Goal: Information Seeking & Learning: Learn about a topic

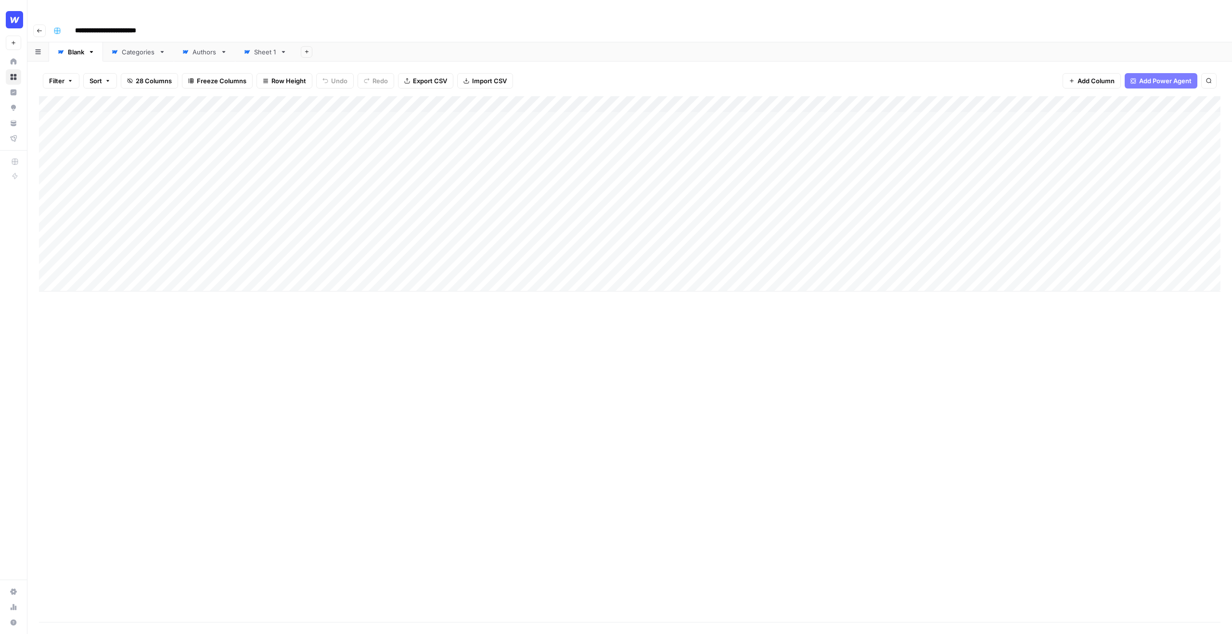
click at [61, 23] on button "button" at bounding box center [57, 30] width 15 height 15
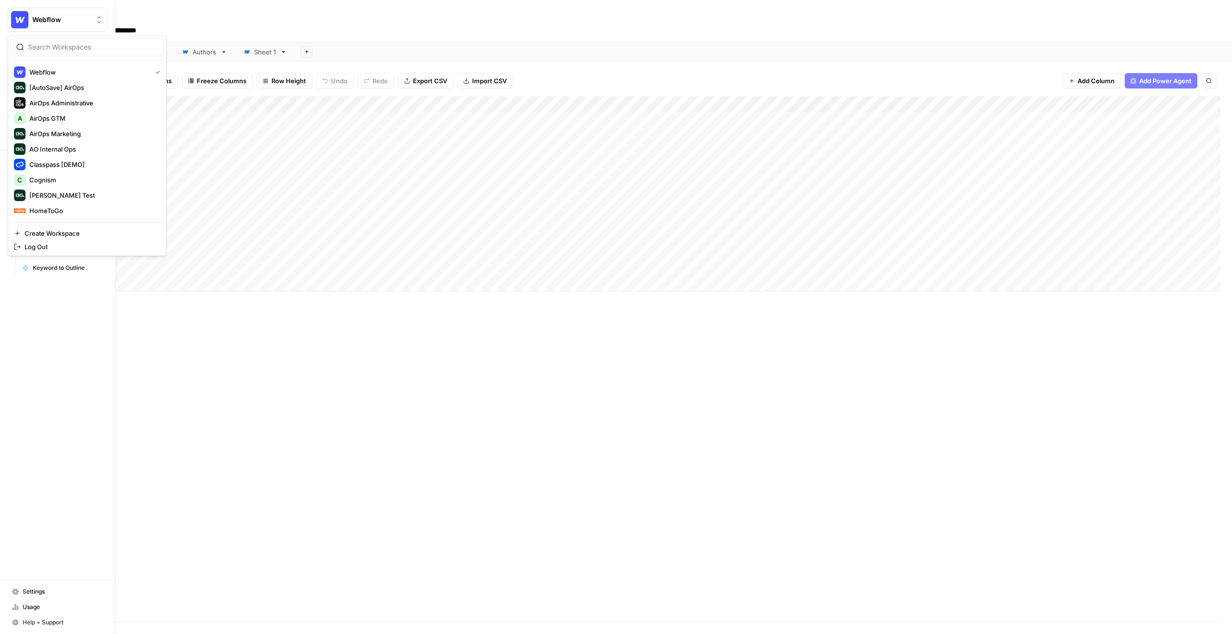
click at [14, 20] on img "Workspace: Webflow" at bounding box center [19, 19] width 17 height 17
click at [99, 184] on span "Cognism" at bounding box center [92, 180] width 127 height 10
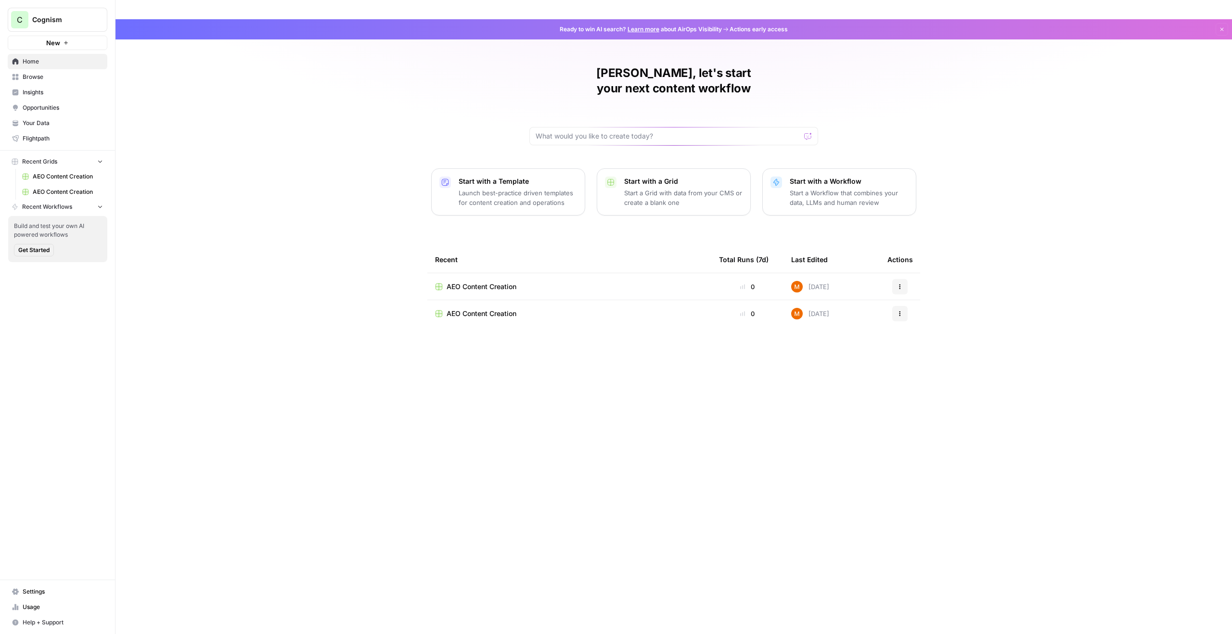
click at [46, 89] on span "Insights" at bounding box center [63, 92] width 80 height 9
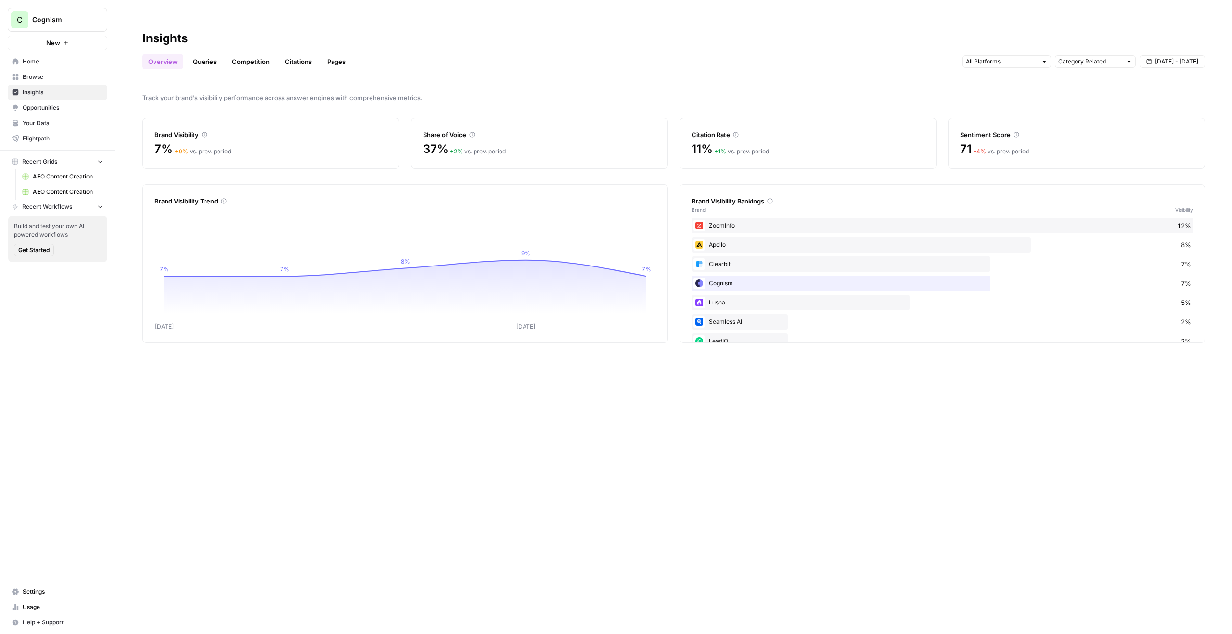
click at [90, 24] on span "Cognism" at bounding box center [61, 20] width 58 height 10
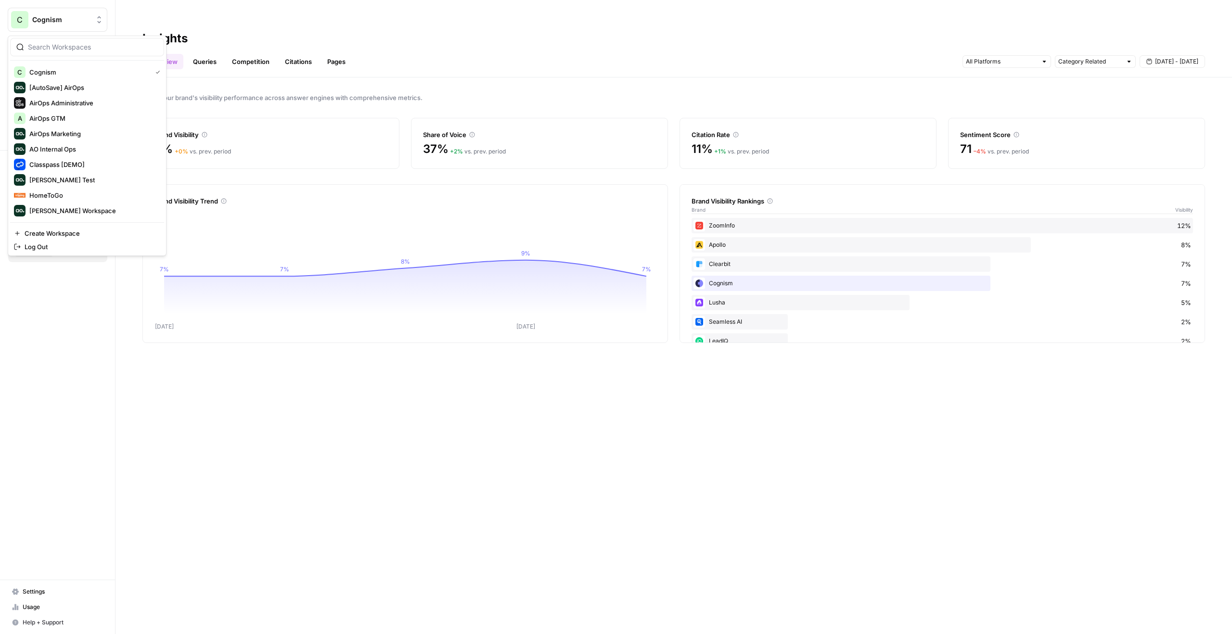
click at [214, 77] on div "Track your brand's visibility performance across answer engines with comprehens…" at bounding box center [674, 365] width 1117 height 576
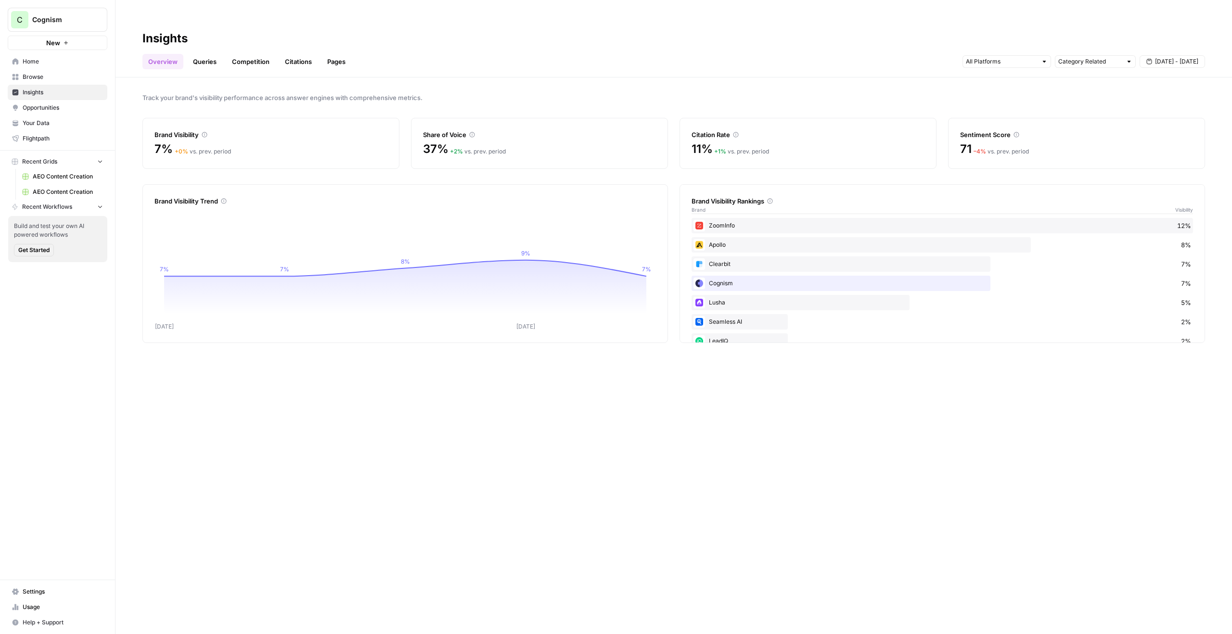
click at [55, 118] on link "Your Data" at bounding box center [58, 123] width 100 height 15
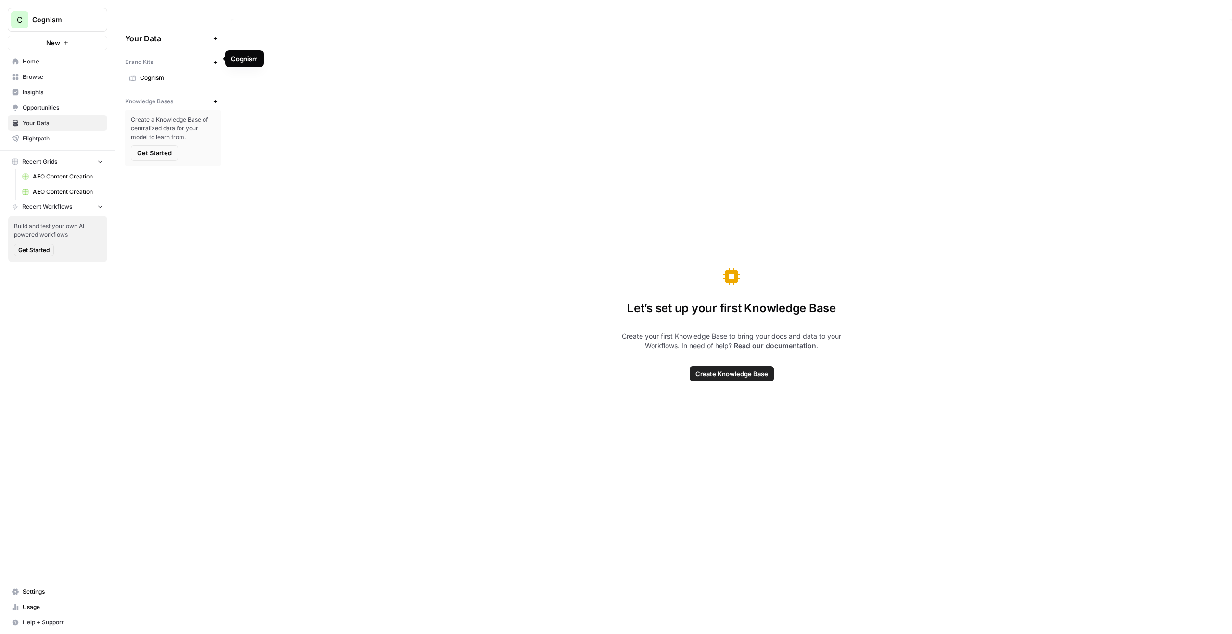
click at [156, 74] on span "Cognism" at bounding box center [178, 78] width 77 height 9
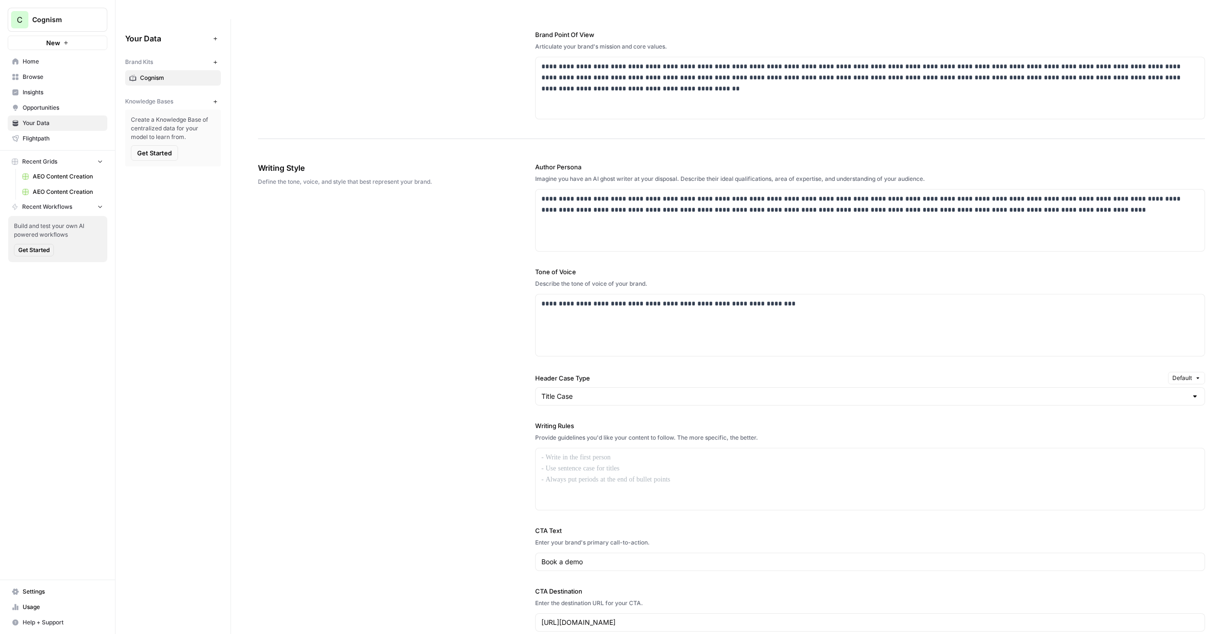
scroll to position [458, 0]
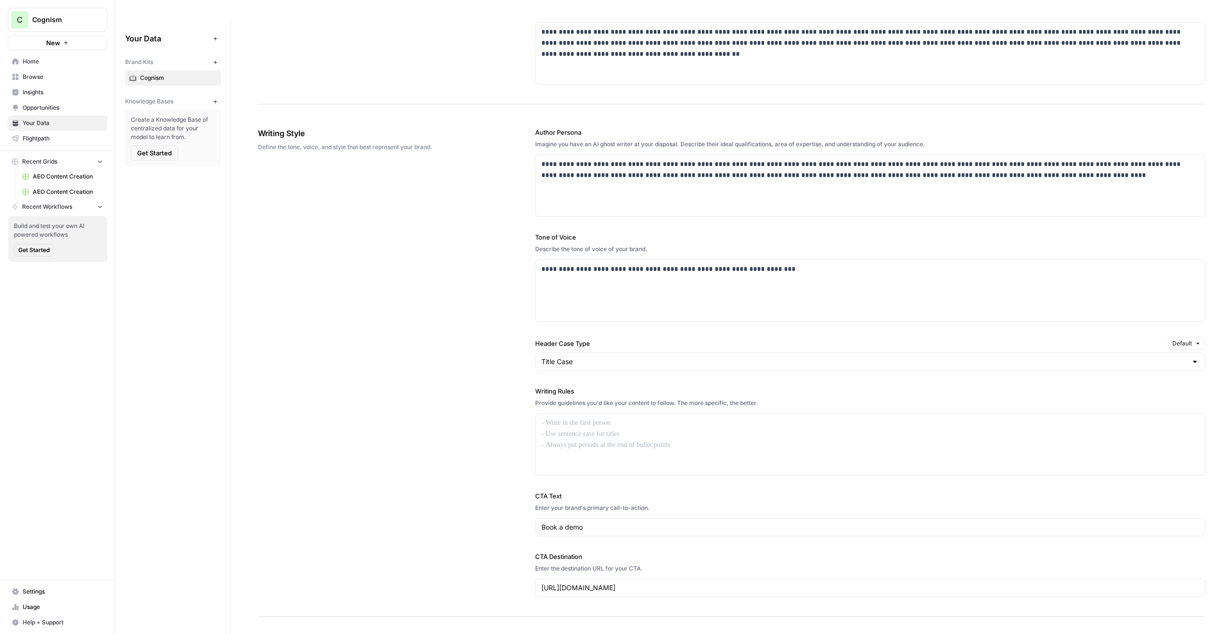
click at [78, 90] on span "Insights" at bounding box center [63, 92] width 80 height 9
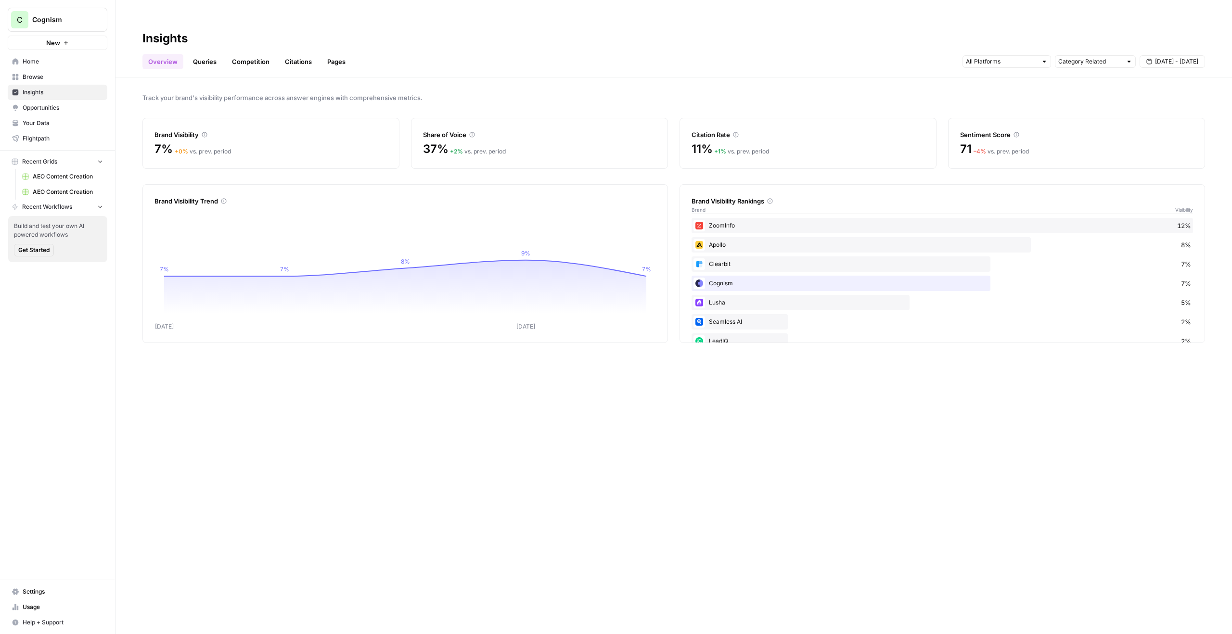
click at [70, 25] on button "C Cognism" at bounding box center [58, 20] width 100 height 24
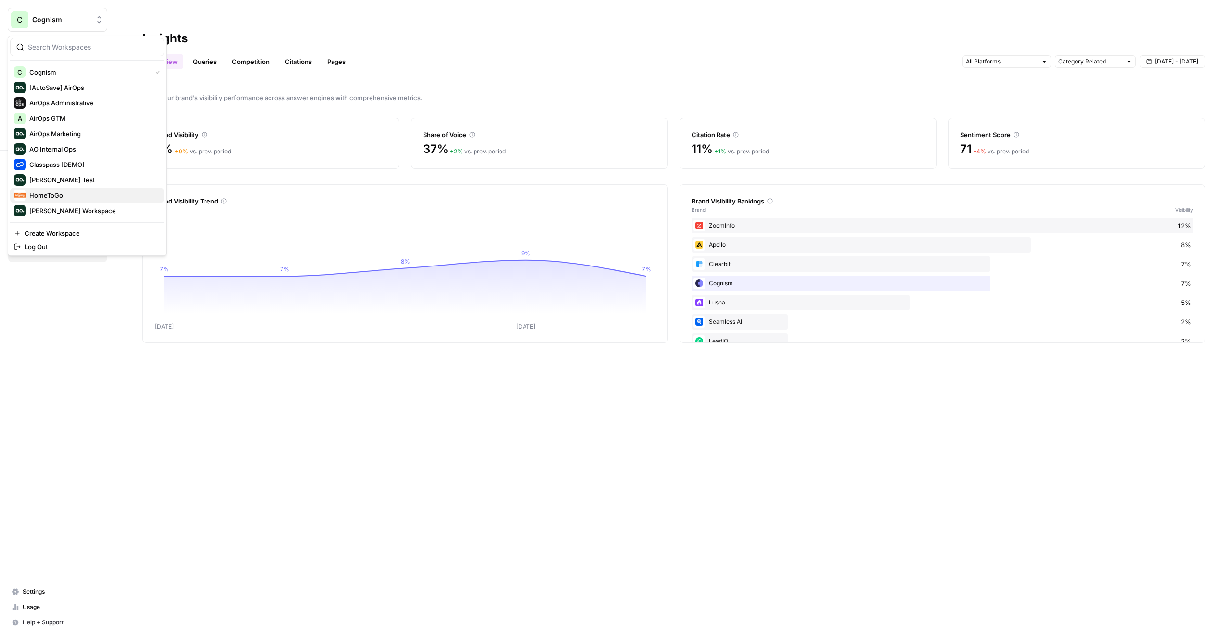
scroll to position [46, 0]
click at [58, 212] on span "Webflow" at bounding box center [92, 211] width 127 height 10
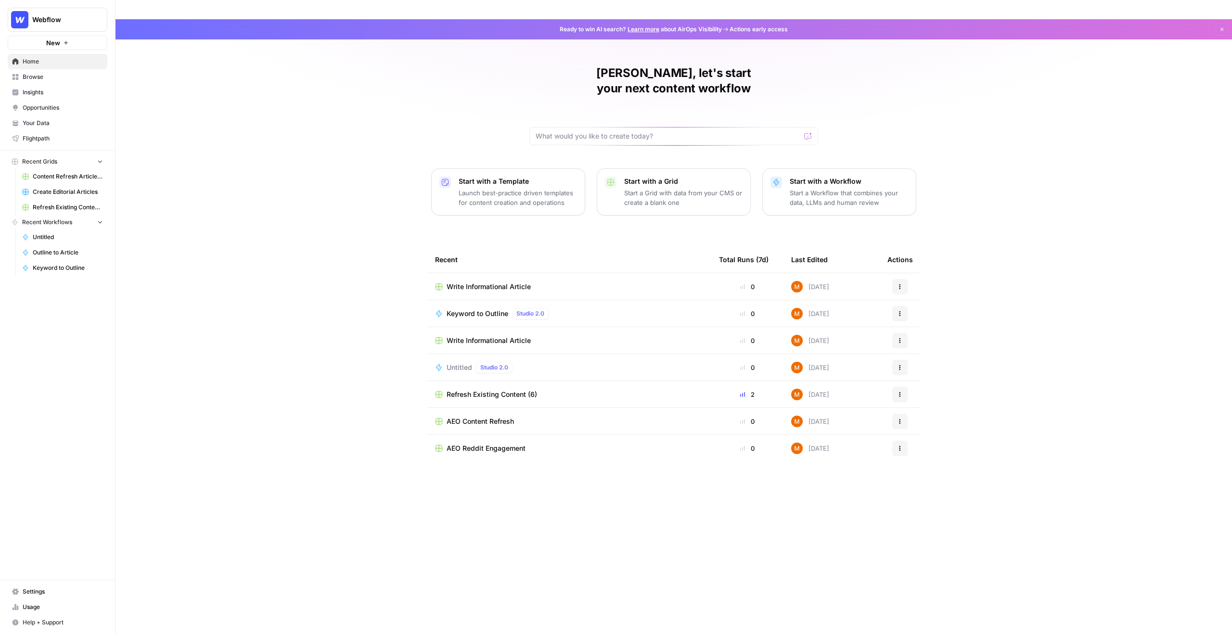
click at [39, 74] on span "Browse" at bounding box center [63, 77] width 80 height 9
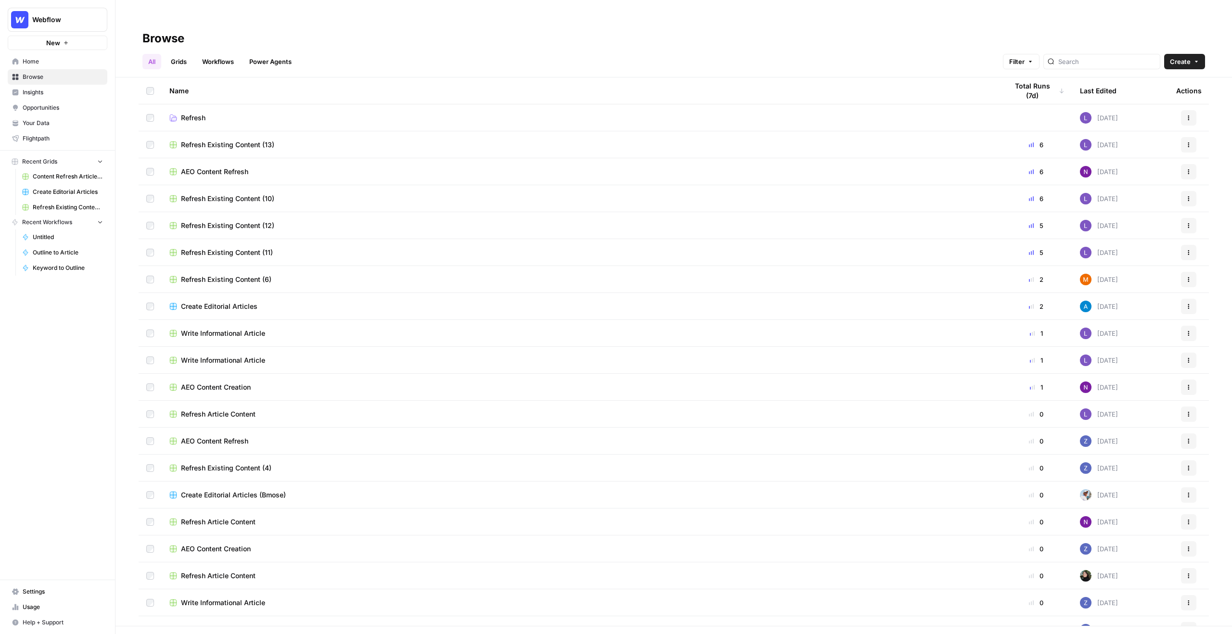
click at [68, 192] on span "Create Editorial Articles" at bounding box center [68, 192] width 70 height 9
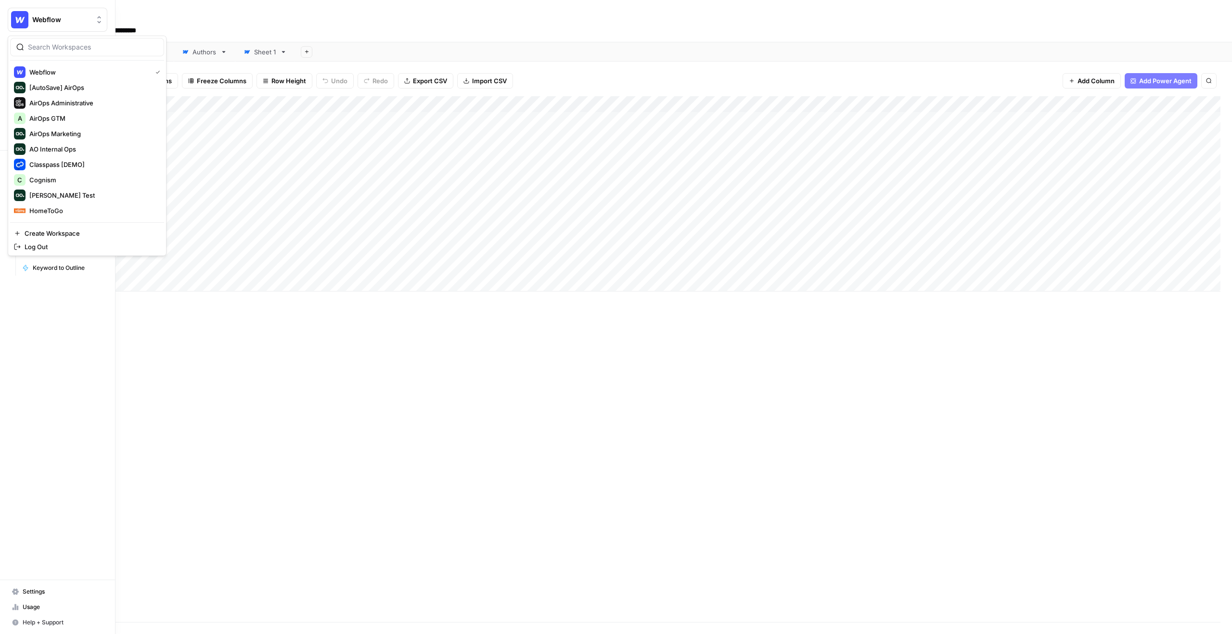
click at [13, 18] on img "Workspace: Webflow" at bounding box center [19, 19] width 17 height 17
click at [67, 183] on span "Cognism" at bounding box center [92, 180] width 127 height 10
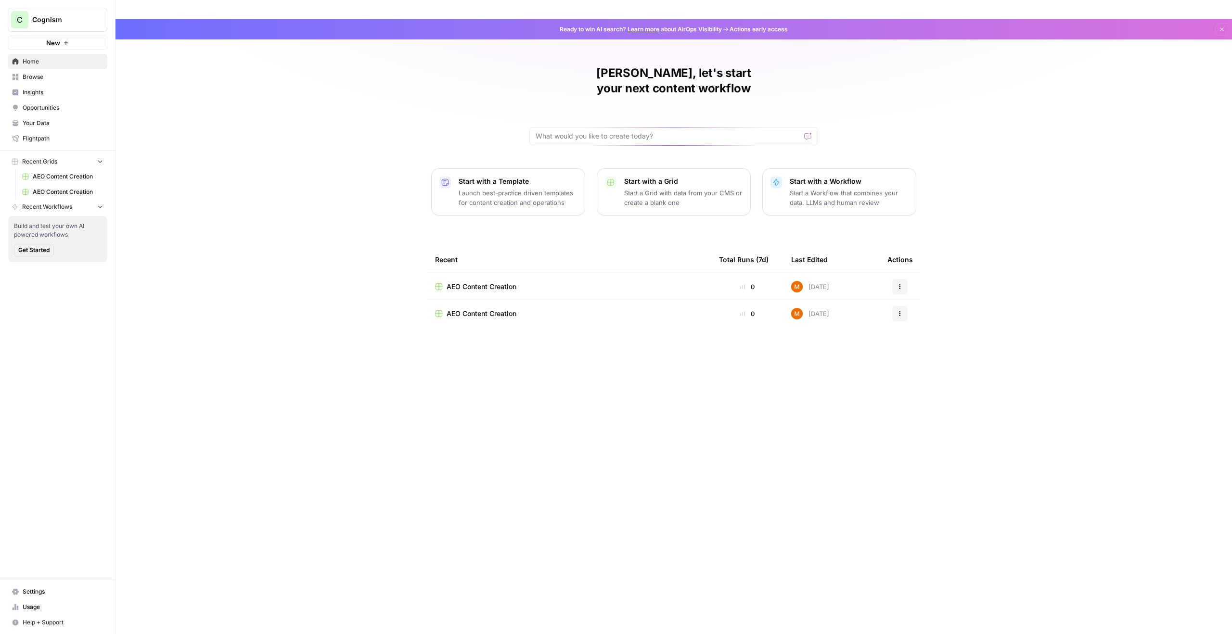
click at [47, 93] on span "Insights" at bounding box center [63, 92] width 80 height 9
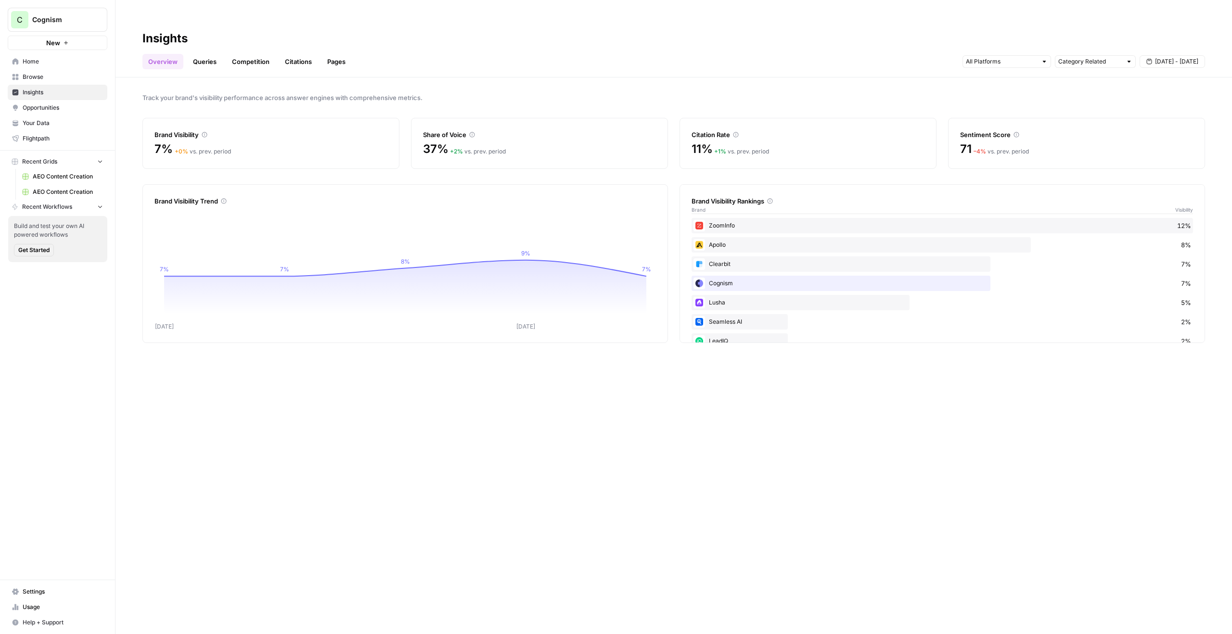
click at [208, 54] on link "Queries" at bounding box center [204, 61] width 35 height 15
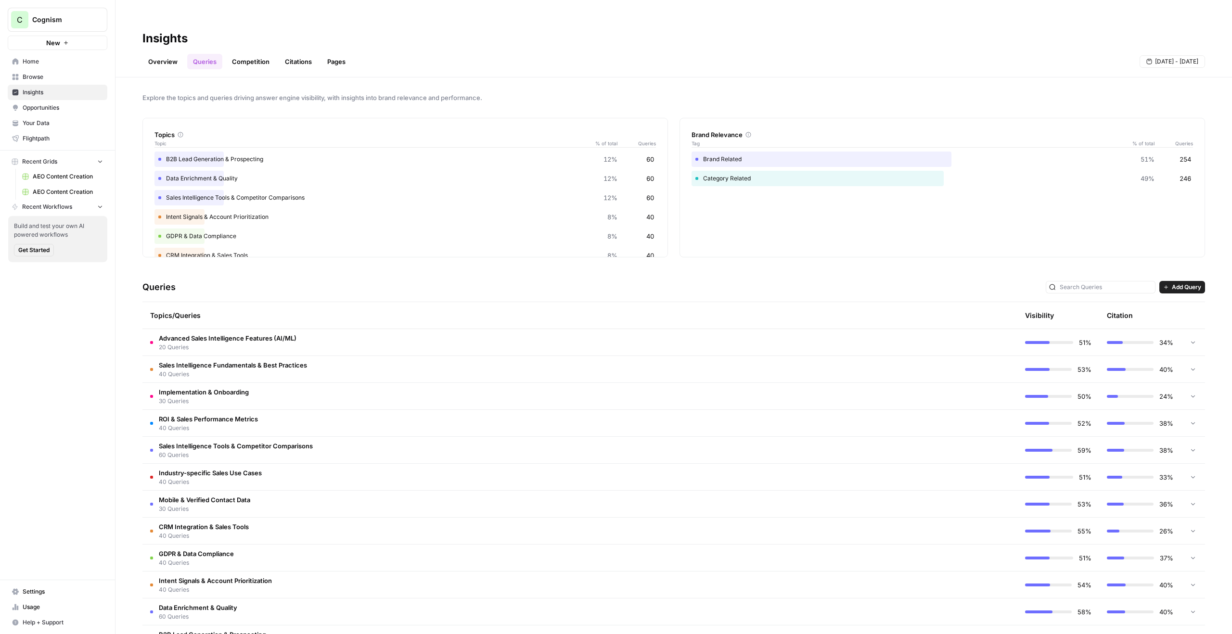
scroll to position [14, 0]
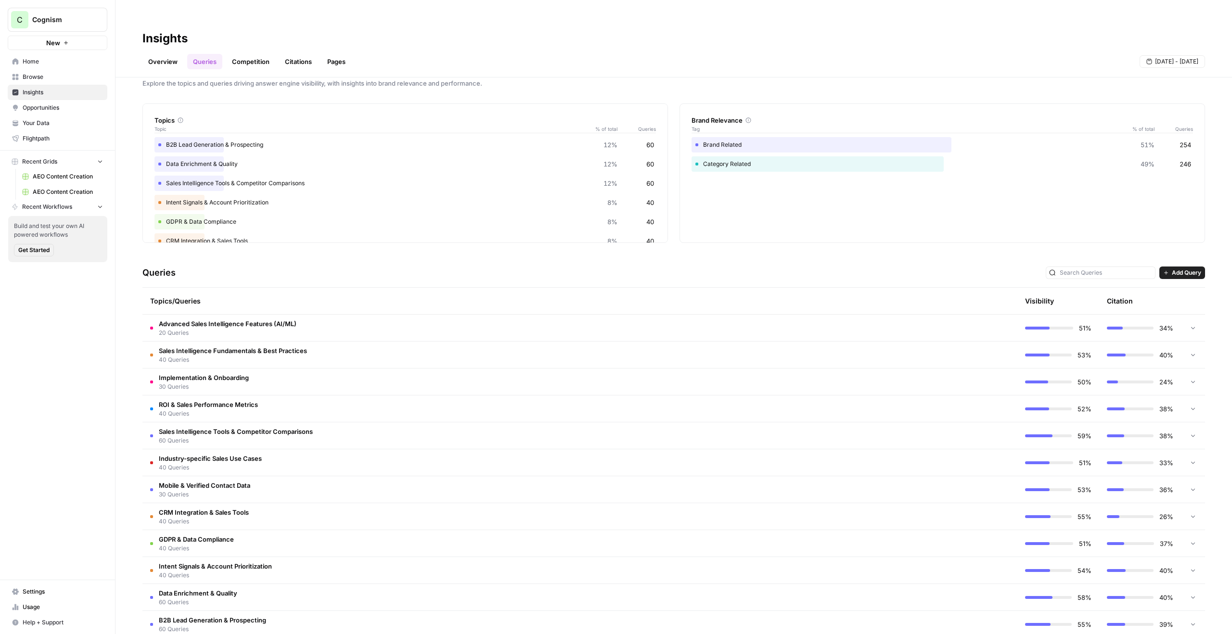
click at [163, 54] on link "Overview" at bounding box center [162, 61] width 41 height 15
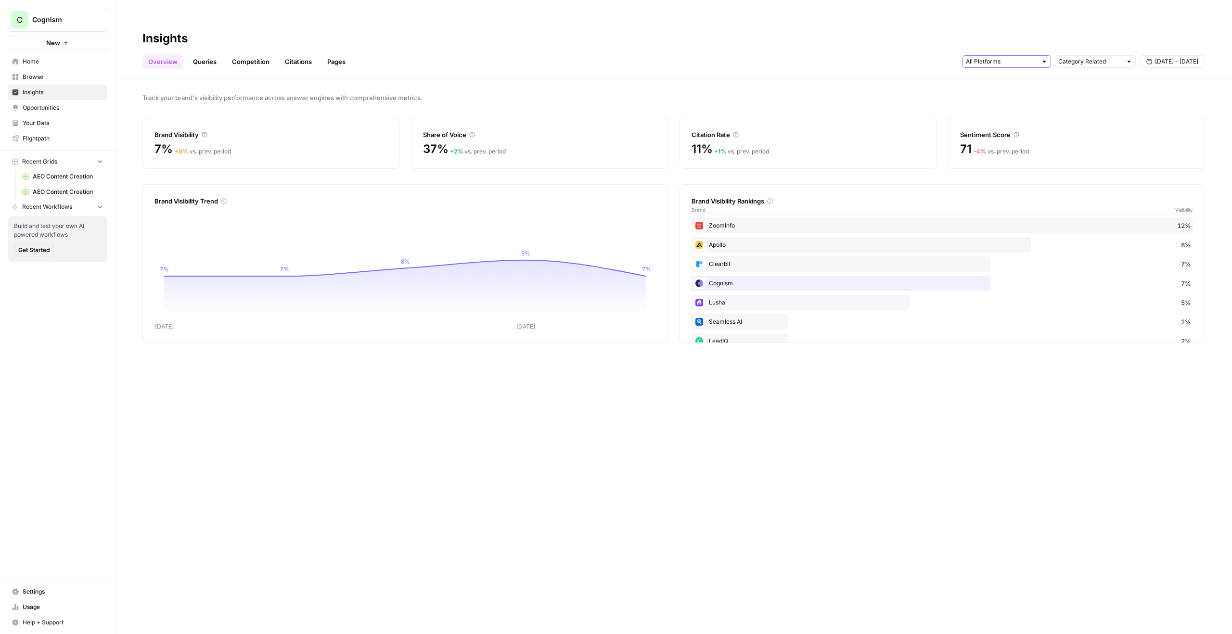
click at [1021, 57] on input "text" at bounding box center [1001, 62] width 71 height 10
click at [1089, 57] on input "text" at bounding box center [1090, 62] width 64 height 10
type input "Category Related"
click at [1097, 31] on h2 "Insights" at bounding box center [673, 38] width 1063 height 15
click at [210, 54] on link "Queries" at bounding box center [204, 61] width 35 height 15
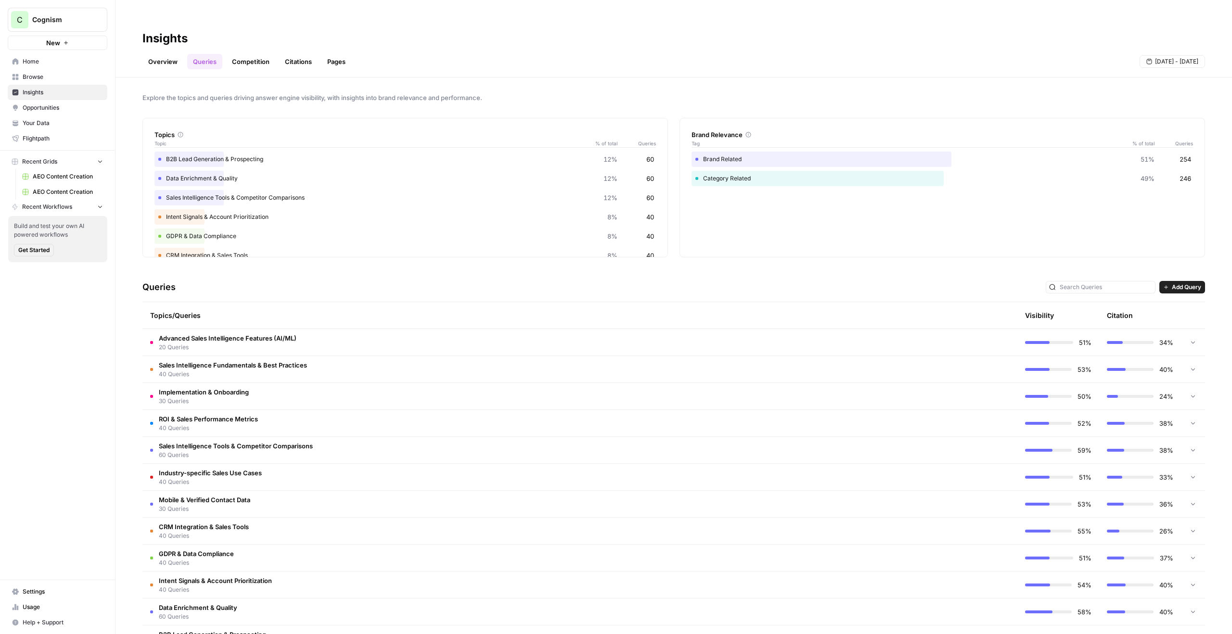
click at [339, 329] on td "Advanced Sales Intelligence Features (AI/ML) 20 Queries" at bounding box center [538, 342] width 793 height 26
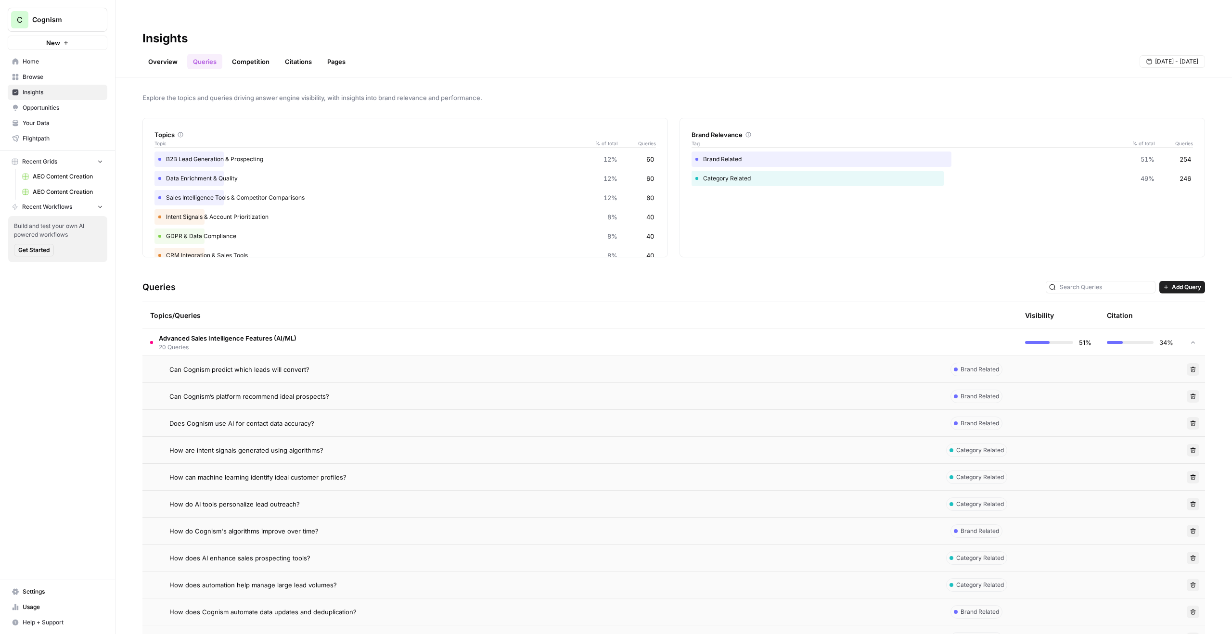
click at [358, 365] on div "Can Cognism predict which leads will convert?" at bounding box center [548, 370] width 759 height 10
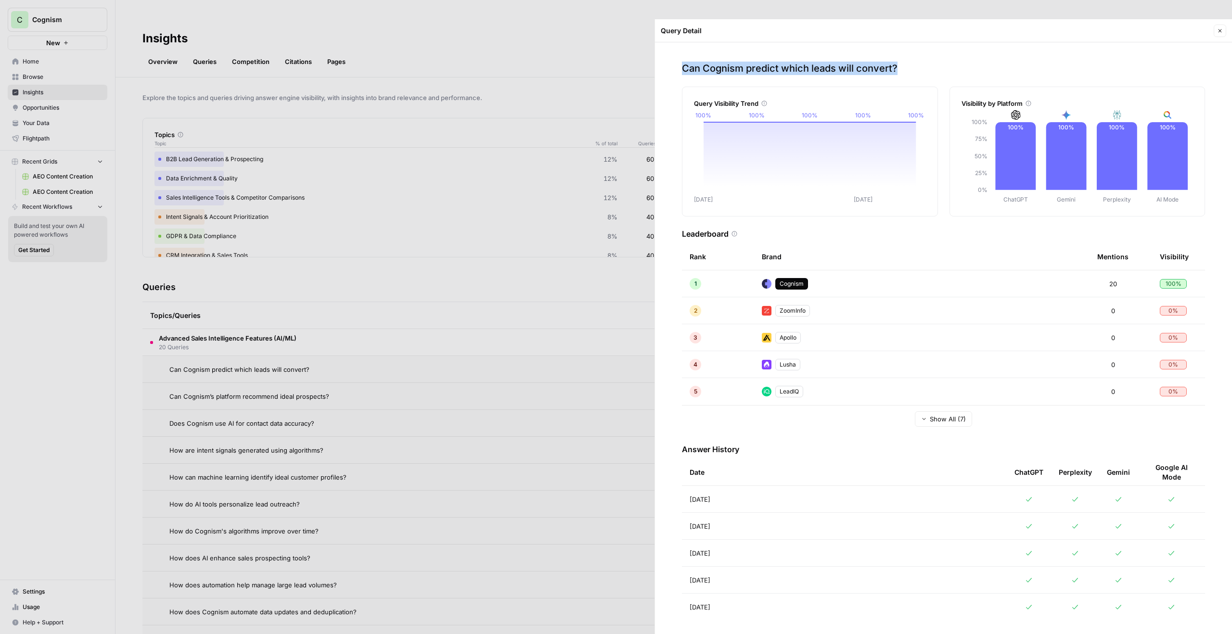
drag, startPoint x: 681, startPoint y: 51, endPoint x: 899, endPoint y: 45, distance: 218.1
click at [899, 45] on div "Can Cognism predict which leads will convert? Query Visibility Trend Aug 30 Sep…" at bounding box center [943, 347] width 577 height 611
click at [899, 62] on p "Can Cognism predict which leads will convert?" at bounding box center [943, 68] width 523 height 13
click at [858, 486] on td "Sep 3, 2025" at bounding box center [844, 499] width 325 height 26
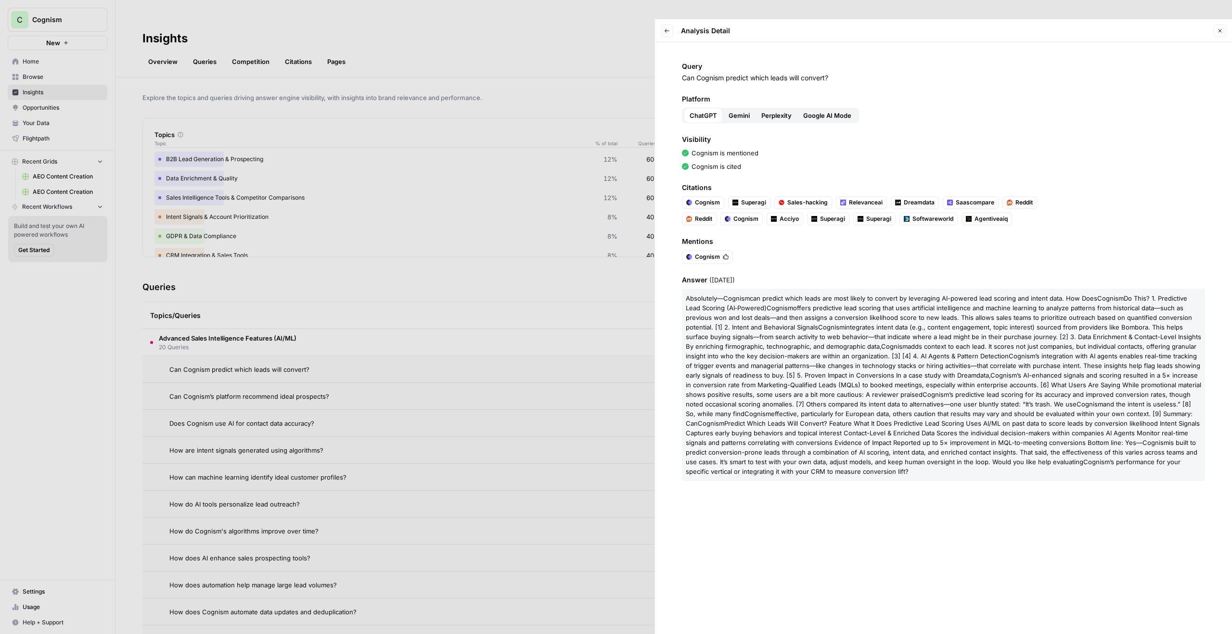
click at [550, 351] on div at bounding box center [616, 317] width 1232 height 634
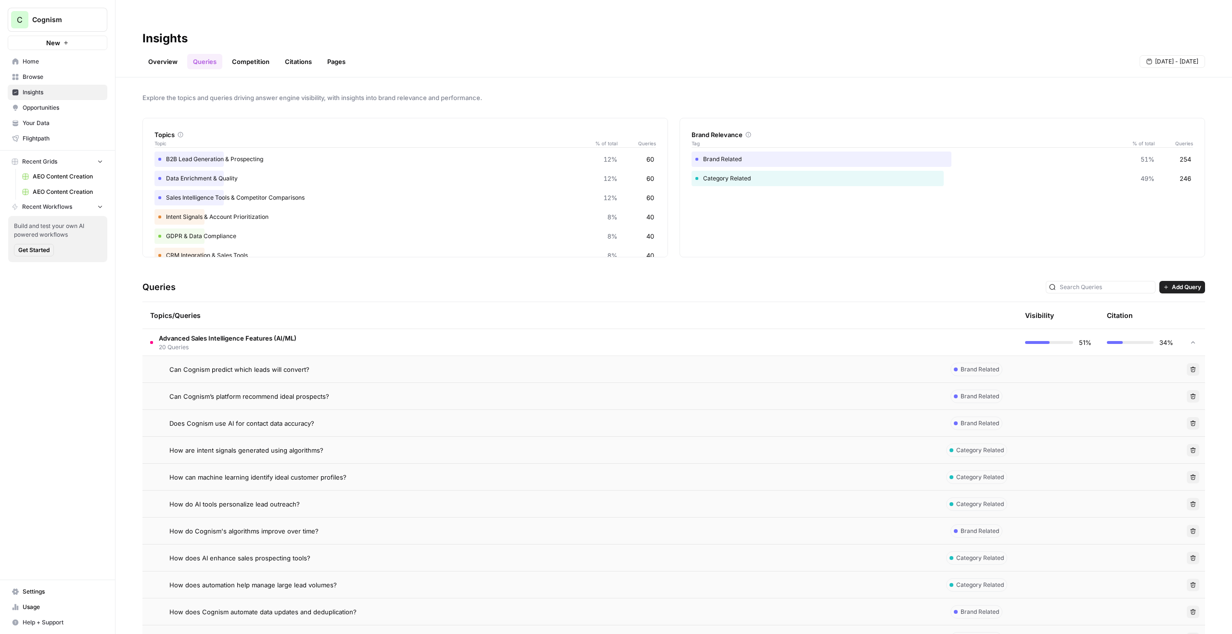
click at [406, 329] on td "Advanced Sales Intelligence Features (AI/ML) 20 Queries" at bounding box center [538, 342] width 793 height 26
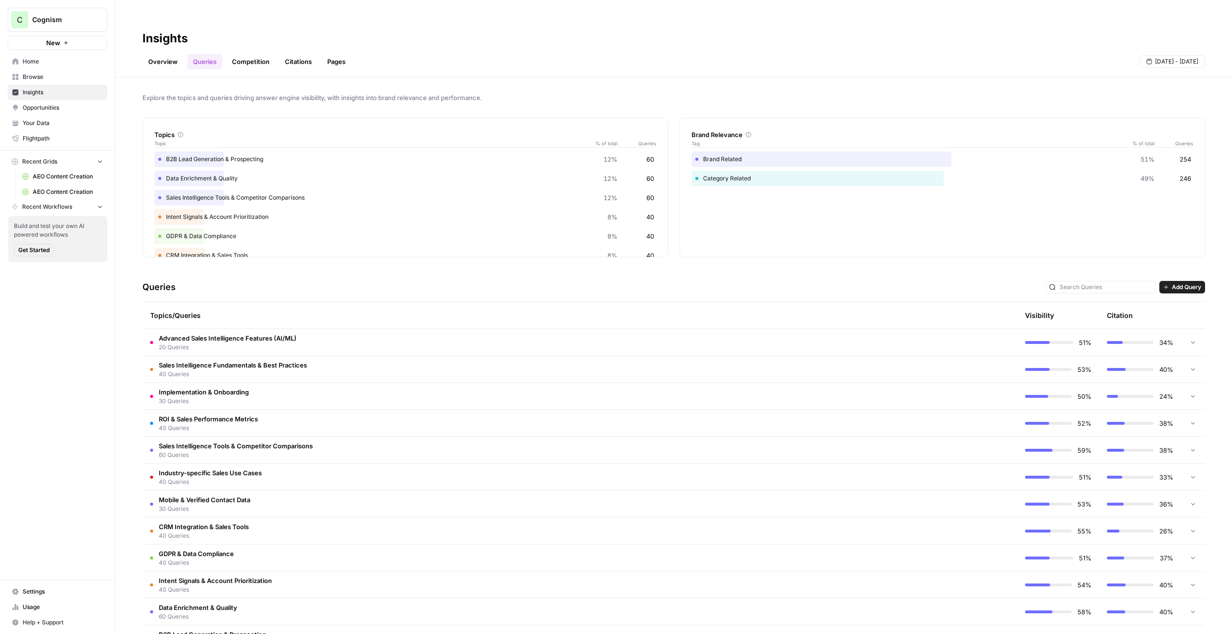
click at [646, 465] on td "Industry-specific Sales Use Cases 40 Queries" at bounding box center [538, 477] width 793 height 26
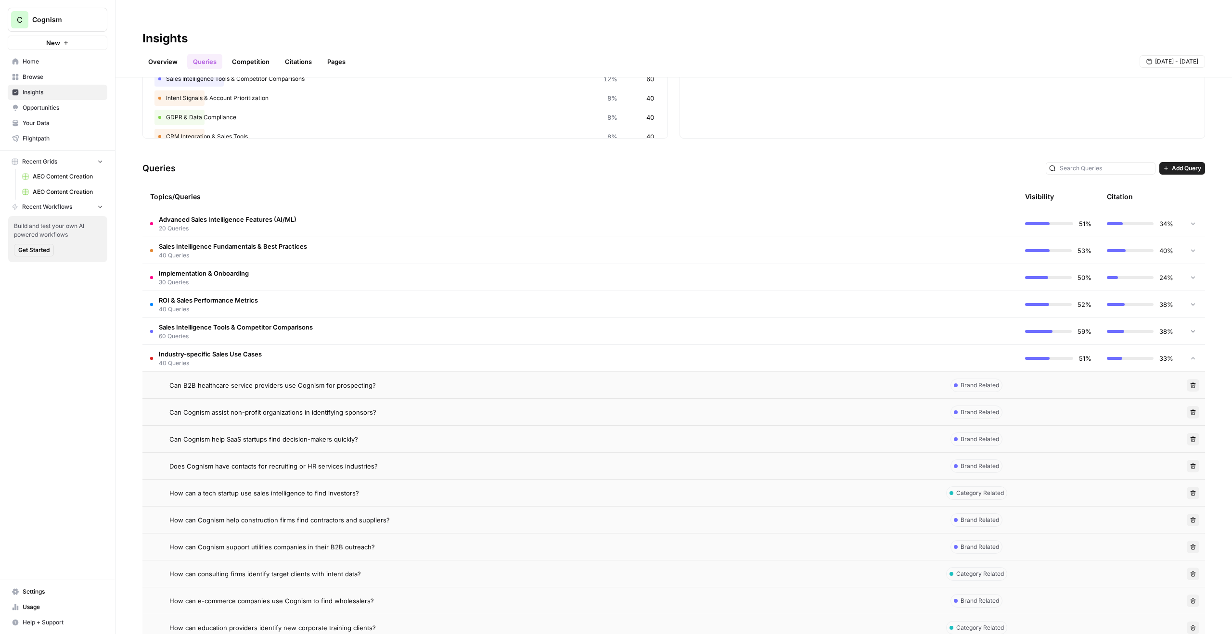
scroll to position [377, 0]
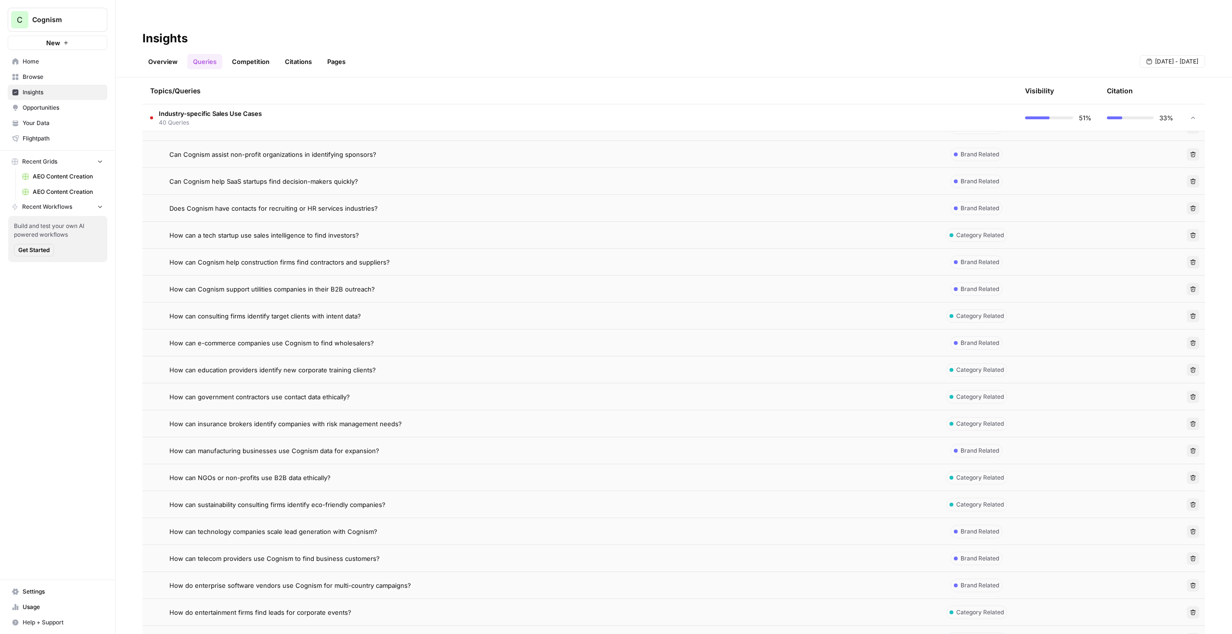
click at [308, 419] on span "How can insurance brokers identify companies with risk management needs?" at bounding box center [285, 424] width 232 height 10
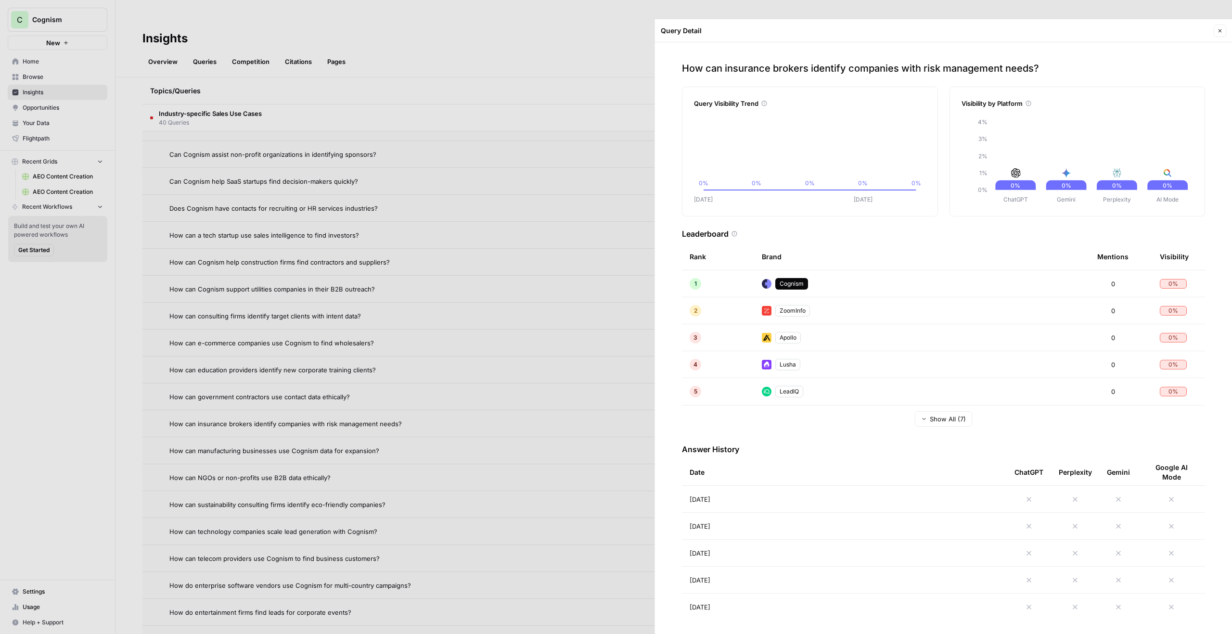
click at [917, 486] on td "Sep 3, 2025" at bounding box center [844, 499] width 325 height 26
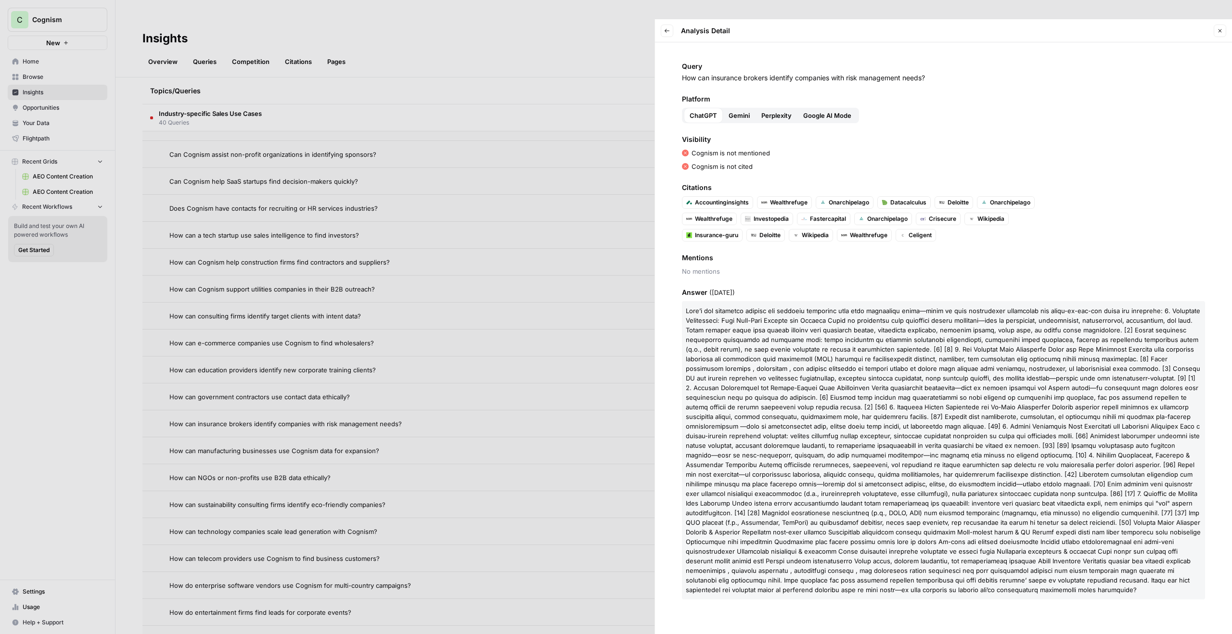
click at [735, 108] on button "Gemini" at bounding box center [739, 115] width 33 height 15
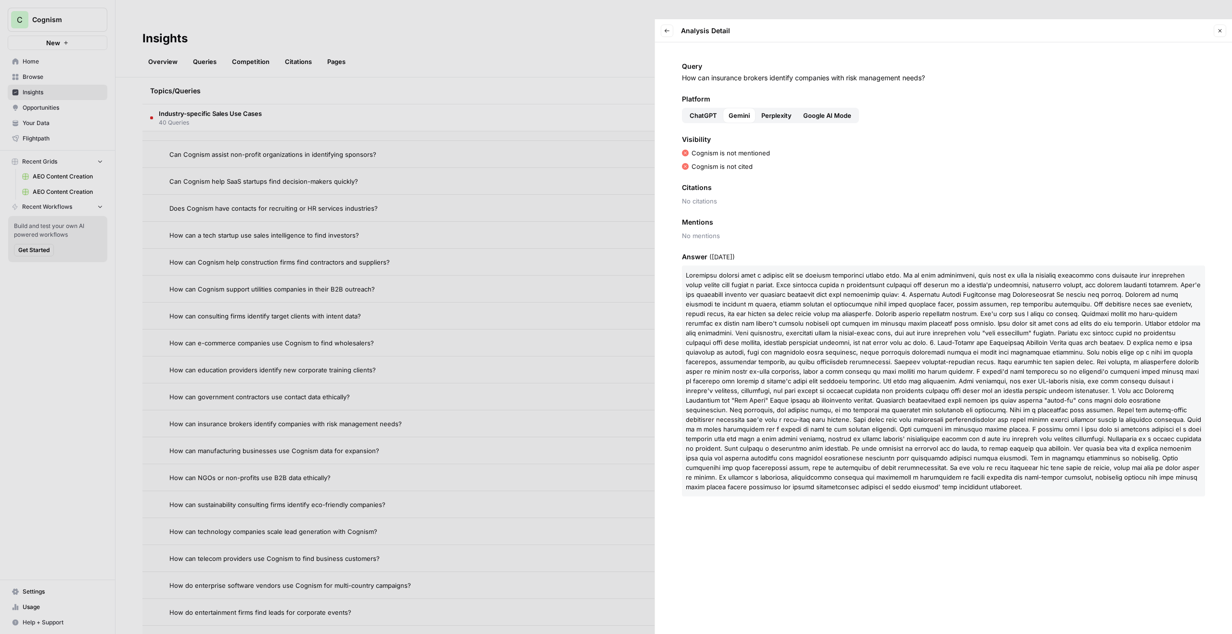
click at [785, 111] on span "Perplexity" at bounding box center [776, 116] width 30 height 10
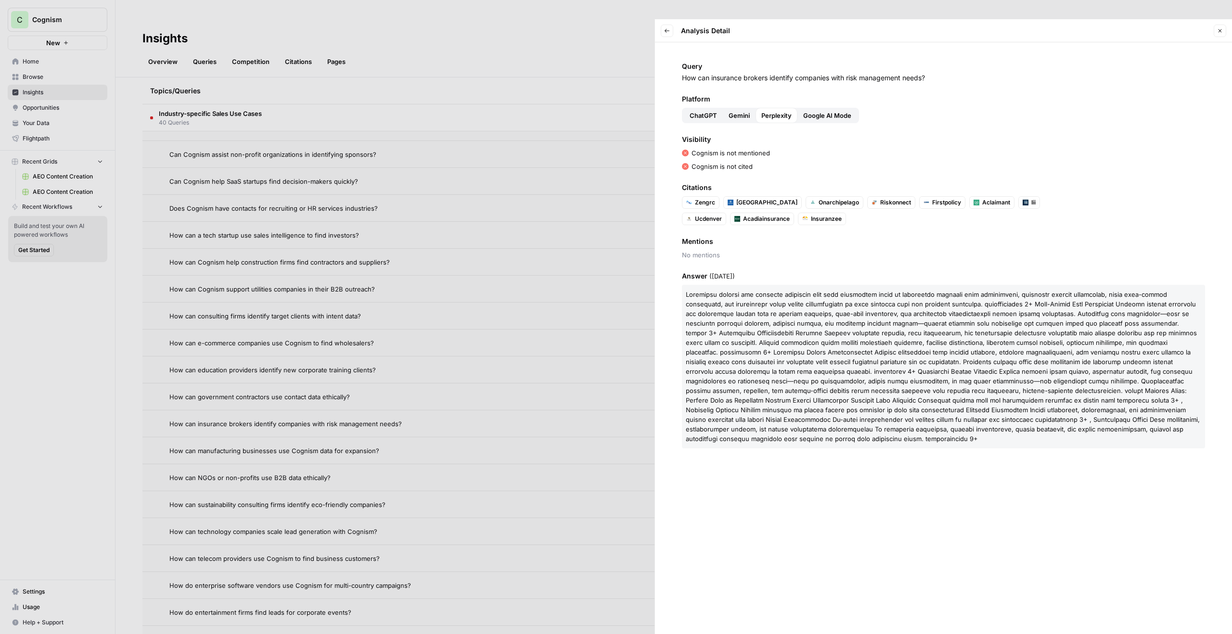
click at [666, 28] on icon "button" at bounding box center [667, 31] width 6 height 6
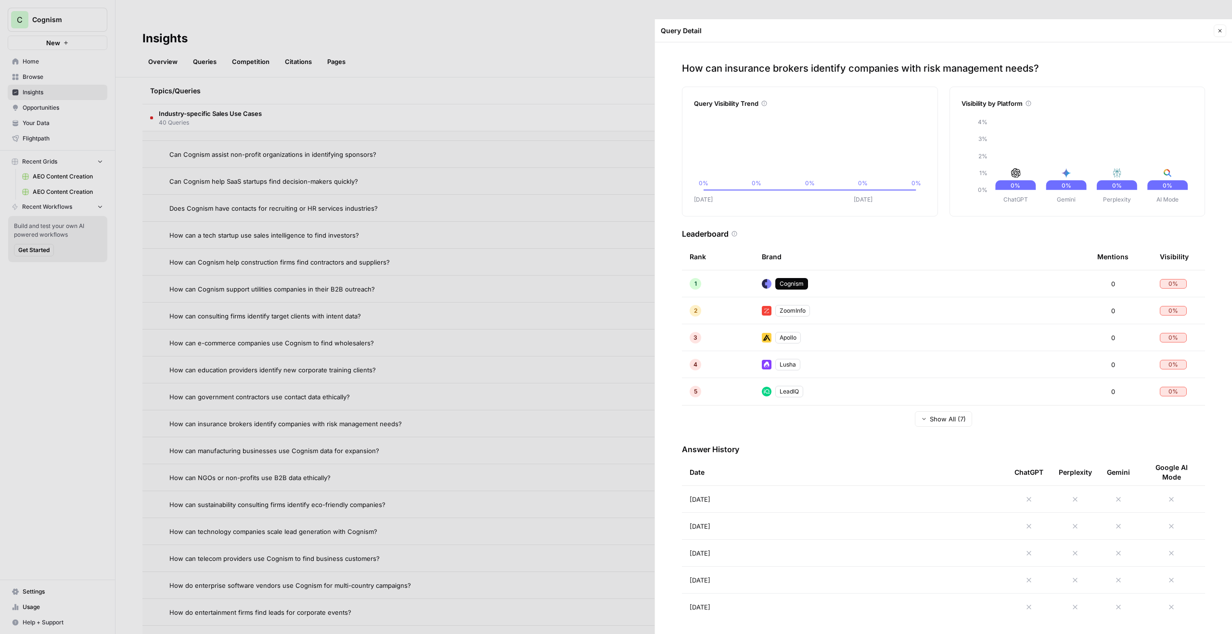
click at [931, 414] on span "Show All (7)" at bounding box center [948, 419] width 36 height 10
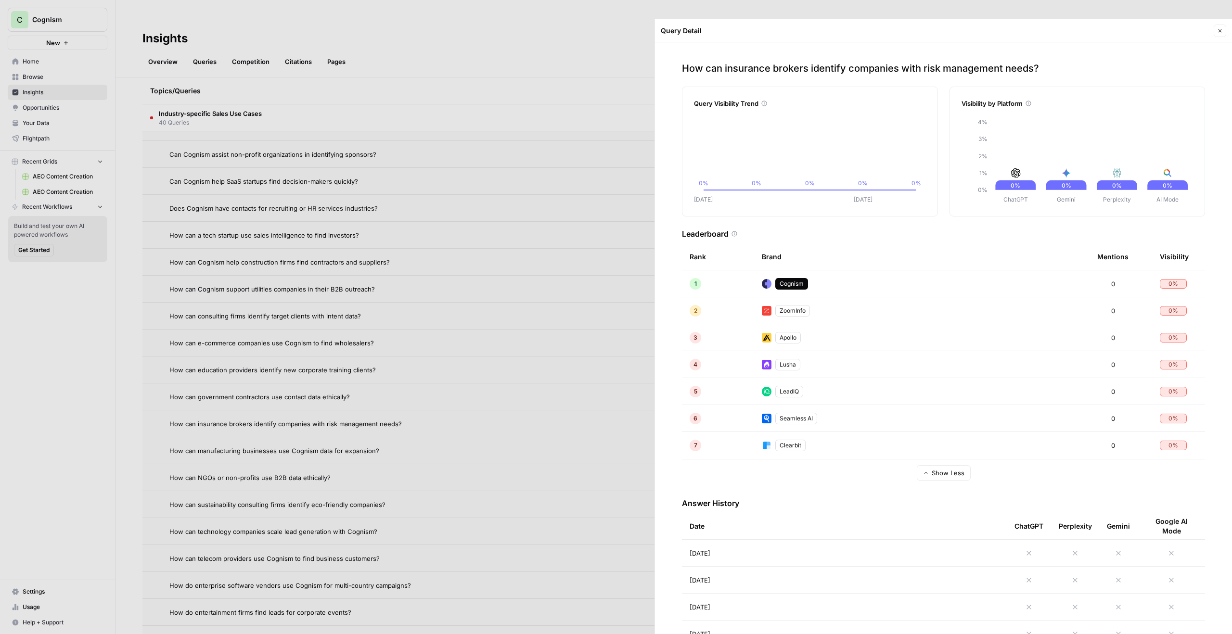
click at [933, 468] on span "Show Less" at bounding box center [948, 473] width 33 height 10
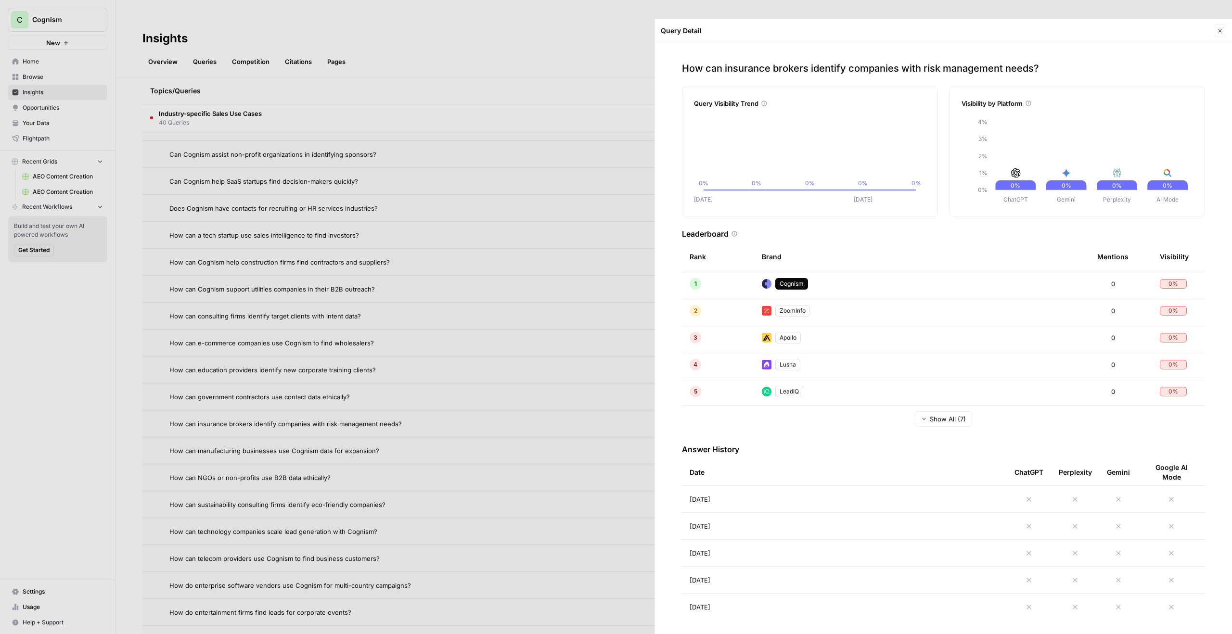
click at [1219, 25] on button "Close" at bounding box center [1220, 31] width 13 height 13
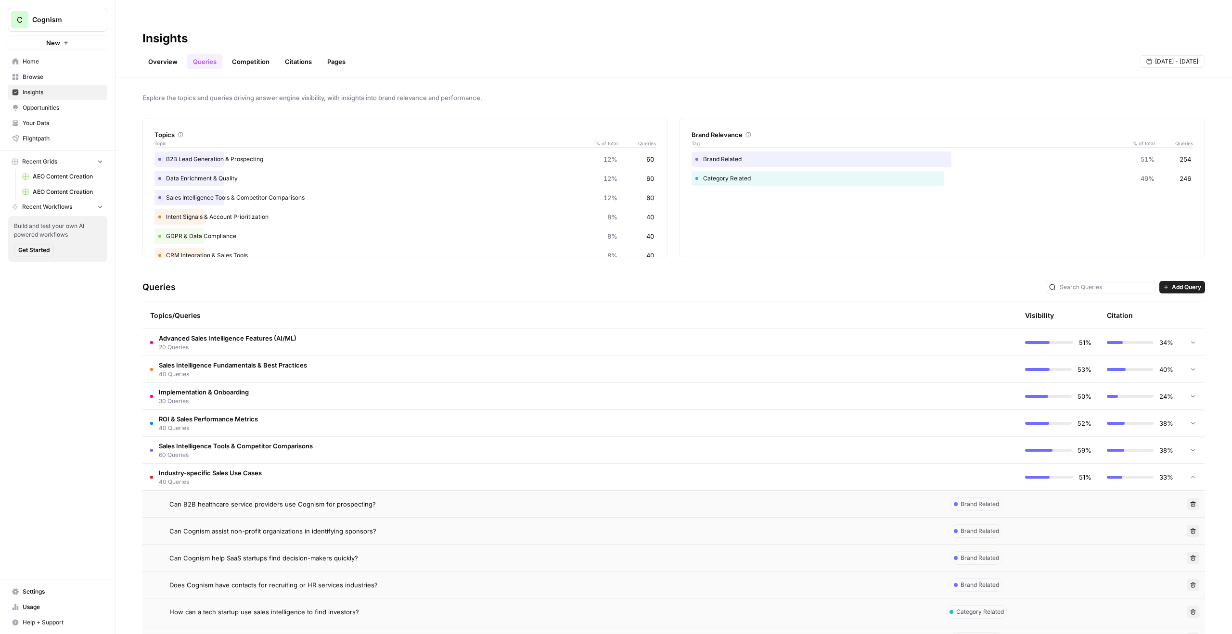
click at [361, 464] on td "Industry-specific Sales Use Cases 40 Queries" at bounding box center [538, 477] width 793 height 26
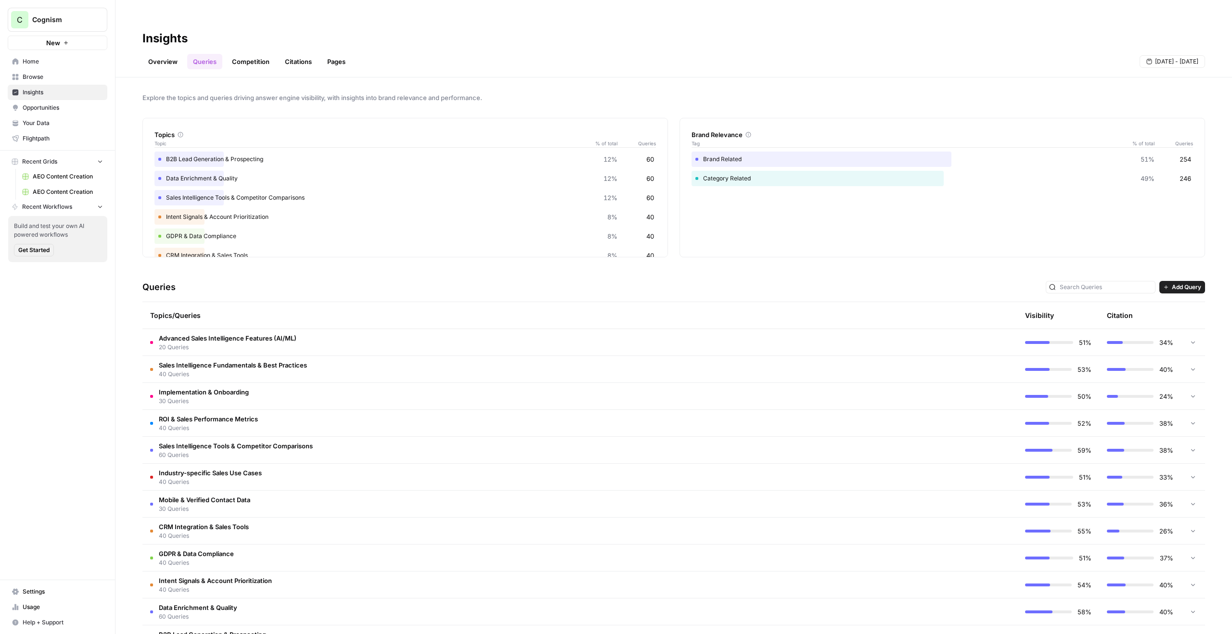
click at [1178, 283] on span "Add Query" at bounding box center [1186, 287] width 29 height 9
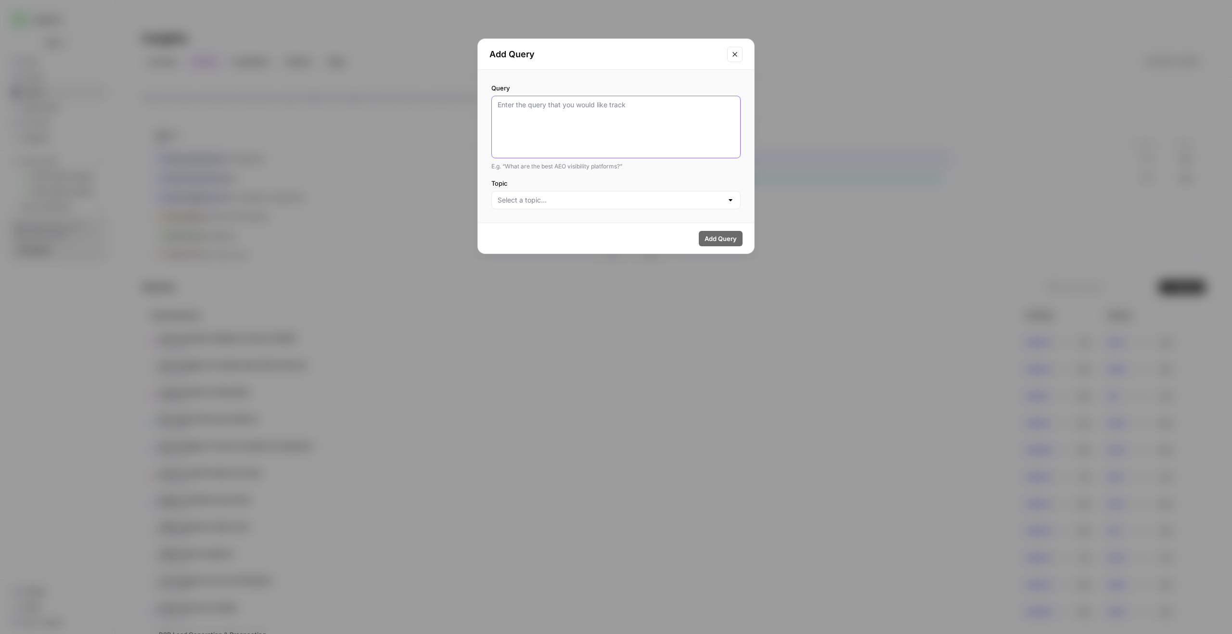
click at [597, 116] on textarea "Query" at bounding box center [616, 127] width 237 height 54
click at [600, 201] on input "Topic" at bounding box center [610, 200] width 225 height 10
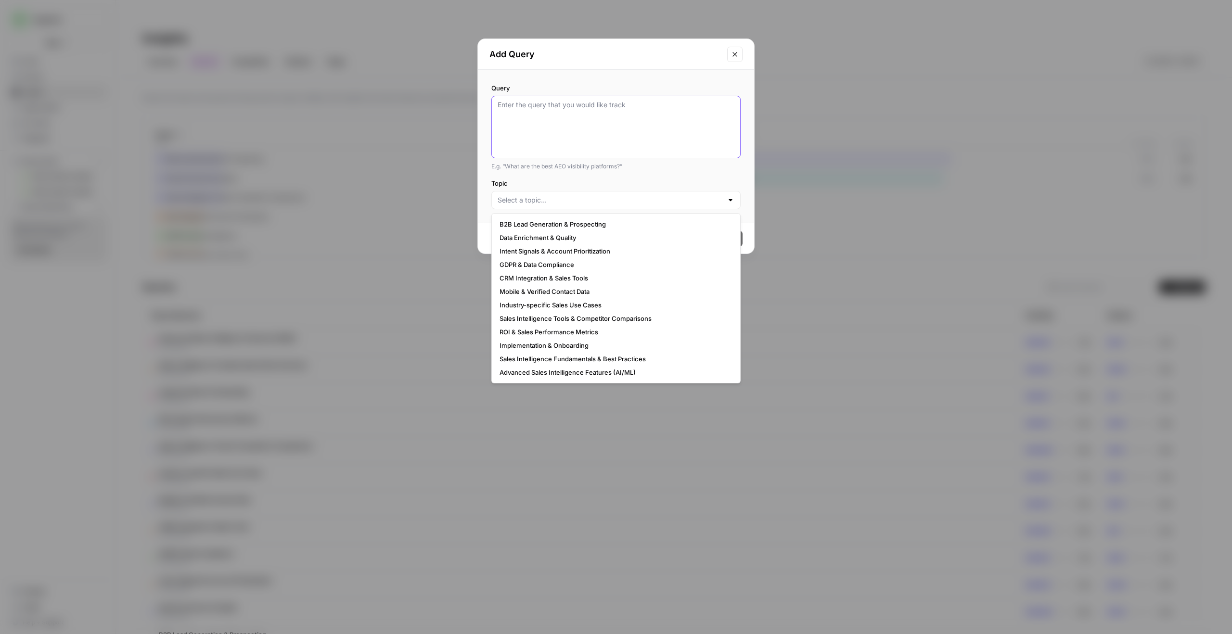
click at [620, 130] on textarea "Query" at bounding box center [616, 127] width 237 height 54
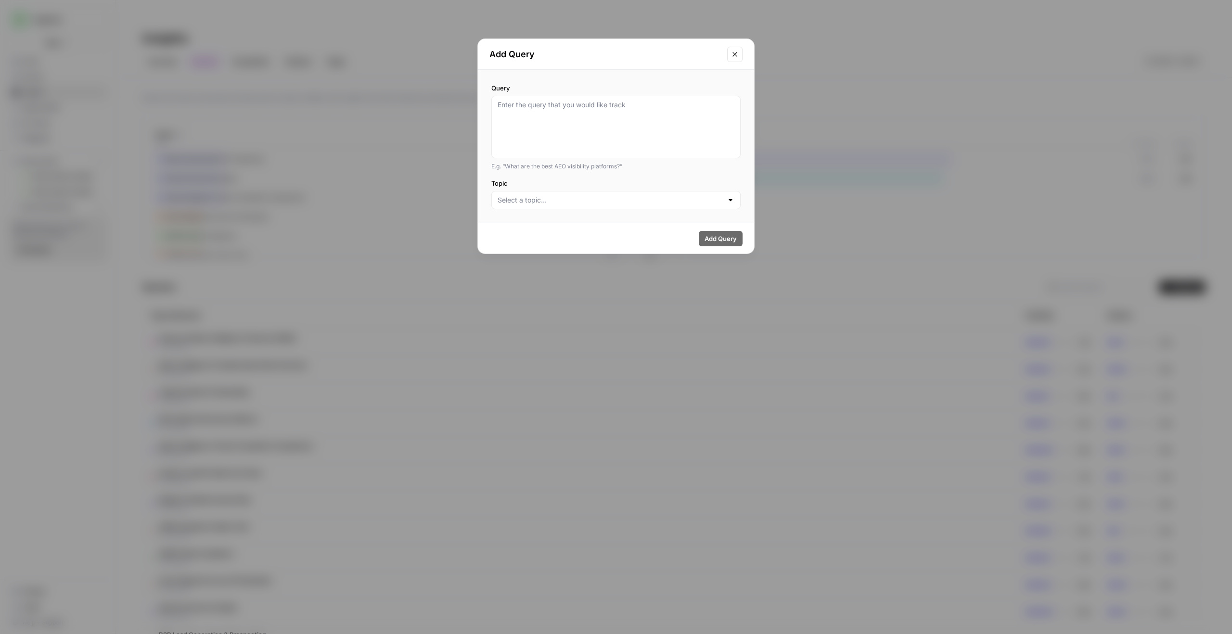
click at [732, 49] on button "Close modal" at bounding box center [734, 54] width 15 height 15
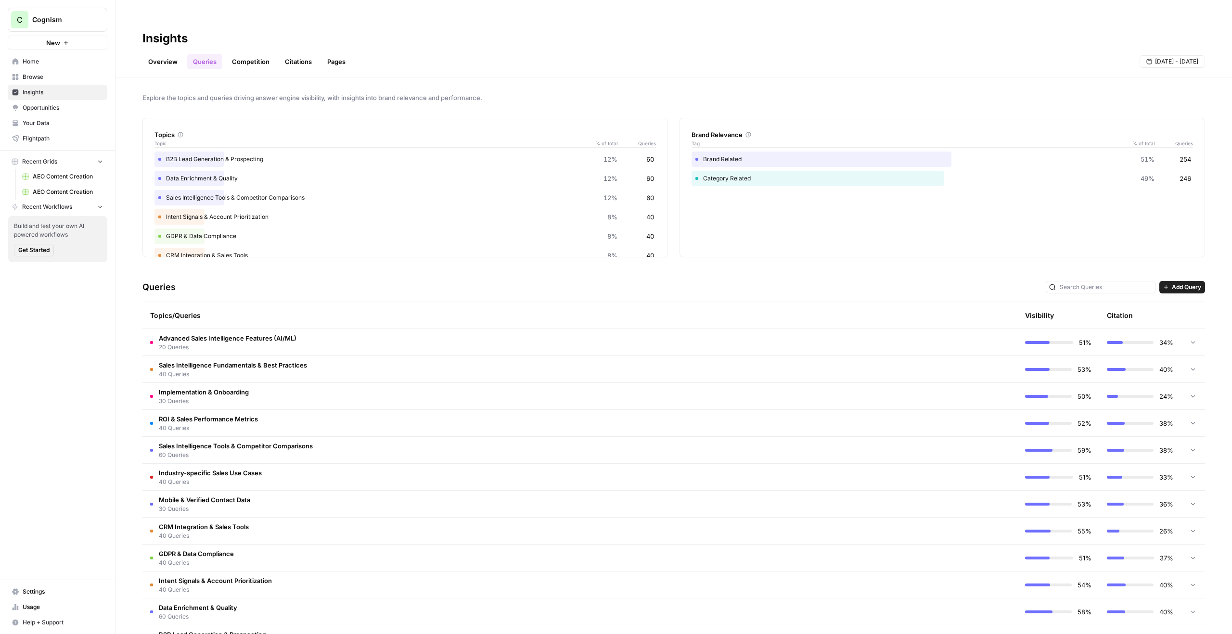
click at [242, 54] on link "Competition" at bounding box center [250, 61] width 49 height 15
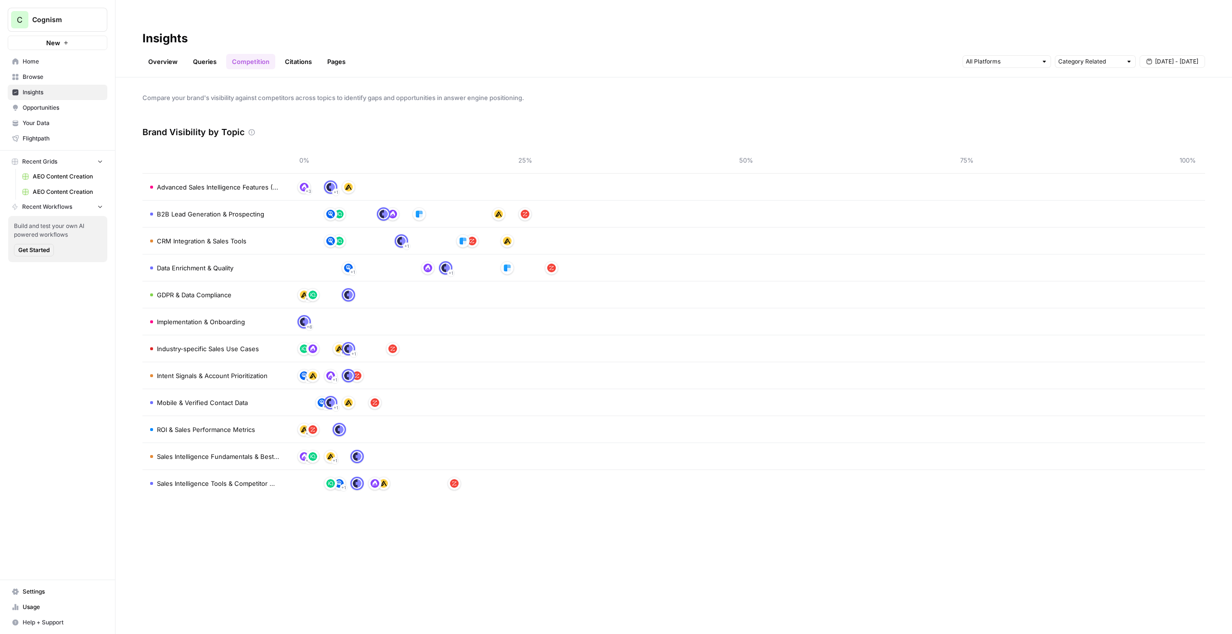
click at [287, 54] on link "Citations" at bounding box center [298, 61] width 39 height 15
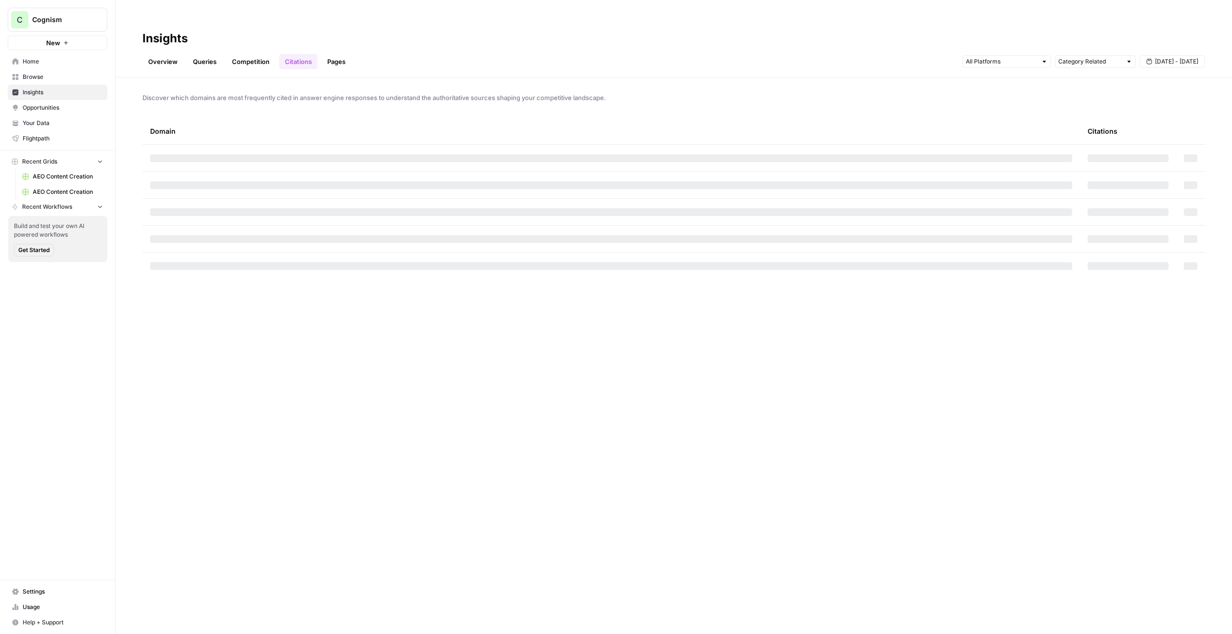
click at [251, 54] on link "Competition" at bounding box center [250, 61] width 49 height 15
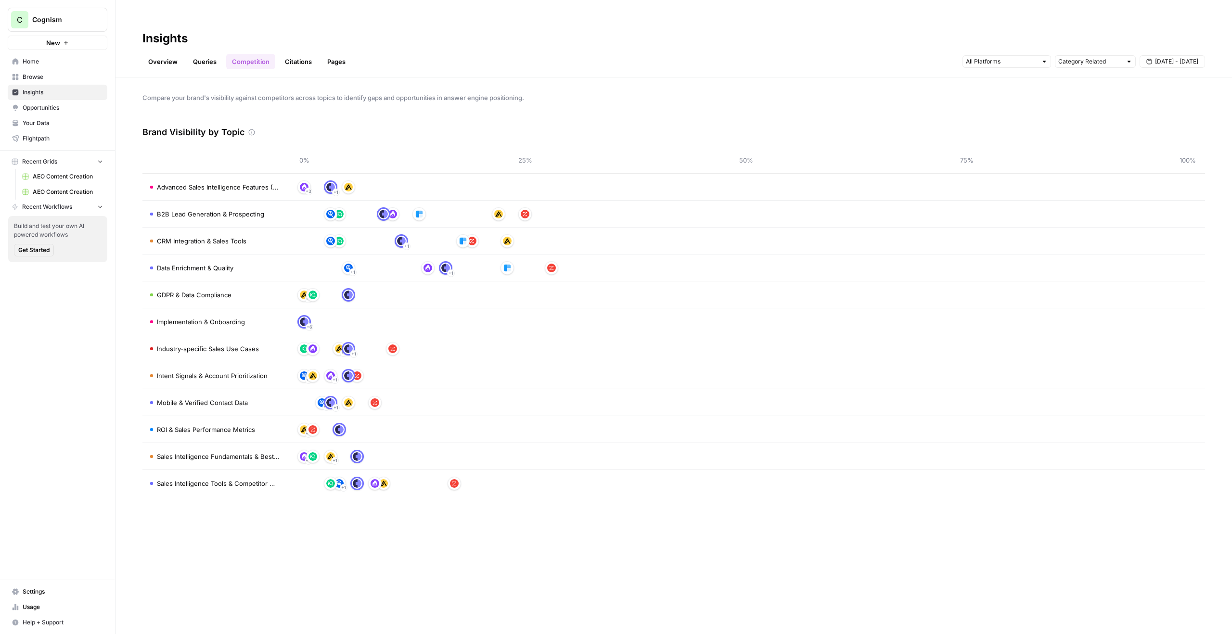
click at [308, 54] on link "Citations" at bounding box center [298, 61] width 39 height 15
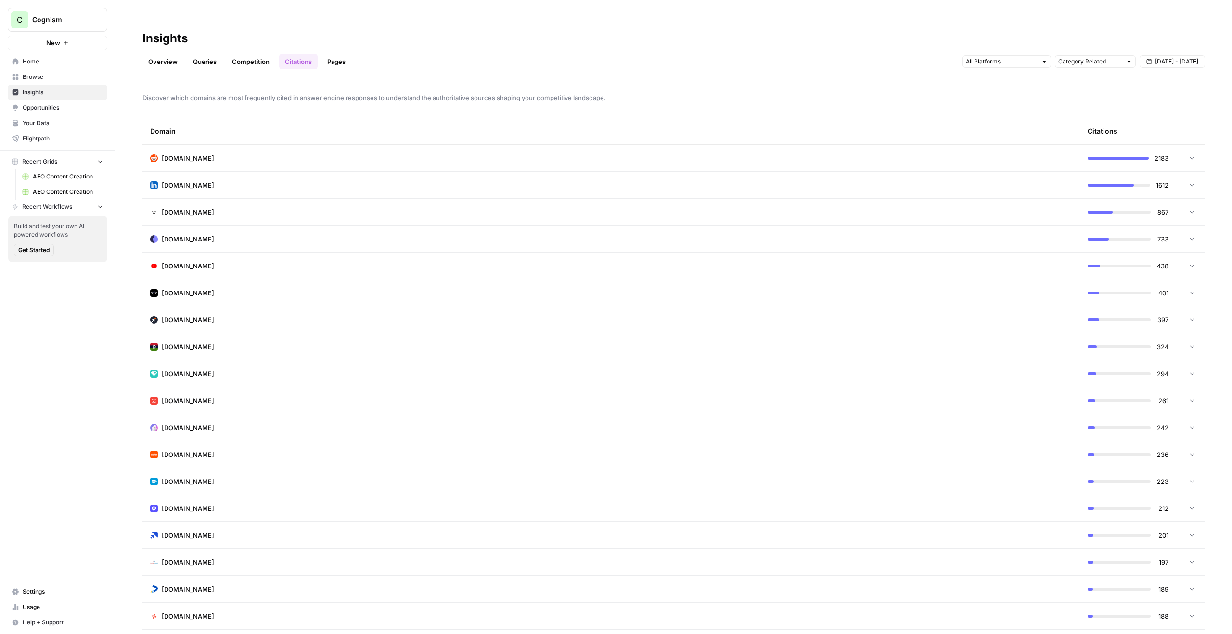
click at [1185, 57] on span "Aug 28 - Sep 3" at bounding box center [1176, 61] width 43 height 9
click at [1188, 57] on span "Aug 28 - Sep 3" at bounding box center [1176, 61] width 43 height 9
click at [1184, 145] on td at bounding box center [1190, 158] width 29 height 26
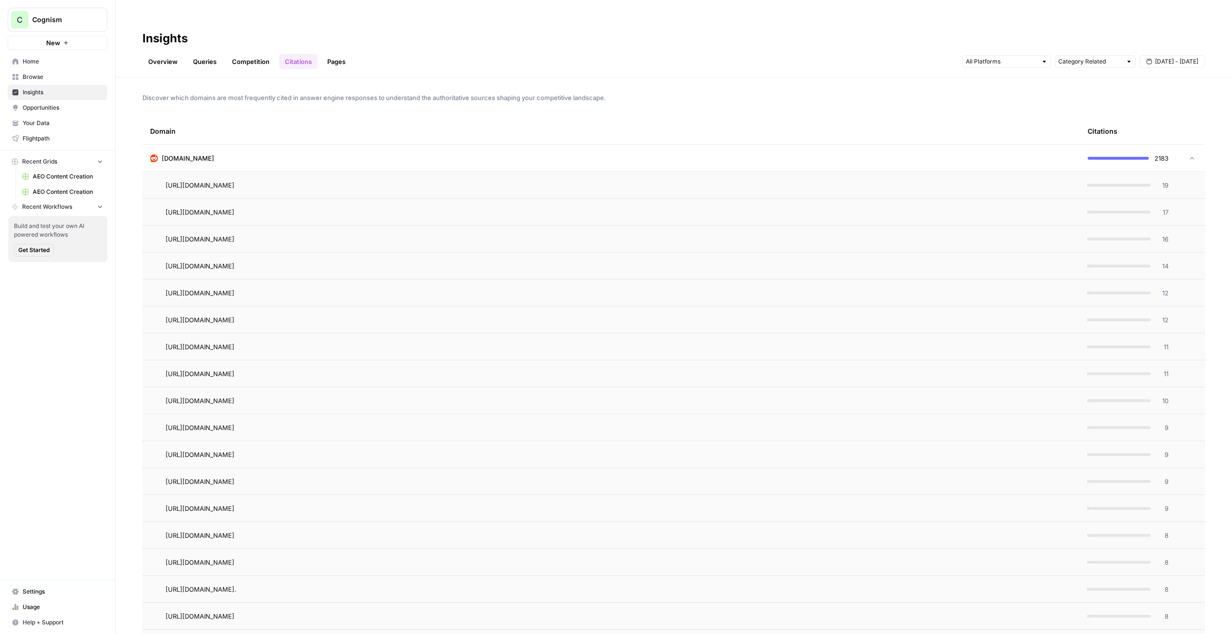
click at [1186, 145] on td at bounding box center [1190, 158] width 29 height 26
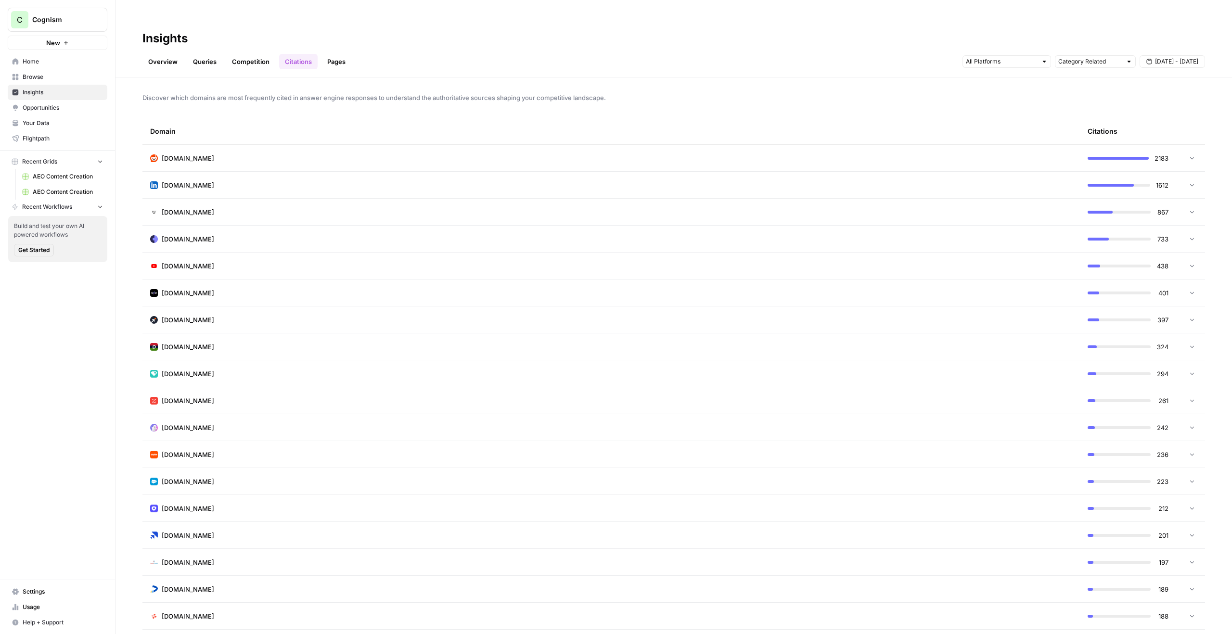
click at [343, 54] on link "Pages" at bounding box center [337, 61] width 30 height 15
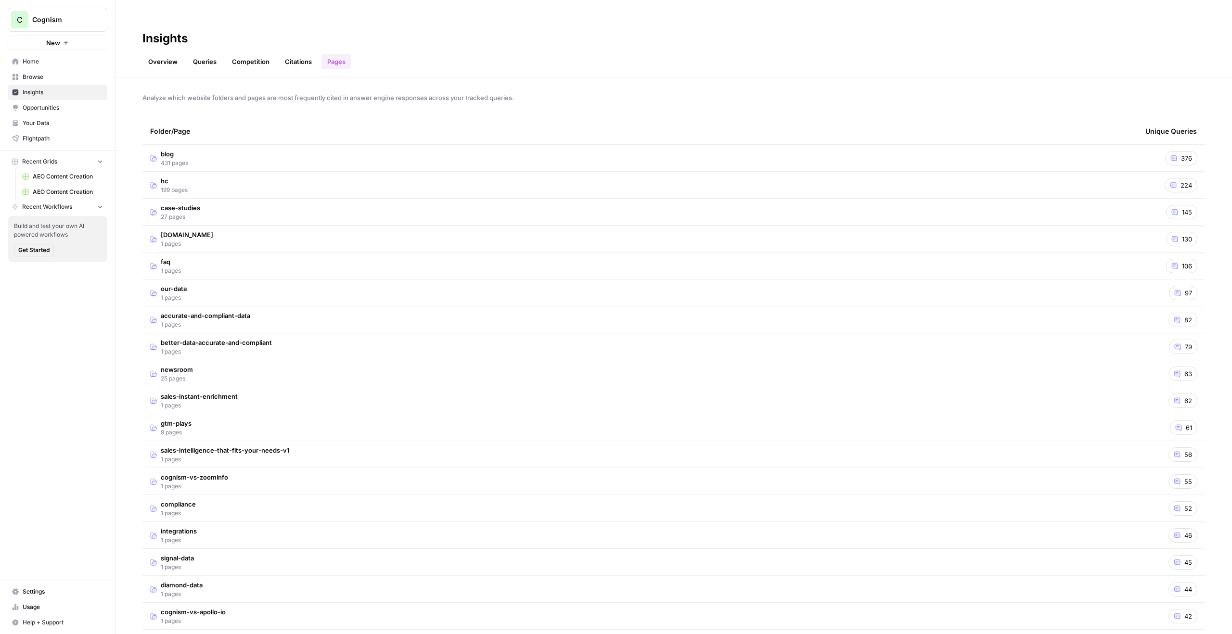
click at [1066, 147] on td "blog 431 pages" at bounding box center [639, 158] width 995 height 26
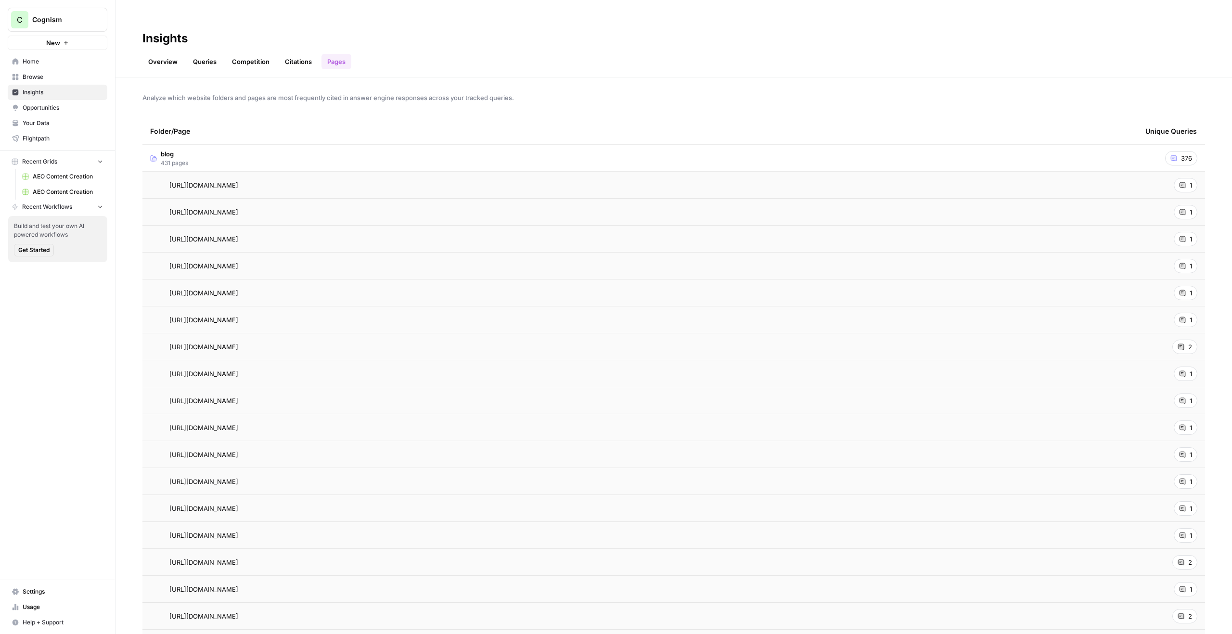
click at [1187, 232] on div "1" at bounding box center [1186, 239] width 24 height 14
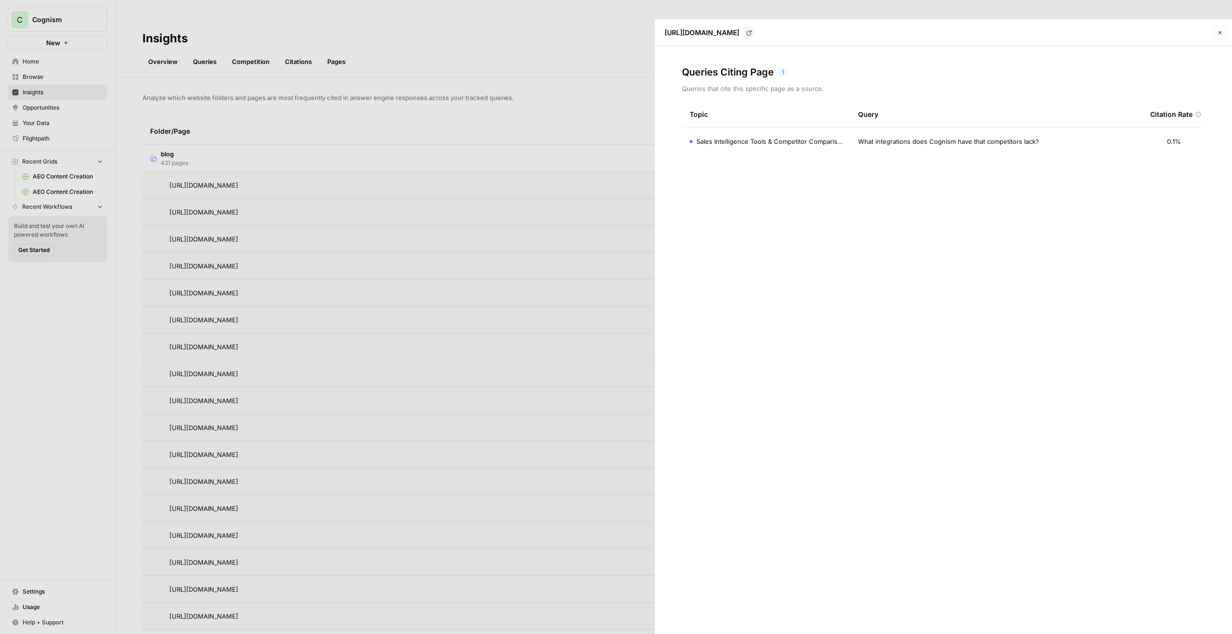
click at [1215, 26] on button "Close" at bounding box center [1220, 32] width 13 height 13
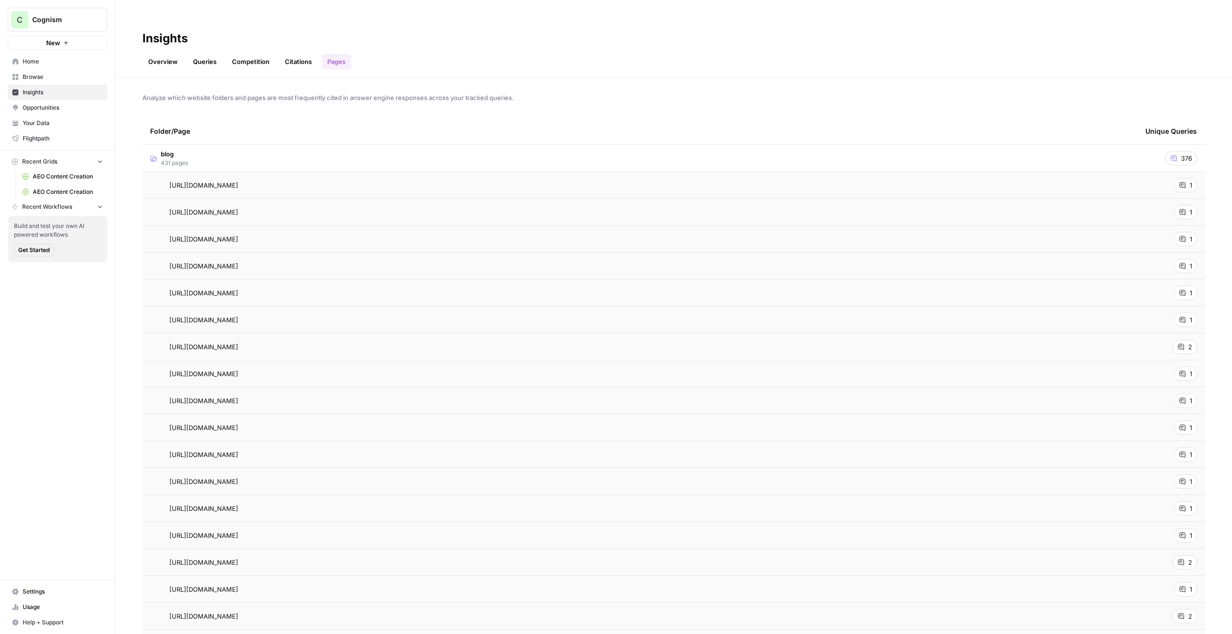
click at [166, 54] on link "Overview" at bounding box center [162, 61] width 41 height 15
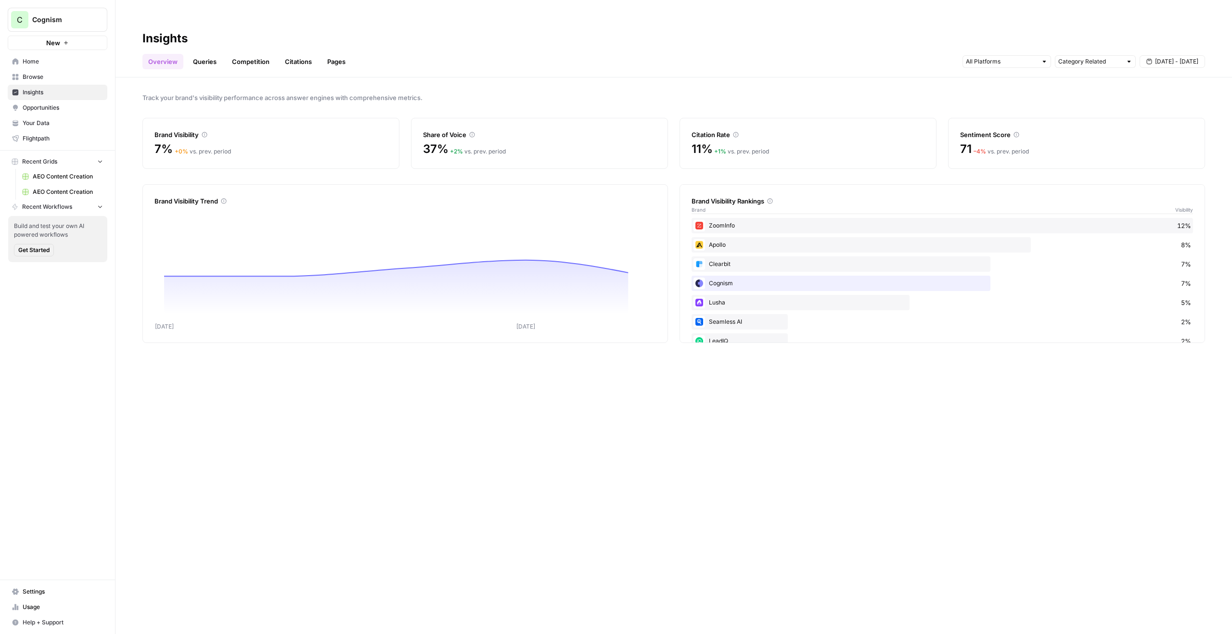
click at [43, 110] on span "Opportunities" at bounding box center [63, 107] width 80 height 9
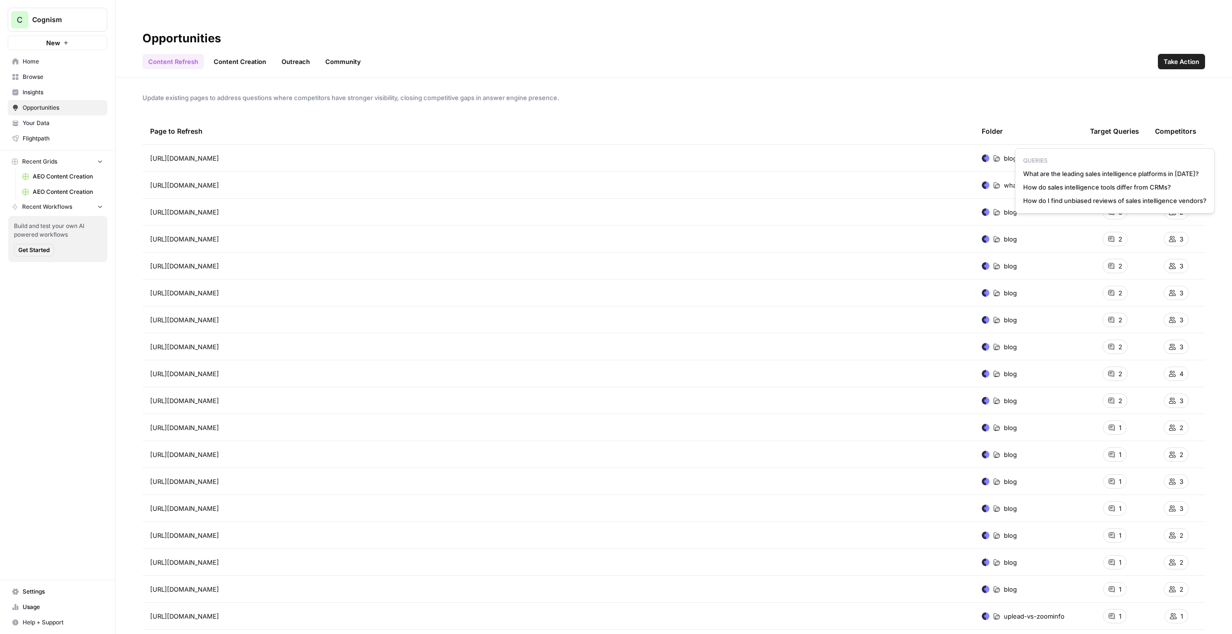
drag, startPoint x: 1026, startPoint y: 171, endPoint x: 1183, endPoint y: 210, distance: 161.7
click at [1183, 210] on div "QUERIES What are the leading sales intelligence platforms in 2025? How do sales…" at bounding box center [1115, 180] width 200 height 65
click at [1181, 206] on div "QUERIES What are the leading sales intelligence platforms in 2025? How do sales…" at bounding box center [1115, 180] width 200 height 65
click at [1170, 155] on icon at bounding box center [1172, 158] width 7 height 7
drag, startPoint x: 1160, startPoint y: 173, endPoint x: 1178, endPoint y: 177, distance: 18.7
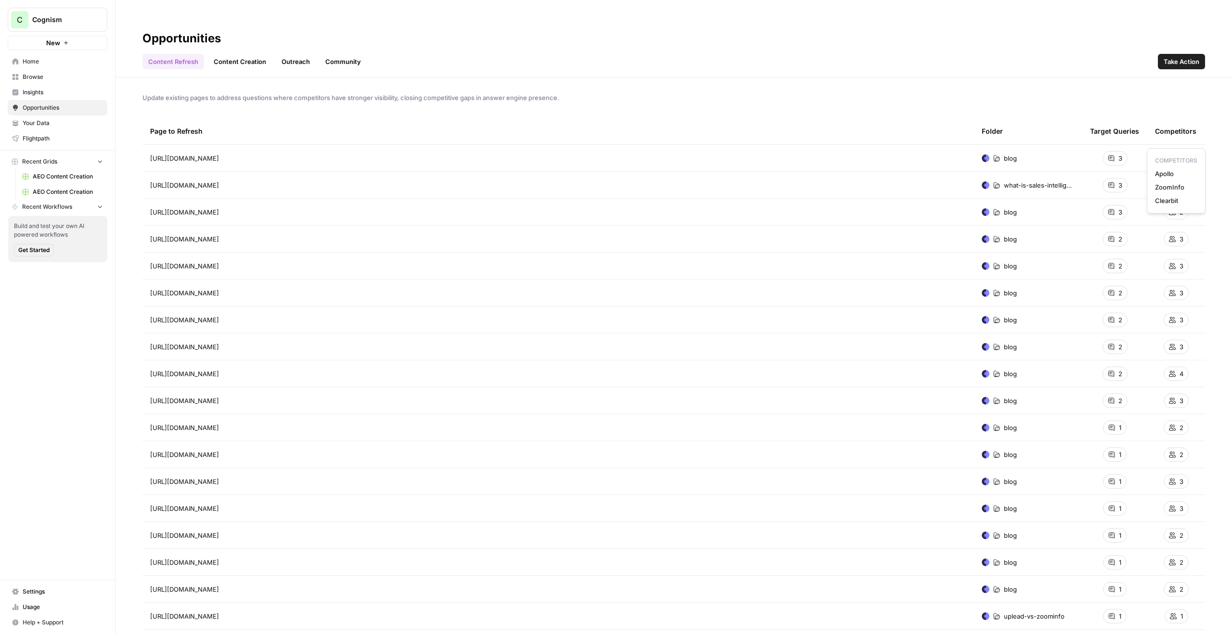
click at [1179, 177] on span "Apollo" at bounding box center [1176, 174] width 42 height 10
click at [1178, 177] on span "Apollo" at bounding box center [1176, 174] width 42 height 10
click at [227, 54] on link "Content Creation" at bounding box center [240, 61] width 64 height 15
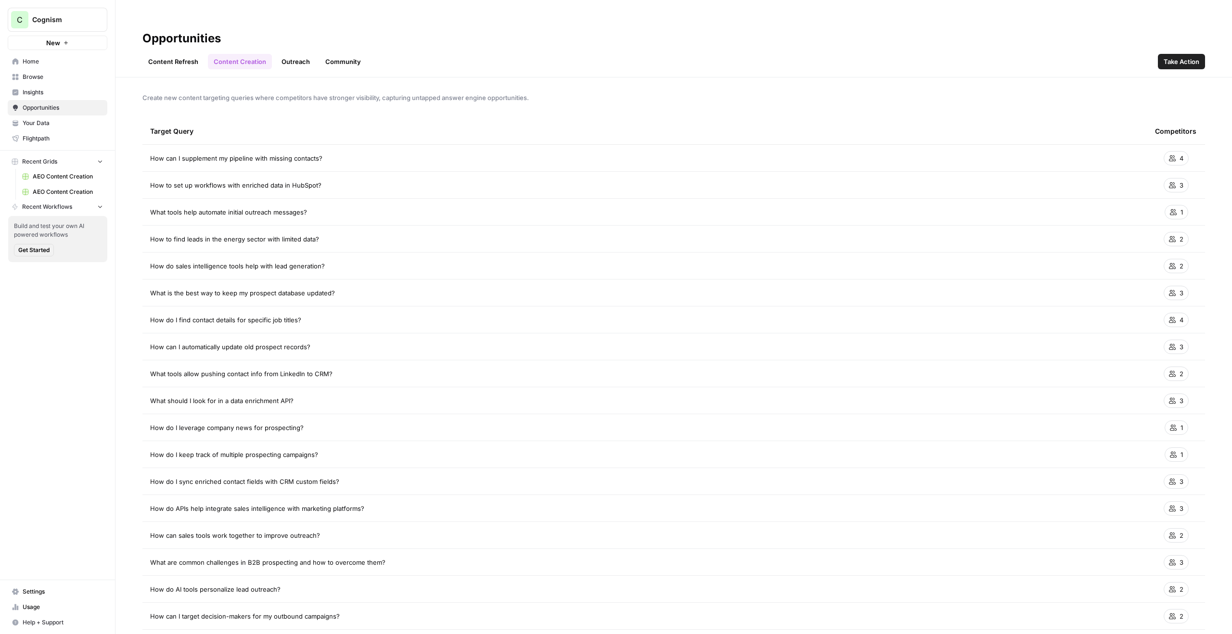
click at [162, 54] on link "Content Refresh" at bounding box center [173, 61] width 62 height 15
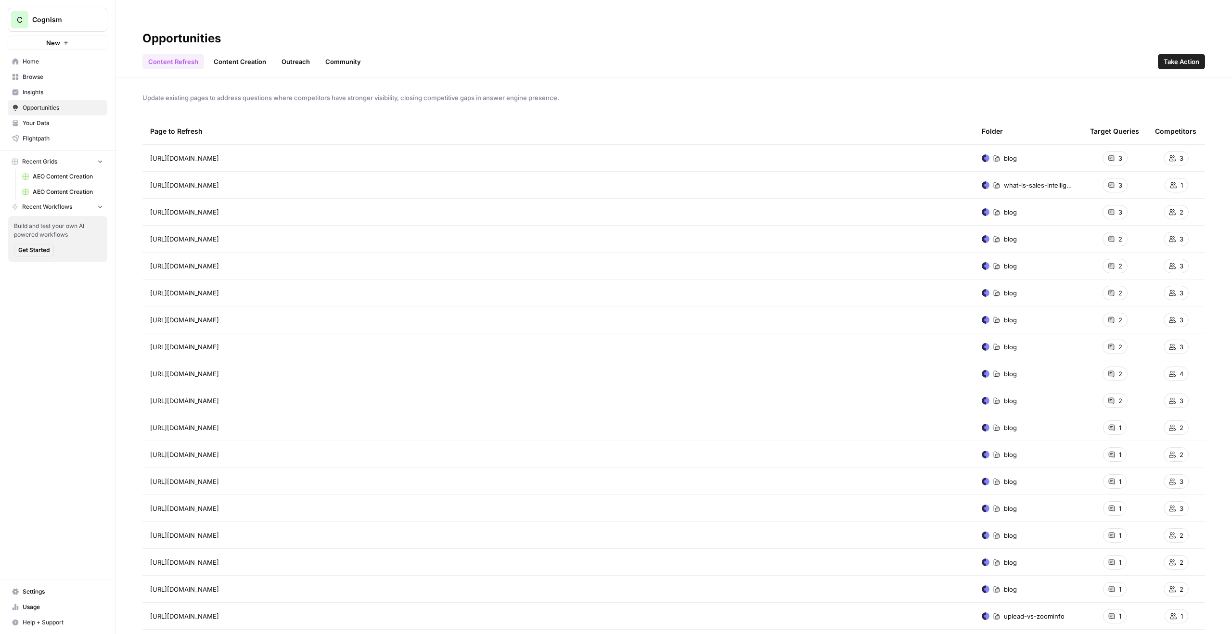
click at [1189, 57] on span "Take Action" at bounding box center [1182, 62] width 36 height 10
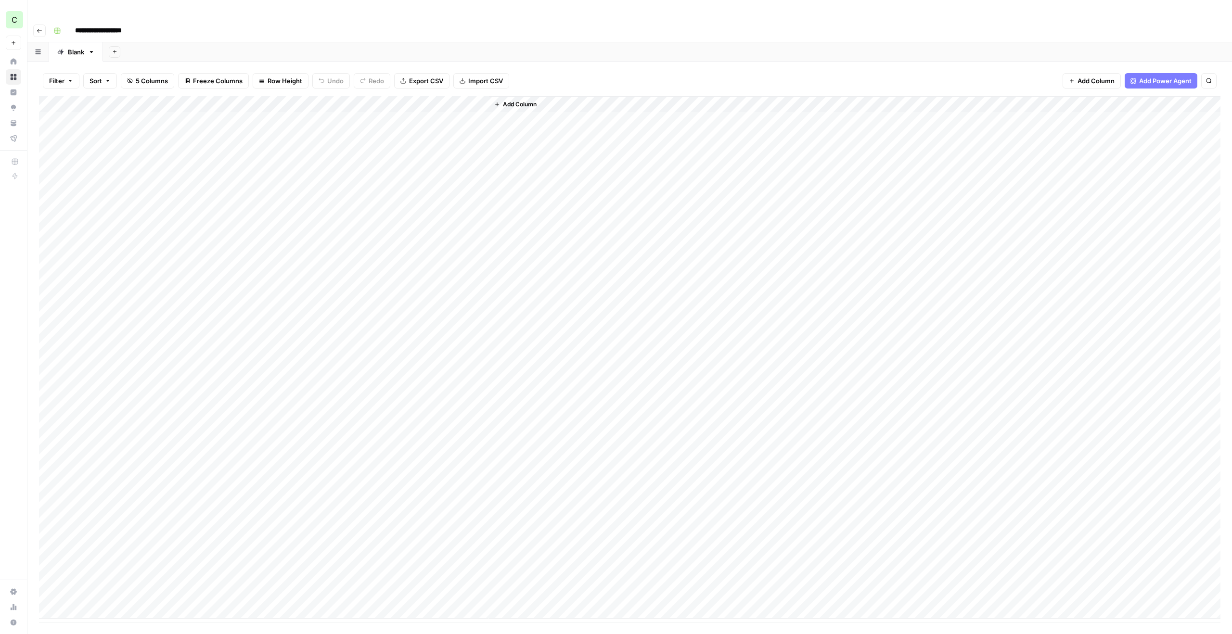
click at [383, 96] on div "Add Column" at bounding box center [630, 357] width 1182 height 523
click at [624, 125] on div "Add Column" at bounding box center [855, 357] width 732 height 523
click at [598, 65] on div "Filter Sort 5 Columns Freeze Columns Row Height Undo Redo Export CSV Import CSV…" at bounding box center [630, 80] width 1182 height 31
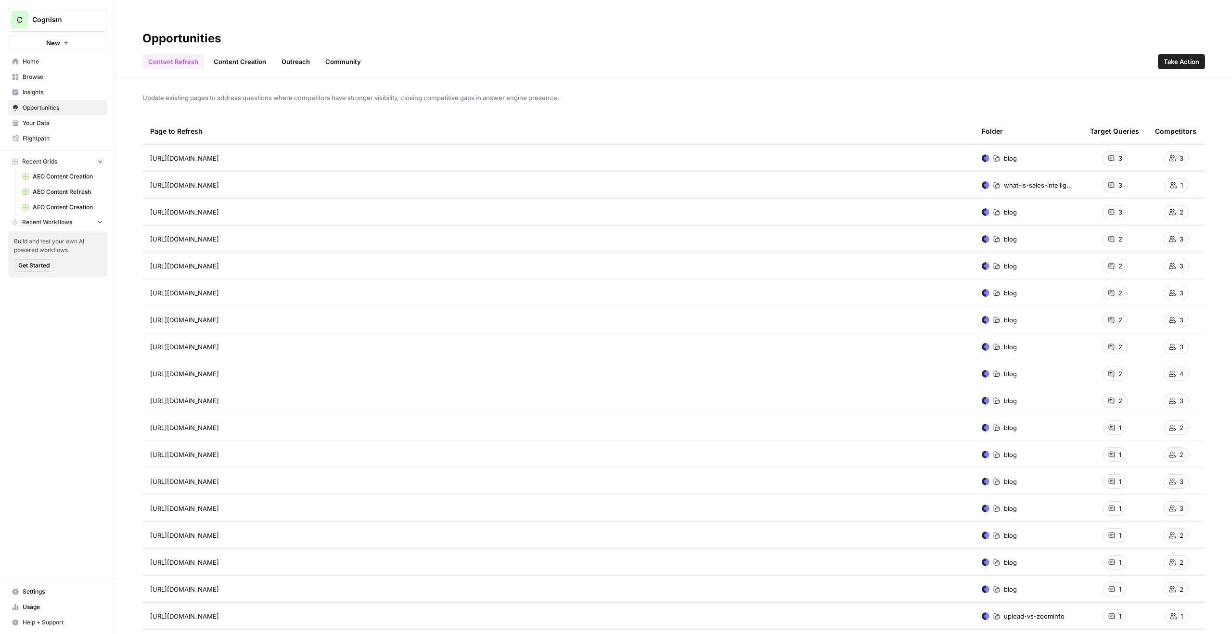
click at [245, 54] on link "Content Creation" at bounding box center [240, 61] width 64 height 15
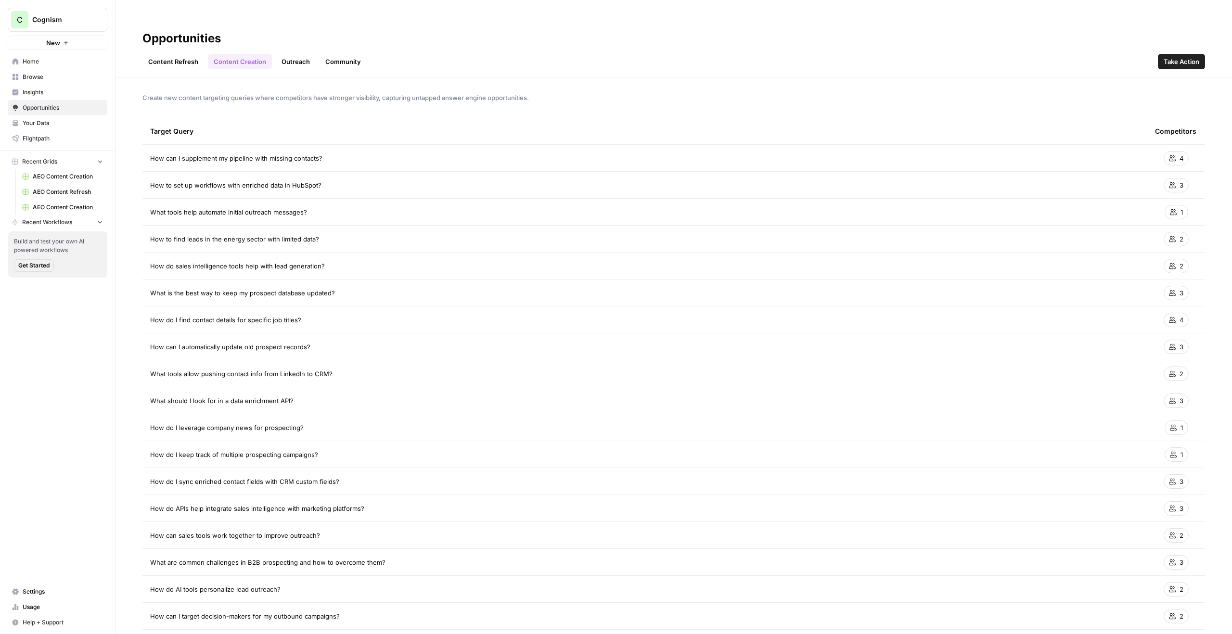
click at [310, 54] on link "Outreach" at bounding box center [296, 61] width 40 height 15
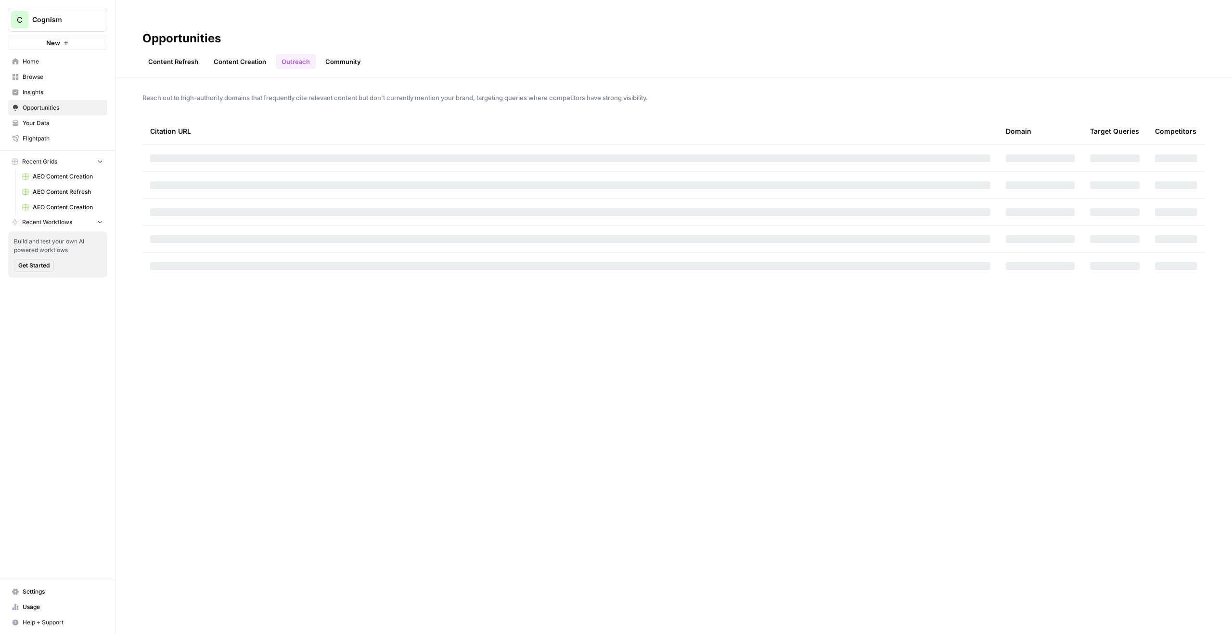
click at [340, 54] on link "Community" at bounding box center [343, 61] width 47 height 15
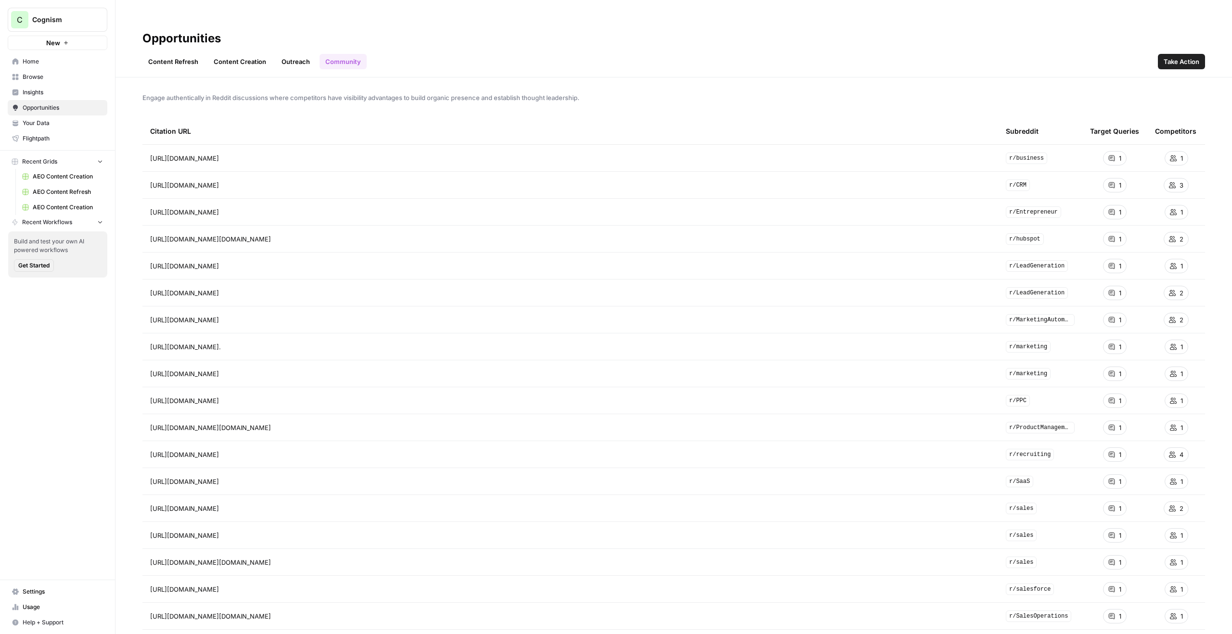
click at [305, 54] on link "Outreach" at bounding box center [296, 61] width 40 height 15
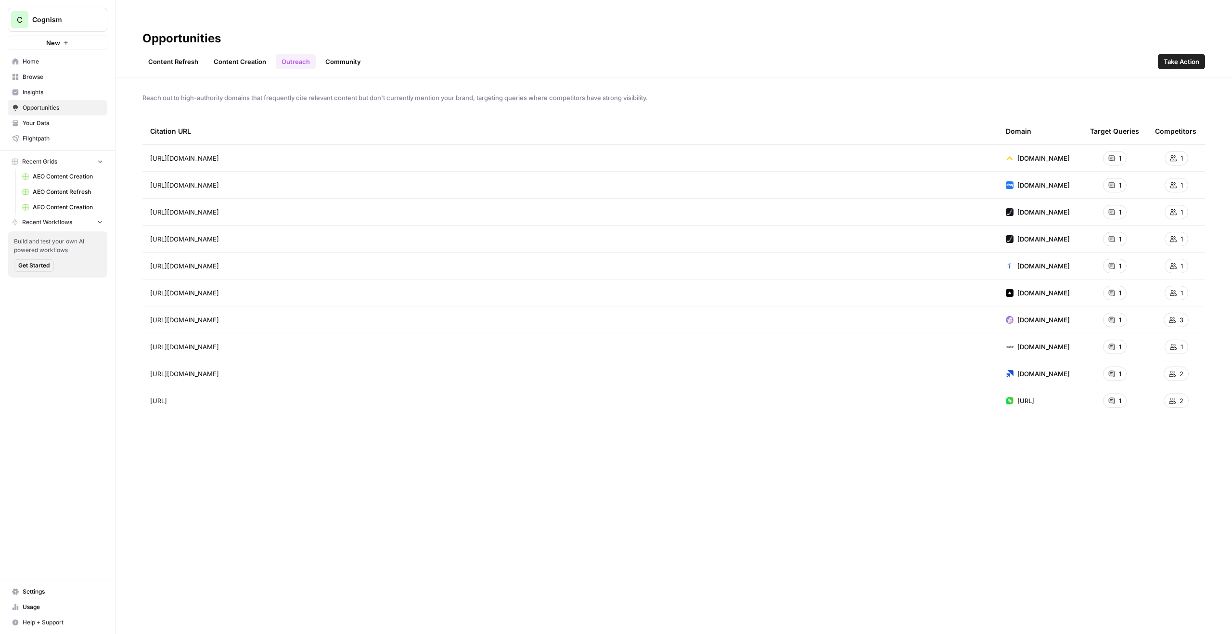
click at [236, 54] on link "Content Creation" at bounding box center [240, 61] width 64 height 15
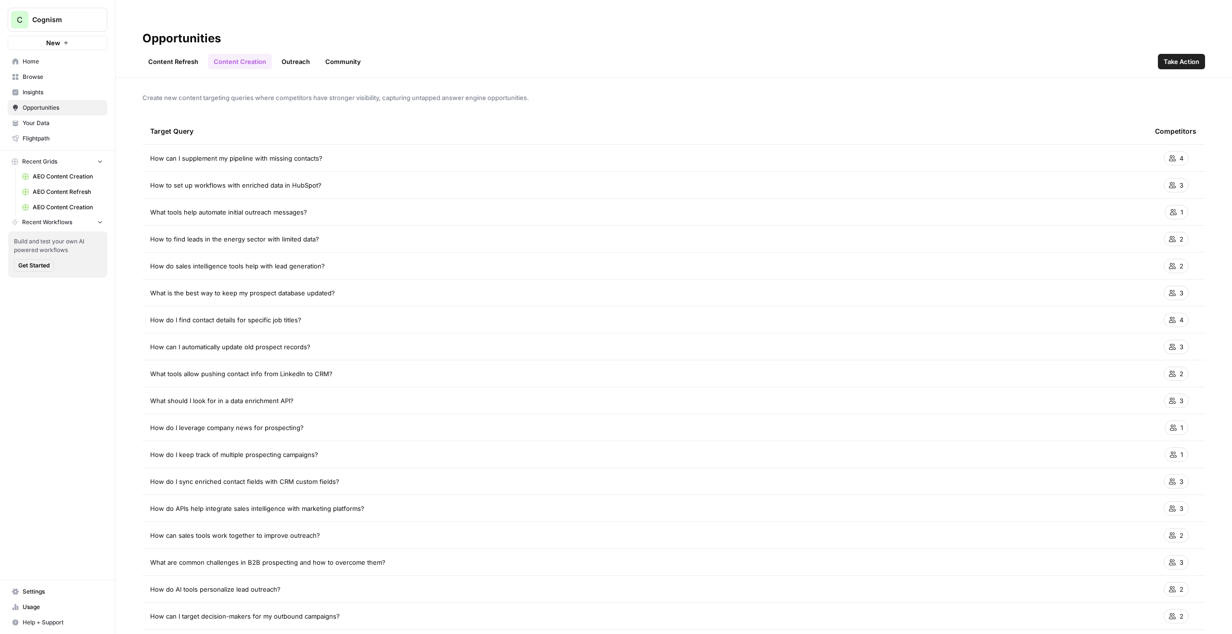
click at [183, 54] on link "Content Refresh" at bounding box center [173, 61] width 62 height 15
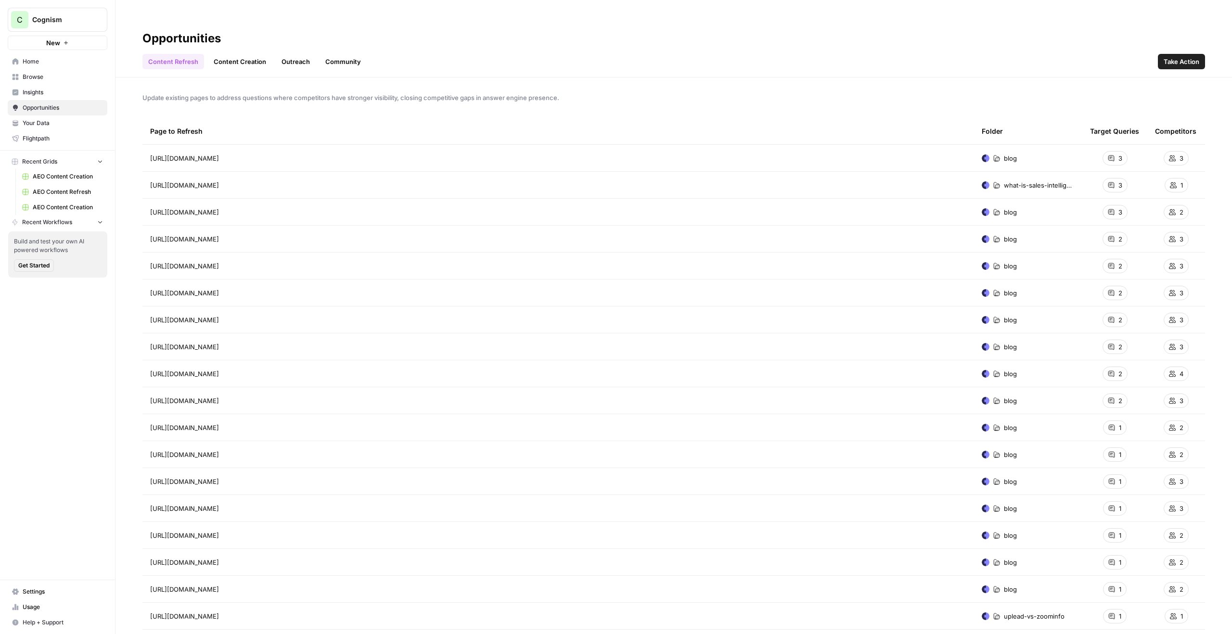
click at [287, 54] on link "Outreach" at bounding box center [296, 61] width 40 height 15
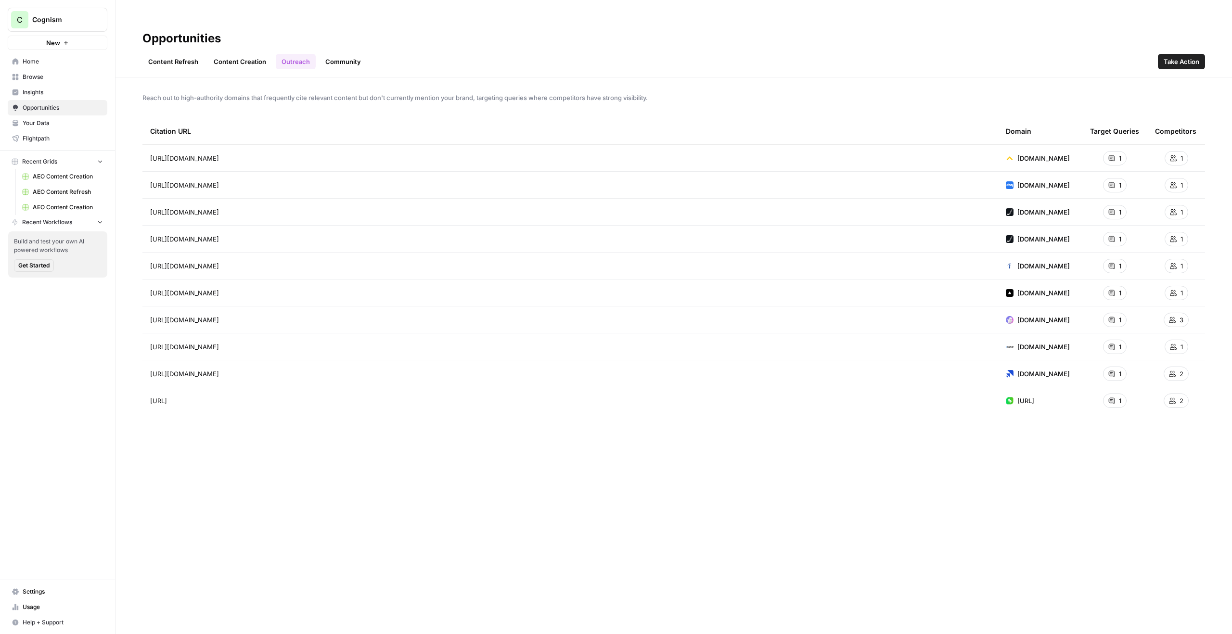
click at [245, 54] on link "Content Creation" at bounding box center [240, 61] width 64 height 15
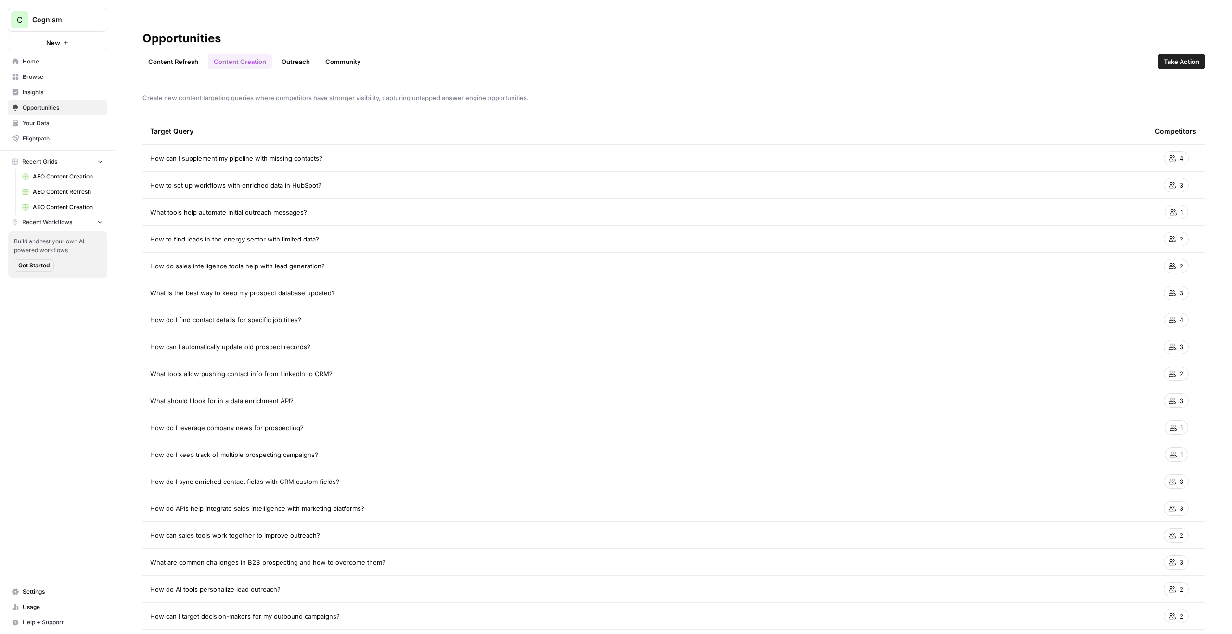
click at [304, 54] on link "Outreach" at bounding box center [296, 61] width 40 height 15
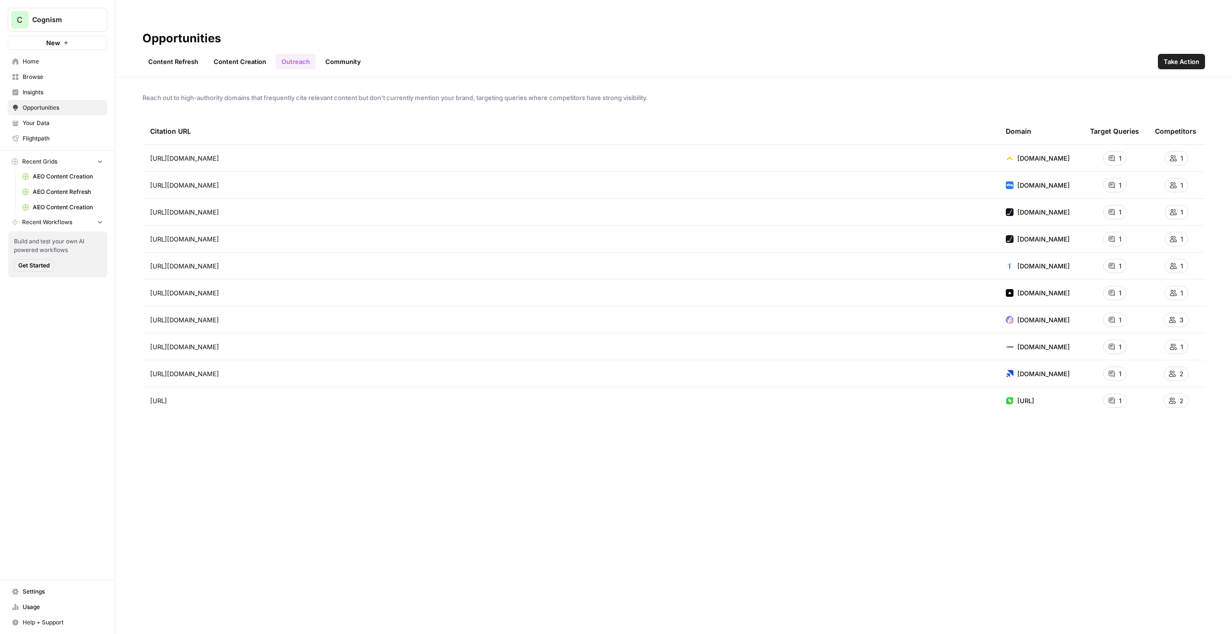
click at [250, 54] on link "Content Creation" at bounding box center [240, 61] width 64 height 15
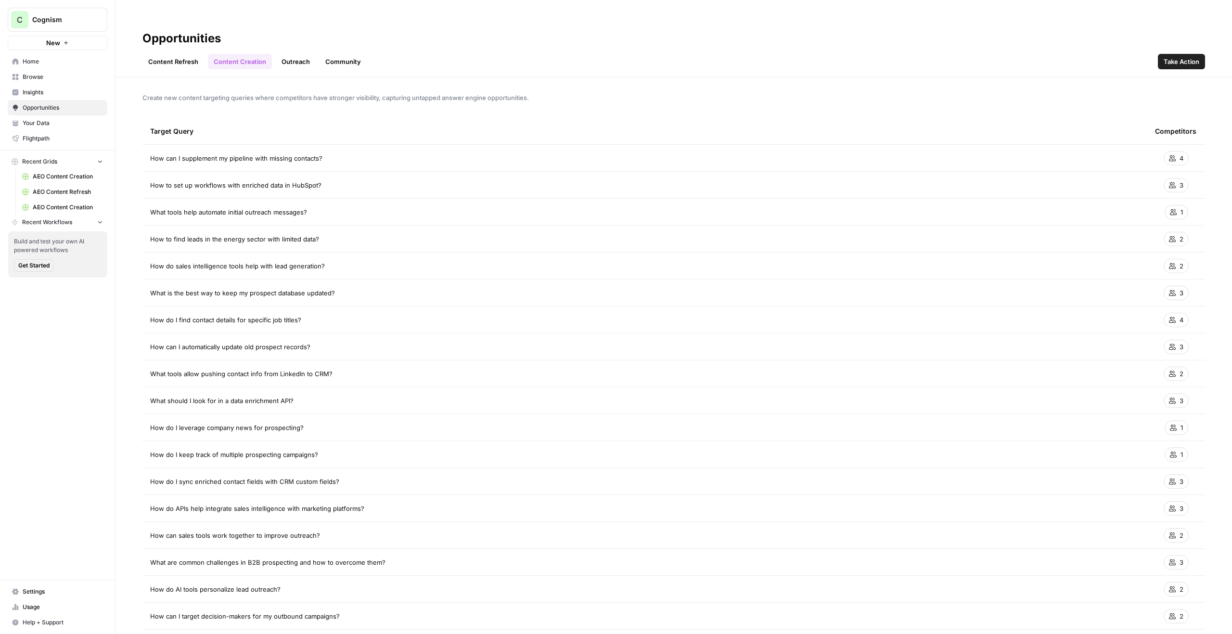
click at [289, 54] on link "Outreach" at bounding box center [296, 61] width 40 height 15
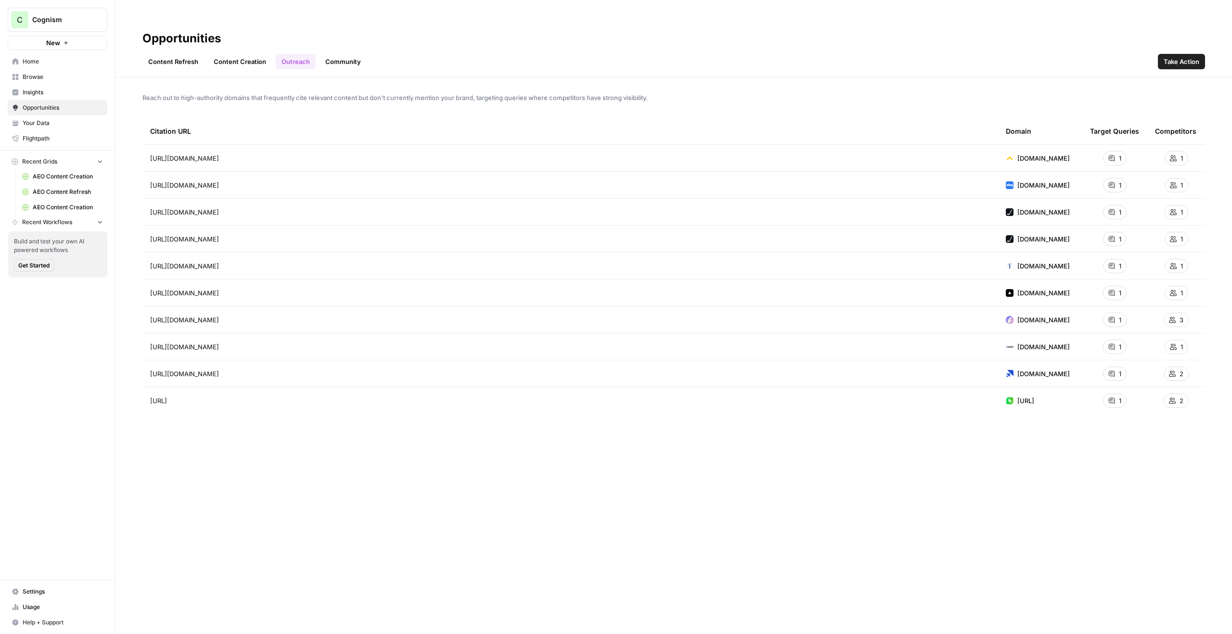
click at [87, 26] on button "C Cognism" at bounding box center [58, 20] width 100 height 24
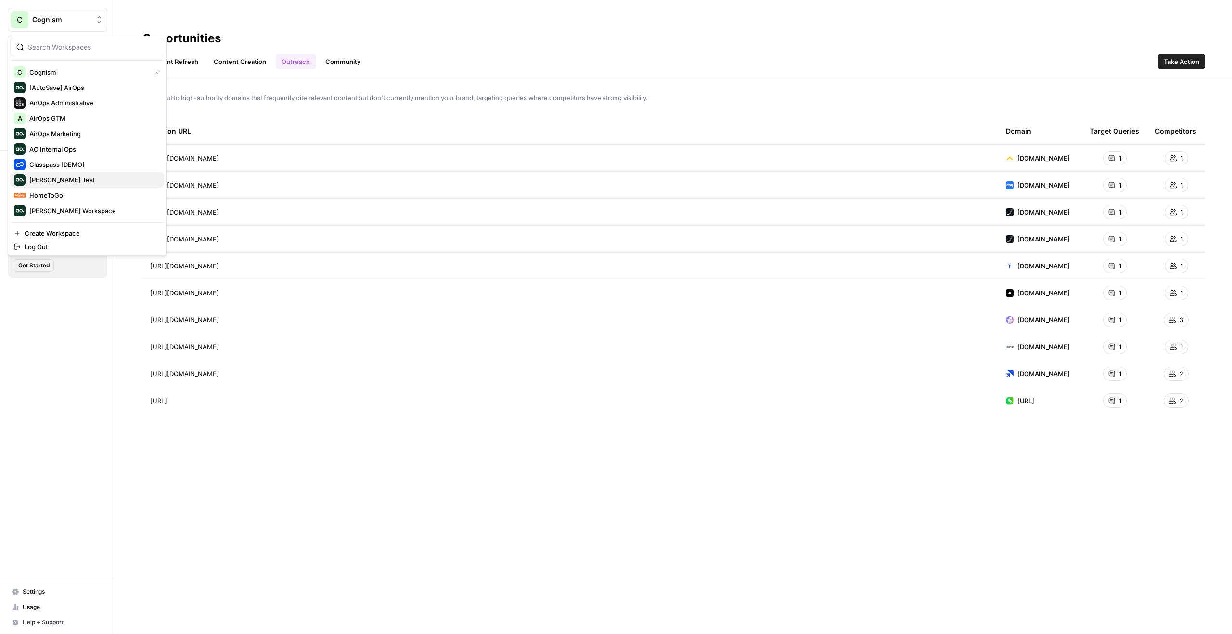
scroll to position [46, 0]
click at [90, 208] on span "Webflow" at bounding box center [92, 211] width 127 height 10
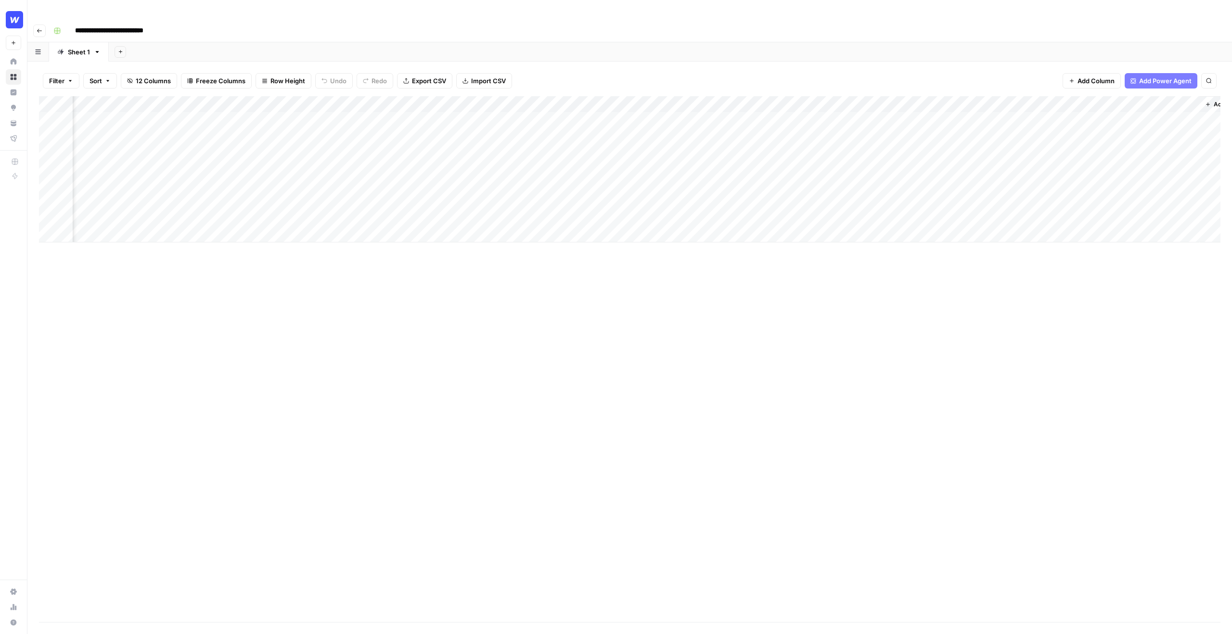
scroll to position [0, 192]
click at [656, 97] on div "Add Column" at bounding box center [630, 169] width 1182 height 146
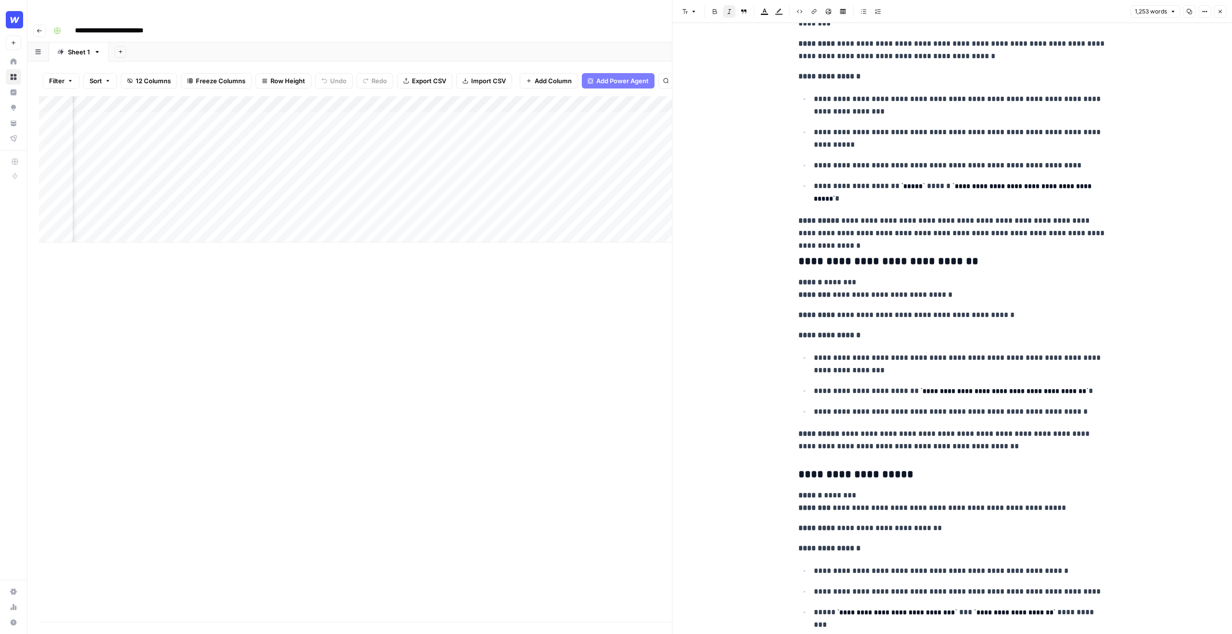
scroll to position [2931, 0]
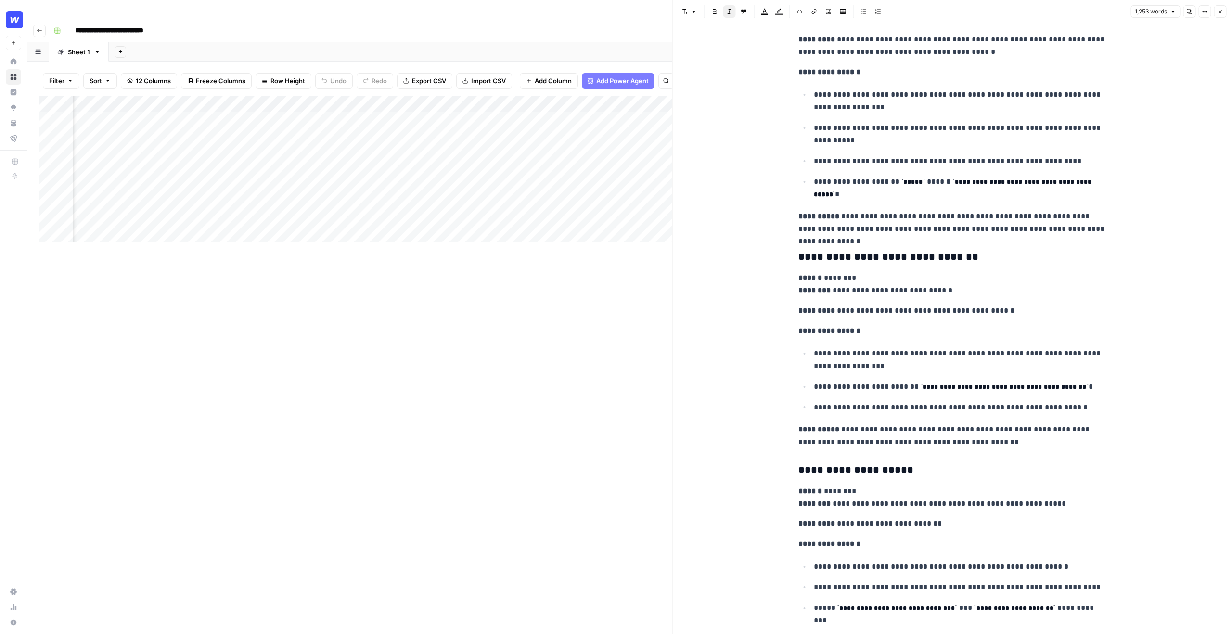
click at [1217, 9] on icon "button" at bounding box center [1220, 12] width 6 height 6
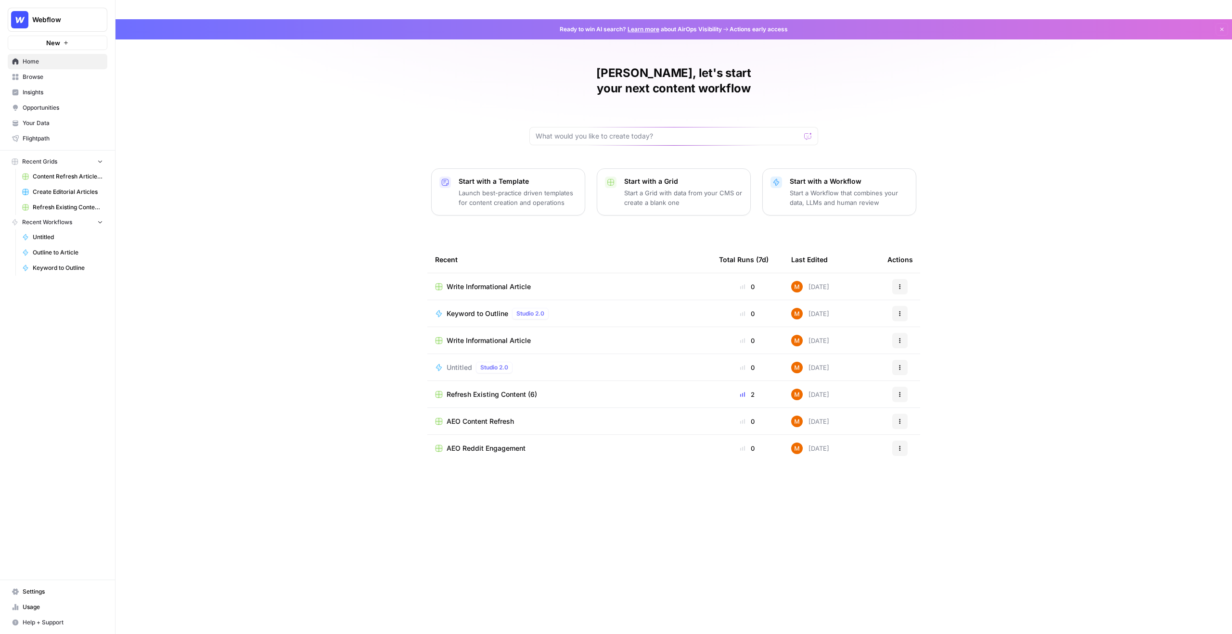
click at [71, 196] on span "Create Editorial Articles" at bounding box center [68, 192] width 70 height 9
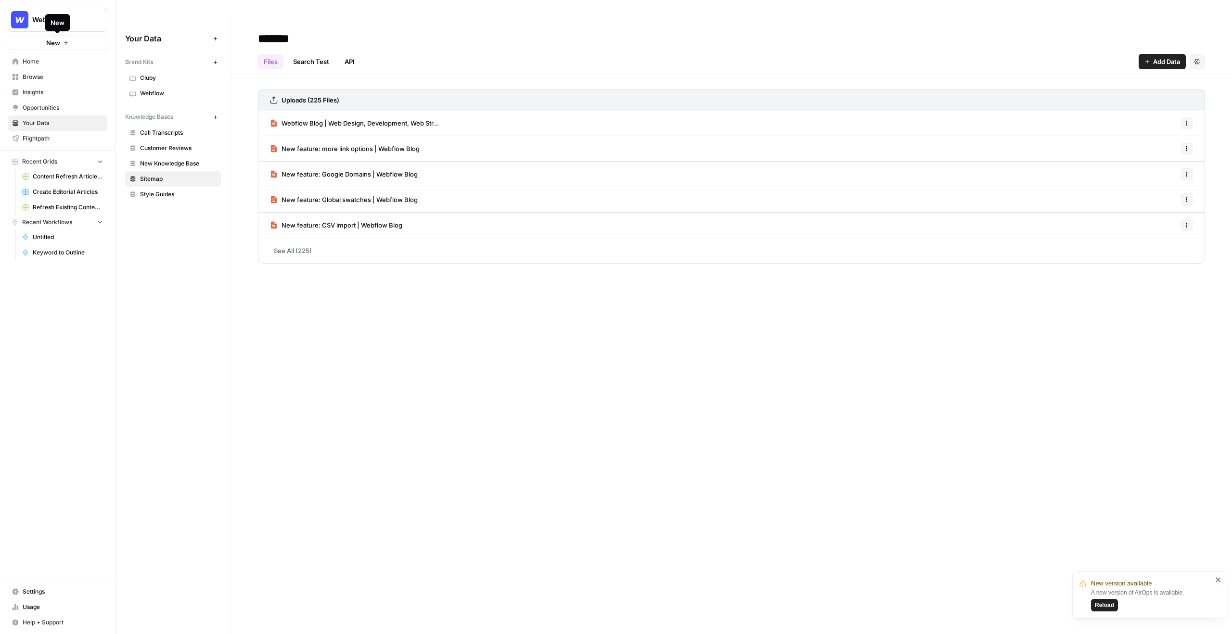
click at [64, 23] on div "New" at bounding box center [58, 22] width 26 height 17
click at [87, 19] on span "Webflow" at bounding box center [61, 20] width 58 height 10
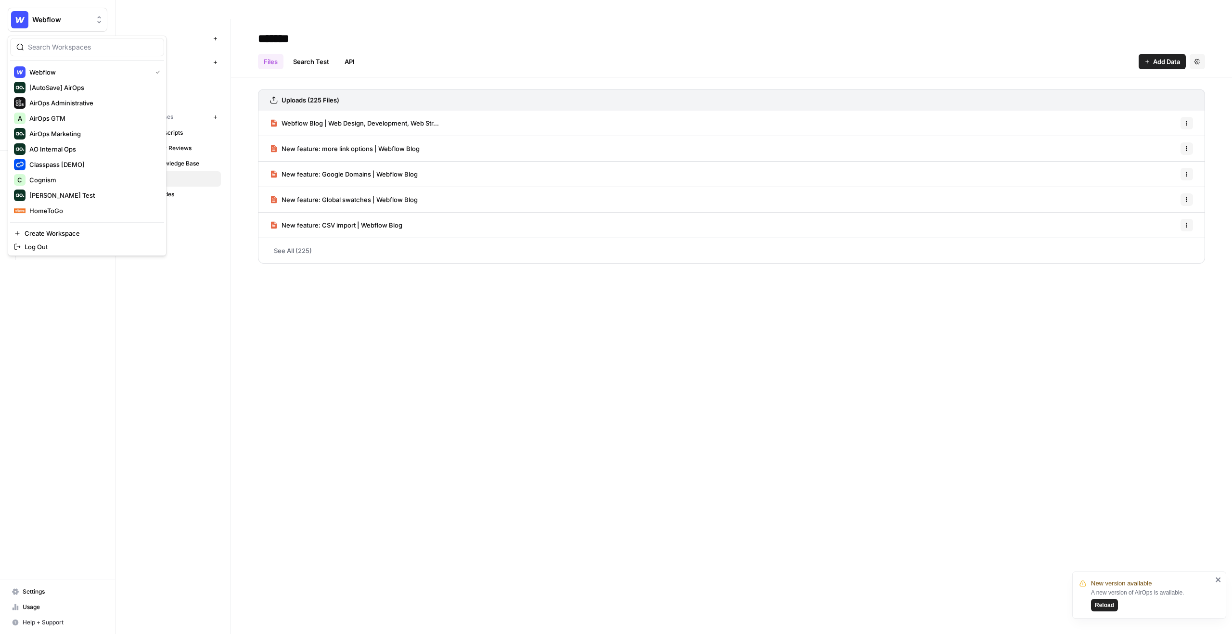
click at [199, 300] on div "Your Data Add Data Brand Kits New Cluby Webflow Knowledge Bases New Call Transc…" at bounding box center [173, 336] width 115 height 634
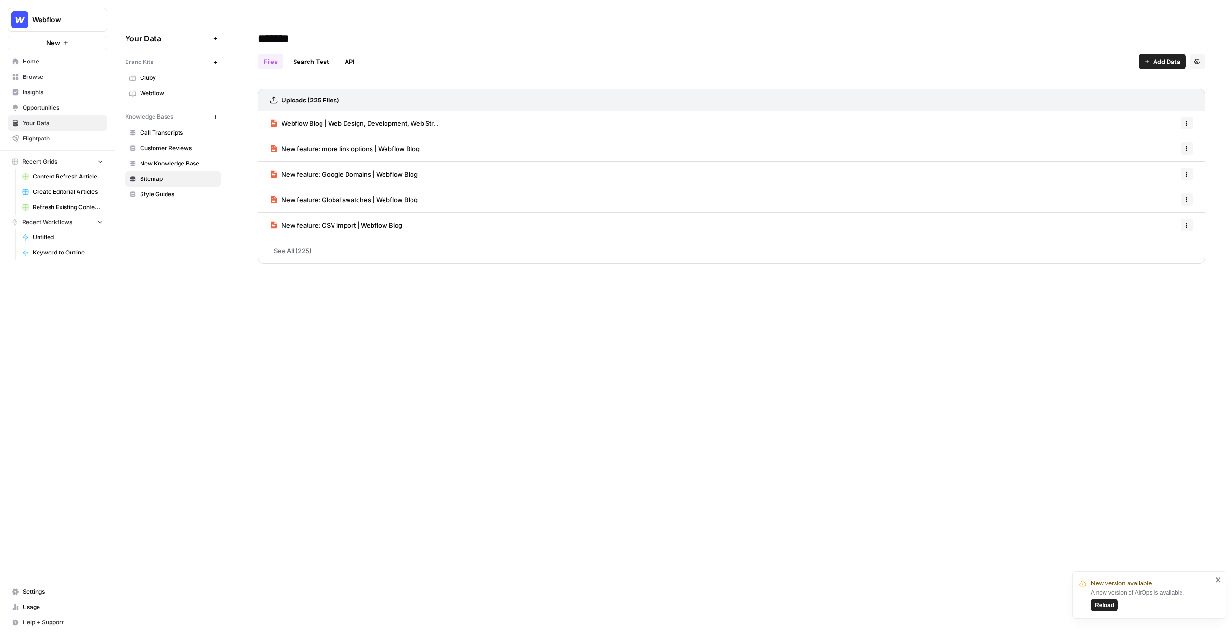
click at [169, 175] on span "Sitemap" at bounding box center [178, 179] width 77 height 9
click at [159, 86] on link "Webflow" at bounding box center [173, 93] width 96 height 15
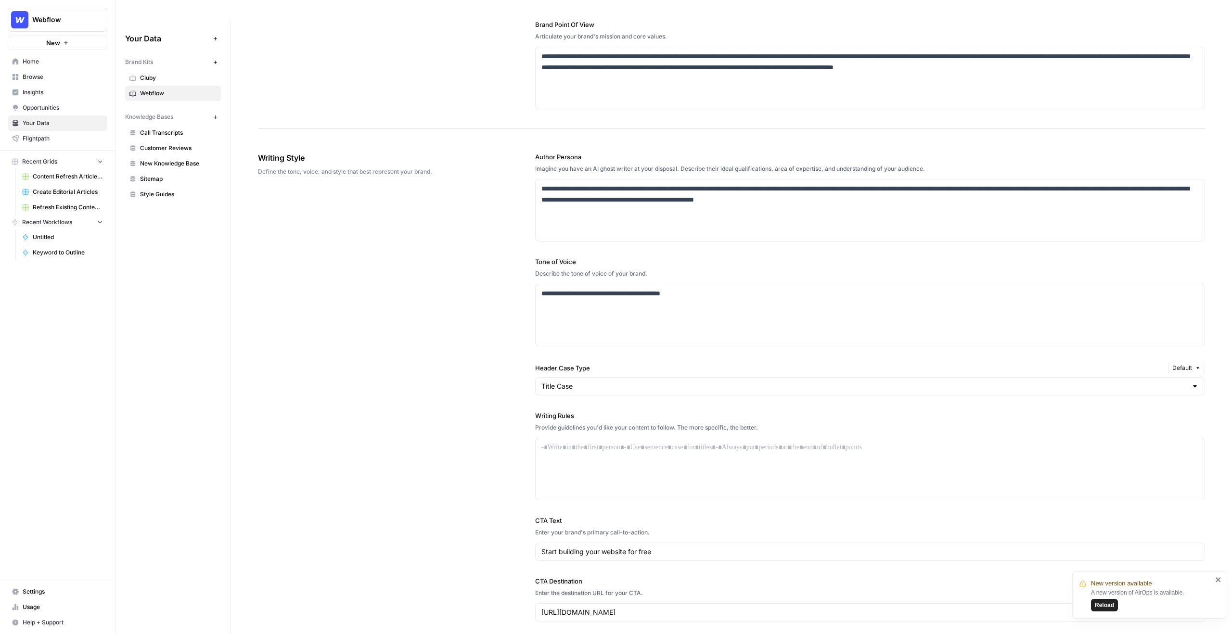
scroll to position [533, 0]
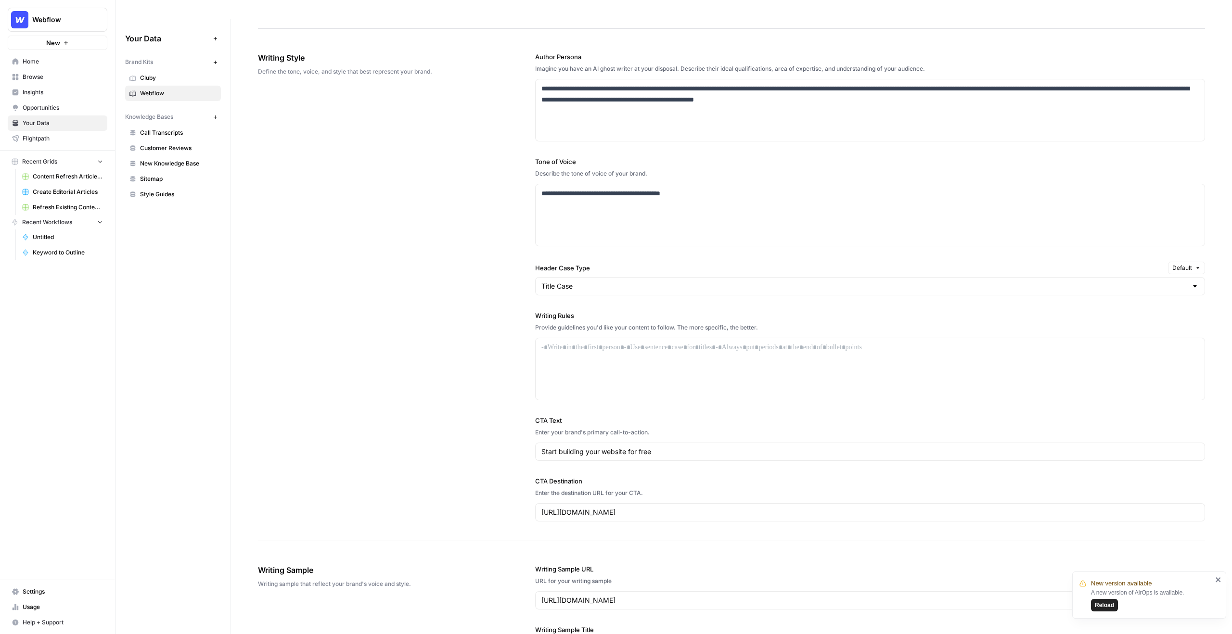
click at [171, 175] on span "Sitemap" at bounding box center [178, 179] width 77 height 9
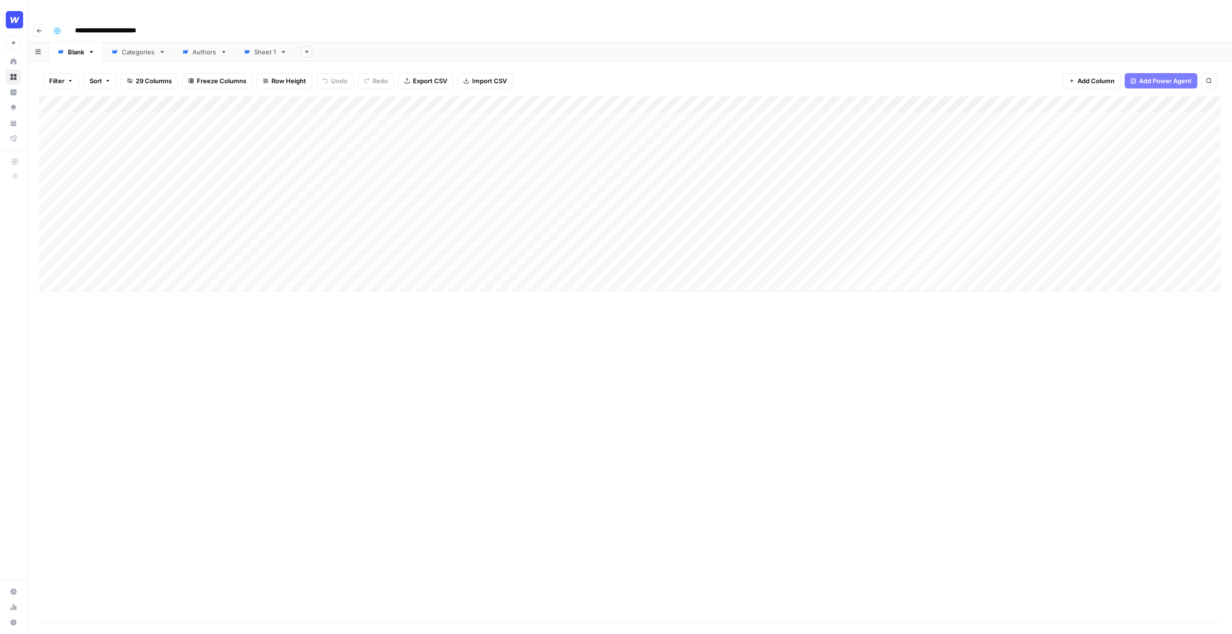
click at [445, 96] on div "Add Column" at bounding box center [630, 193] width 1182 height 195
click at [389, 180] on span "Edit Workflow" at bounding box center [399, 180] width 84 height 10
click at [103, 23] on input "**********" at bounding box center [114, 30] width 86 height 15
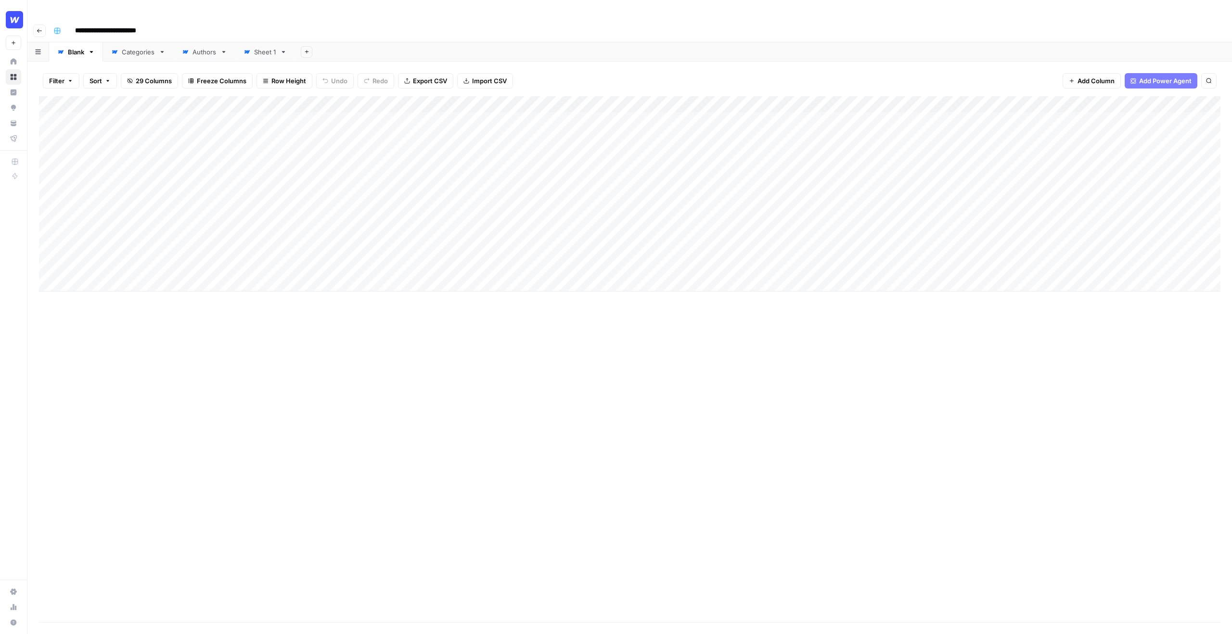
click at [103, 23] on input "**********" at bounding box center [114, 30] width 86 height 15
click at [284, 391] on div "Add Column" at bounding box center [630, 359] width 1182 height 526
click at [529, 65] on div "Filter Sort 29 Columns Freeze Columns Row Height Undo Redo Export CSV Import CS…" at bounding box center [630, 80] width 1182 height 31
click at [134, 98] on div "Add Column" at bounding box center [630, 193] width 1182 height 195
click at [115, 206] on div "Add Column" at bounding box center [630, 193] width 1182 height 195
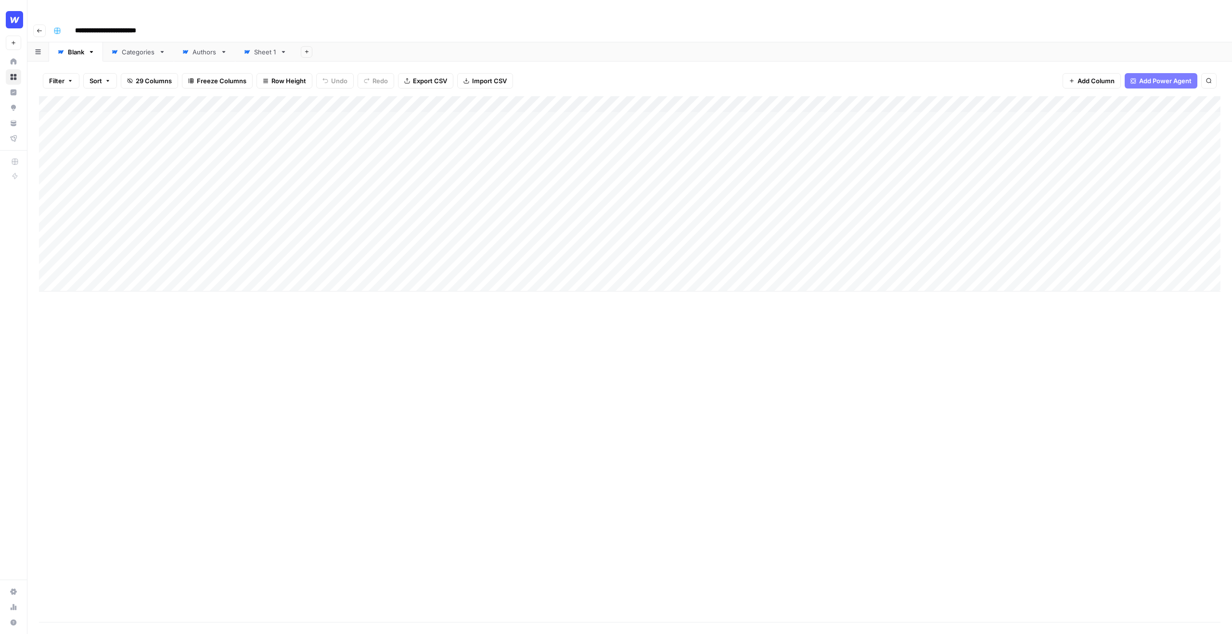
click at [181, 377] on div "Add Column" at bounding box center [630, 359] width 1182 height 526
click at [782, 99] on div "Add Column" at bounding box center [630, 193] width 1182 height 195
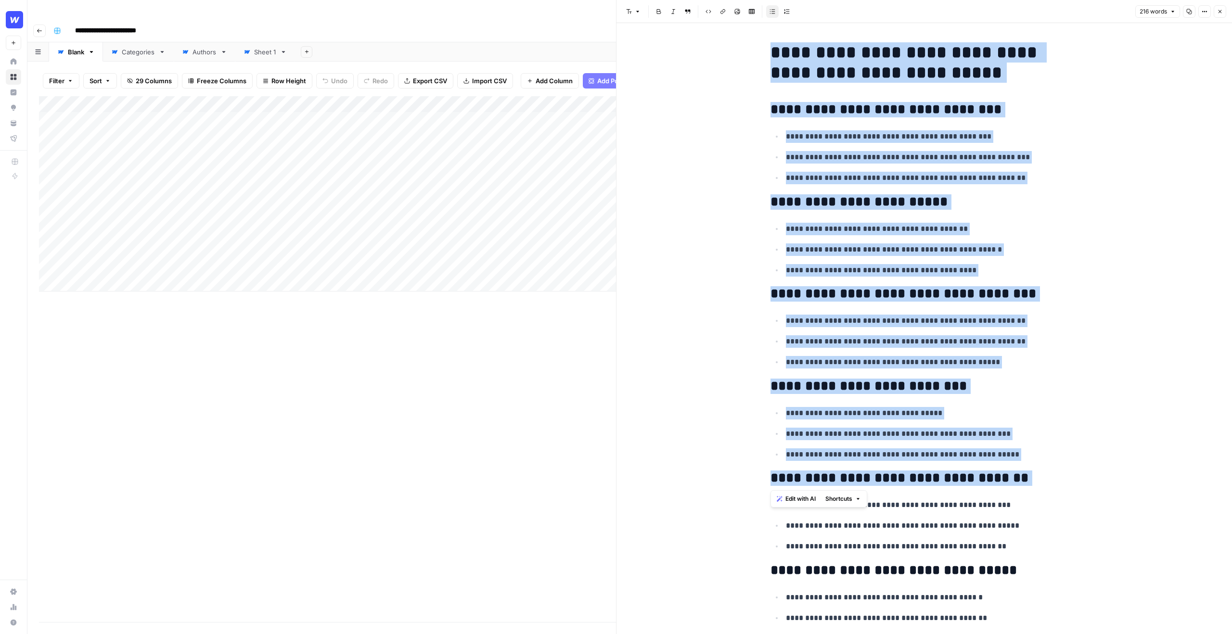
drag, startPoint x: 773, startPoint y: 49, endPoint x: 896, endPoint y: 488, distance: 456.3
click at [896, 488] on div "**********" at bounding box center [925, 405] width 320 height 732
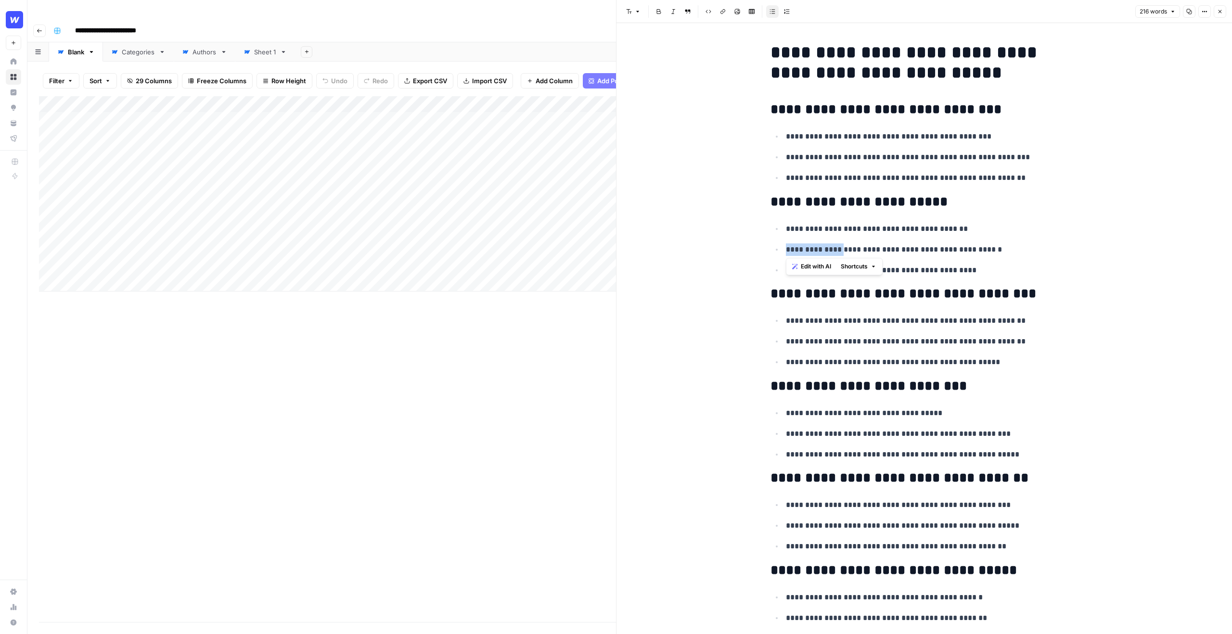
drag, startPoint x: 837, startPoint y: 253, endPoint x: 767, endPoint y: 247, distance: 70.0
click at [767, 246] on div "**********" at bounding box center [925, 405] width 320 height 732
click at [814, 267] on span "Edit with AI" at bounding box center [816, 266] width 30 height 9
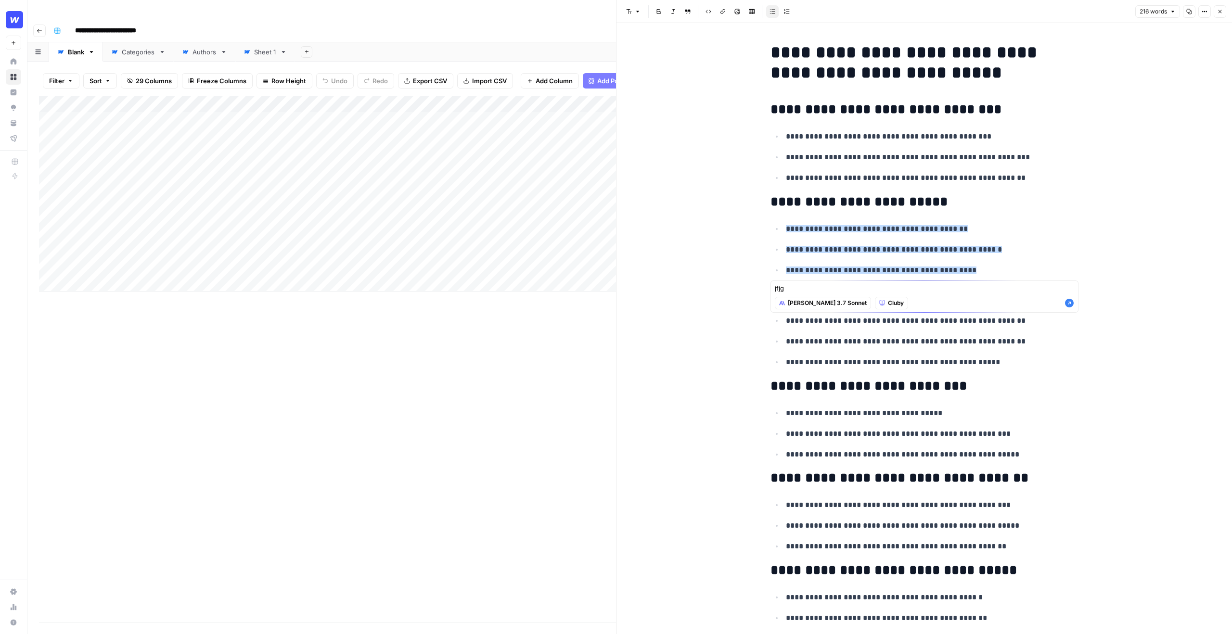
type textarea "jfj"
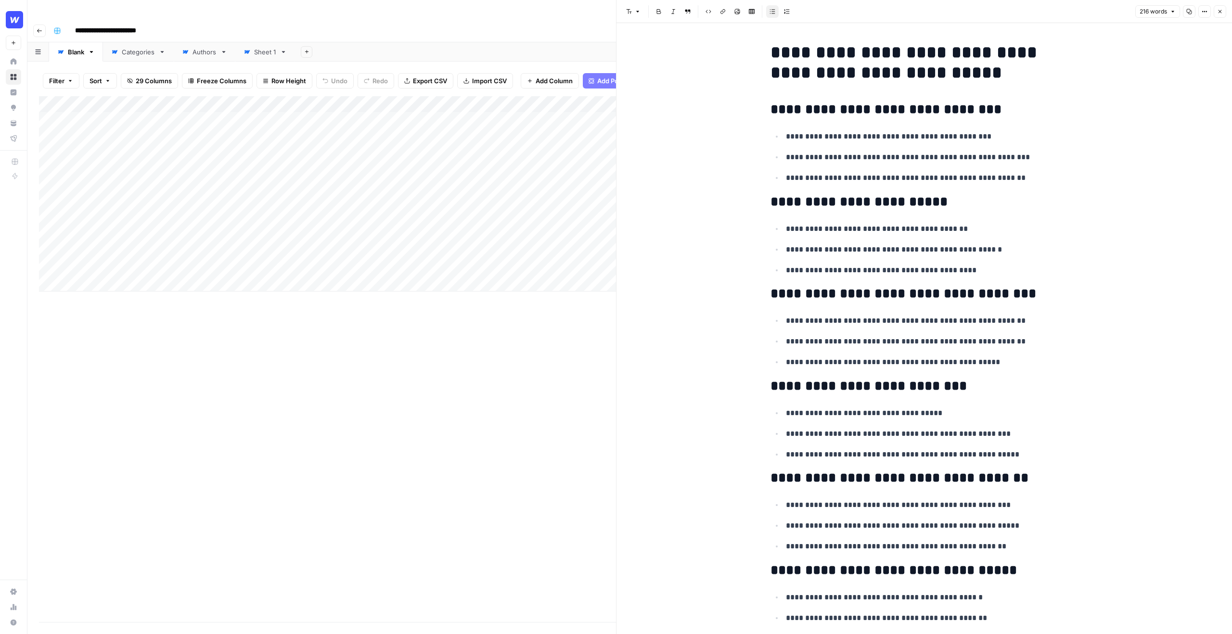
click at [997, 218] on div "**********" at bounding box center [925, 405] width 320 height 732
click at [1218, 14] on button "Close" at bounding box center [1220, 11] width 13 height 13
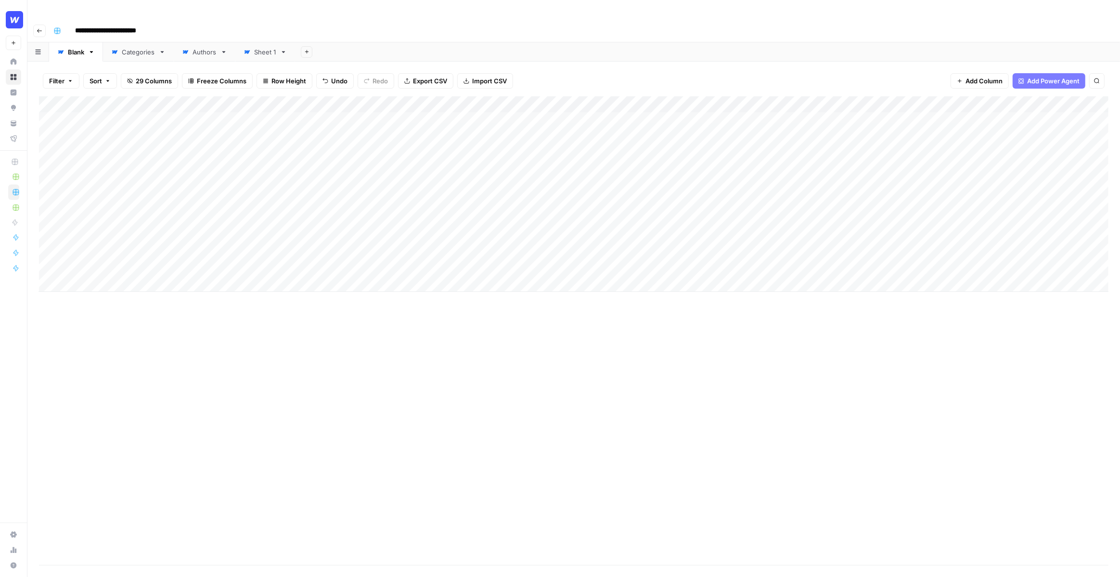
scroll to position [0, 0]
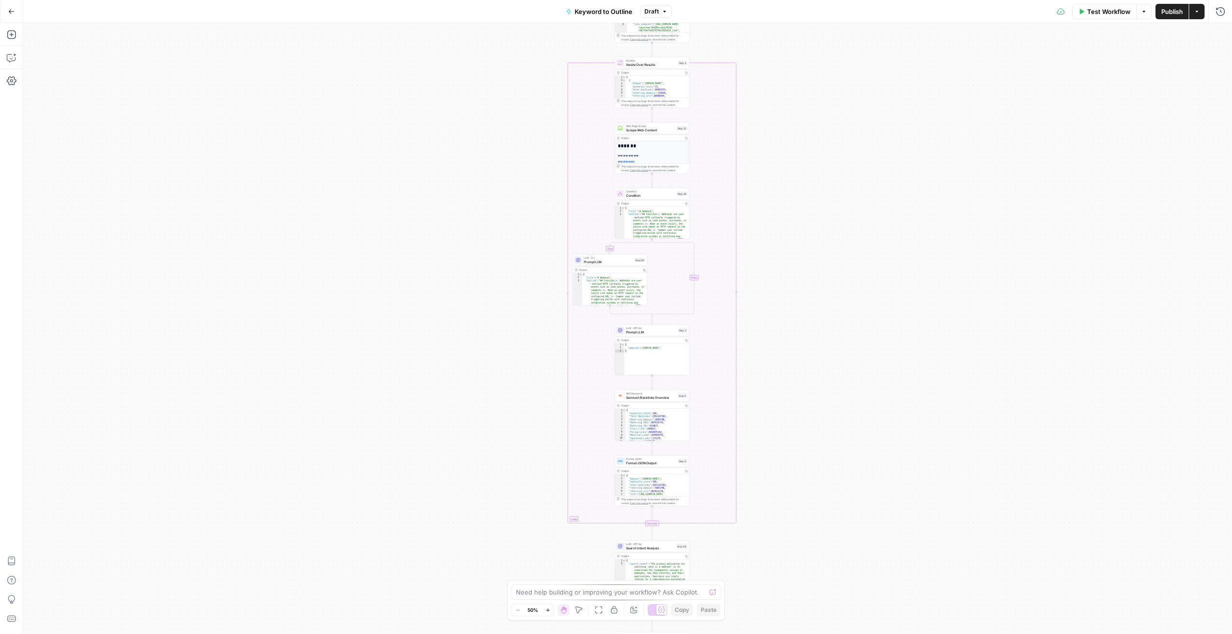
drag, startPoint x: 478, startPoint y: 166, endPoint x: 775, endPoint y: 219, distance: 301.6
click at [482, 415] on div "true false Workflow Set Inputs Inputs LLM · GPT-4o Search Query Step 40 Output …" at bounding box center [627, 328] width 1209 height 611
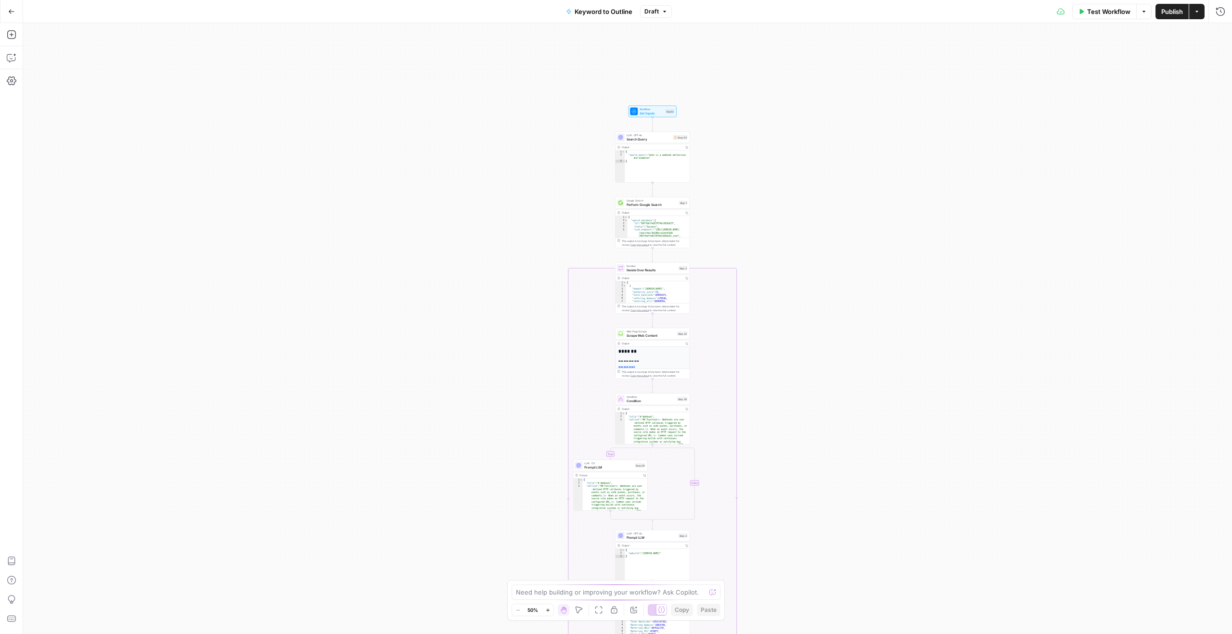
drag, startPoint x: 806, startPoint y: 369, endPoint x: 808, endPoint y: 489, distance: 119.9
click at [808, 489] on div "true false Workflow Set Inputs Inputs LLM · GPT-4o Search Query Step 40 Output …" at bounding box center [627, 328] width 1209 height 611
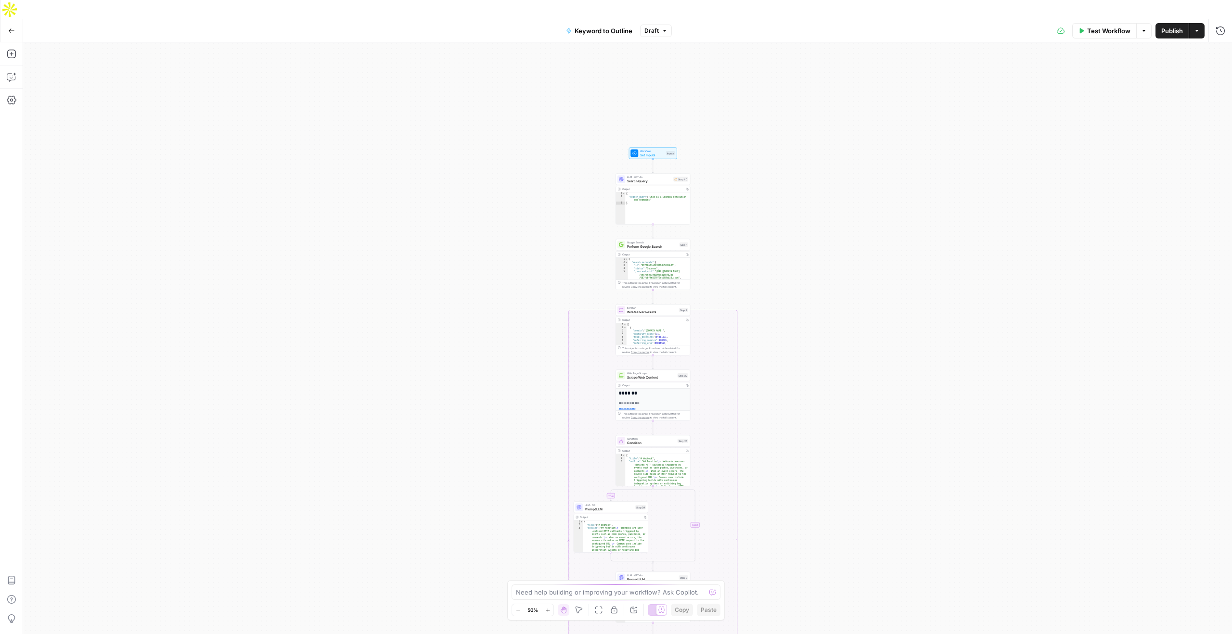
drag, startPoint x: 814, startPoint y: 245, endPoint x: 814, endPoint y: 237, distance: 7.7
click at [814, 237] on div "true false Workflow Set Inputs Inputs LLM · GPT-4o Search Query Step 40 Output …" at bounding box center [627, 347] width 1209 height 611
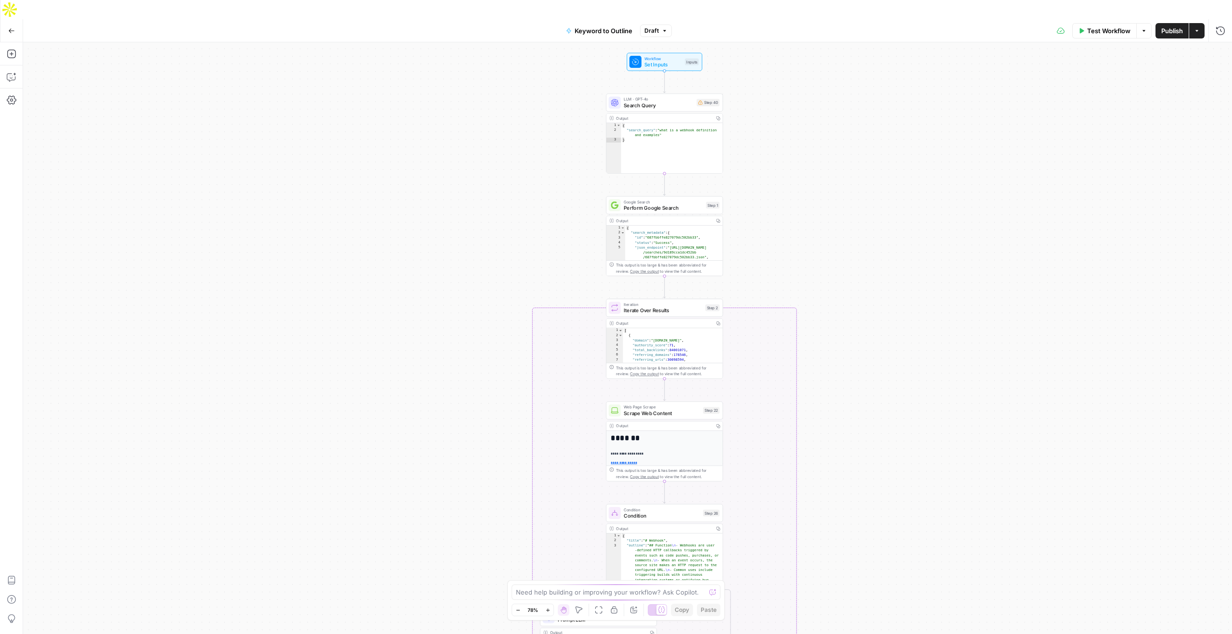
drag, startPoint x: 840, startPoint y: 226, endPoint x: 838, endPoint y: 246, distance: 19.9
click at [838, 246] on div "true false Workflow Set Inputs Inputs LLM · GPT-4o Search Query Step 40 Output …" at bounding box center [627, 347] width 1209 height 611
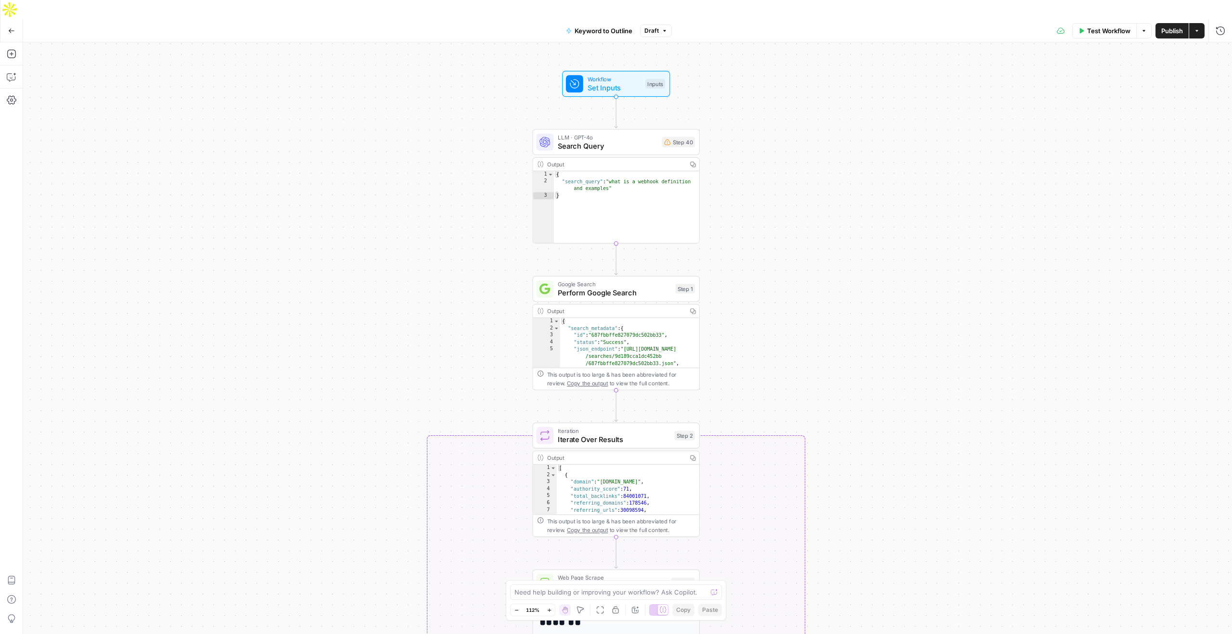
drag, startPoint x: 848, startPoint y: 167, endPoint x: 781, endPoint y: 315, distance: 162.6
click at [781, 315] on div "true false Workflow Set Inputs Inputs LLM · GPT-4o Search Query Step 40 Output …" at bounding box center [627, 347] width 1209 height 611
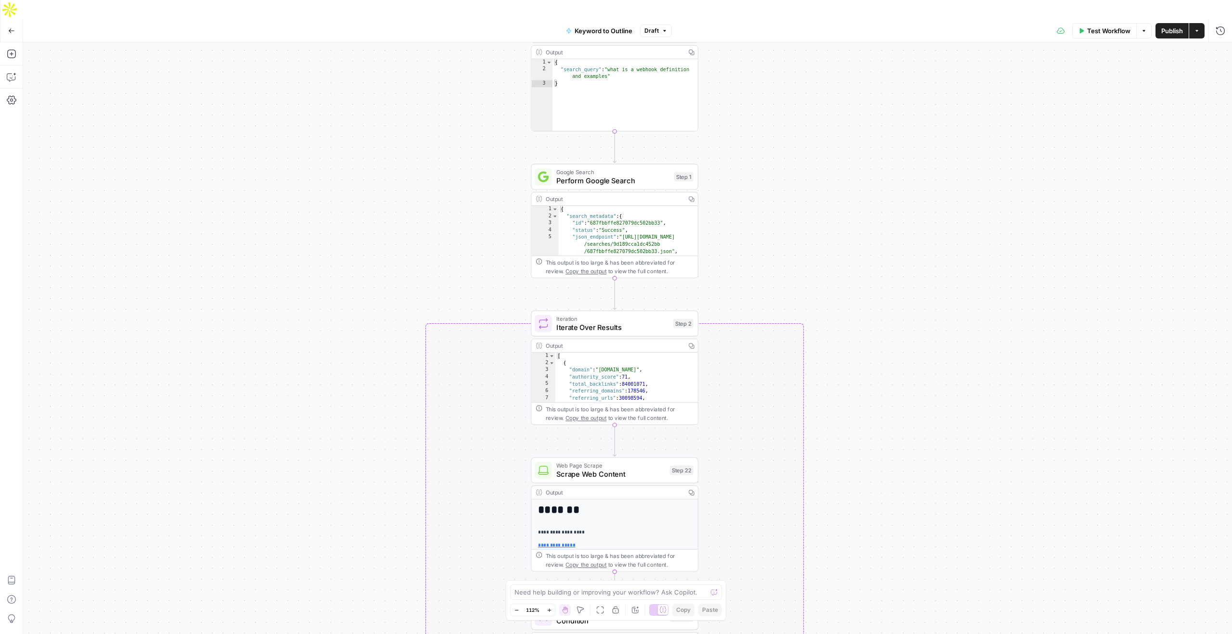
drag, startPoint x: 739, startPoint y: 331, endPoint x: 739, endPoint y: 217, distance: 114.1
click at [739, 216] on div "true false Workflow Set Inputs Inputs LLM · GPT-4o Search Query Step 40 Output …" at bounding box center [627, 347] width 1209 height 611
click at [879, 370] on div "true false Workflow Set Inputs Inputs LLM · GPT-4o Search Query Step 40 Output …" at bounding box center [627, 347] width 1209 height 611
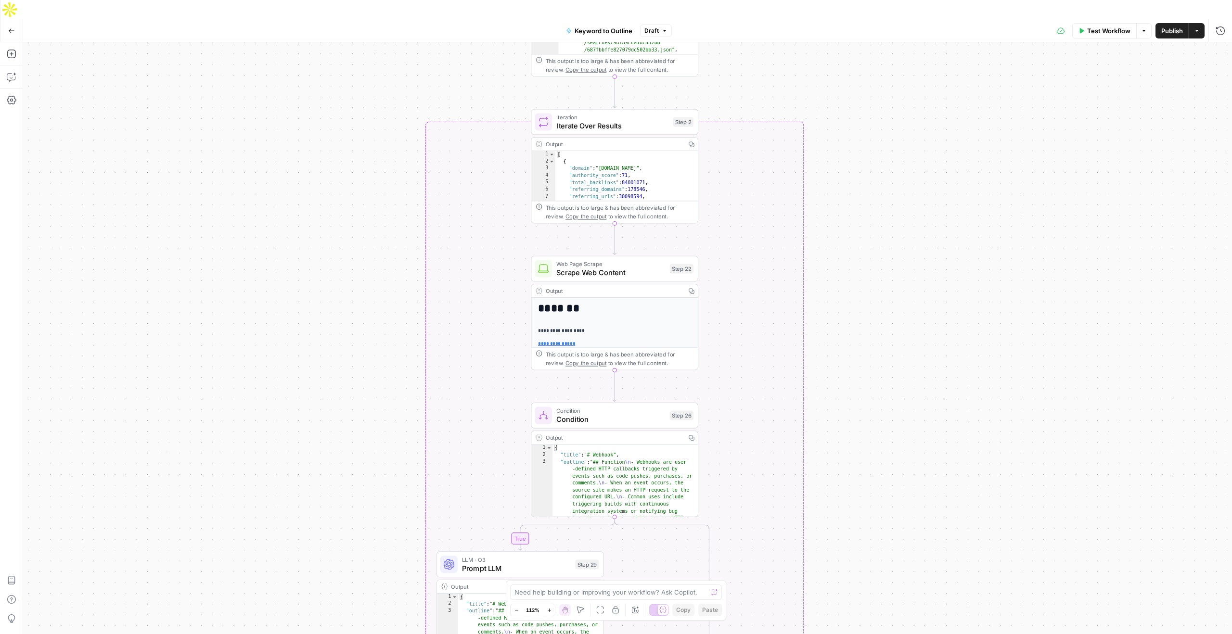
drag, startPoint x: 875, startPoint y: 370, endPoint x: 875, endPoint y: 156, distance: 213.2
click at [875, 156] on div "true false Workflow Set Inputs Inputs LLM · GPT-4o Search Query Step 40 Output …" at bounding box center [627, 347] width 1209 height 611
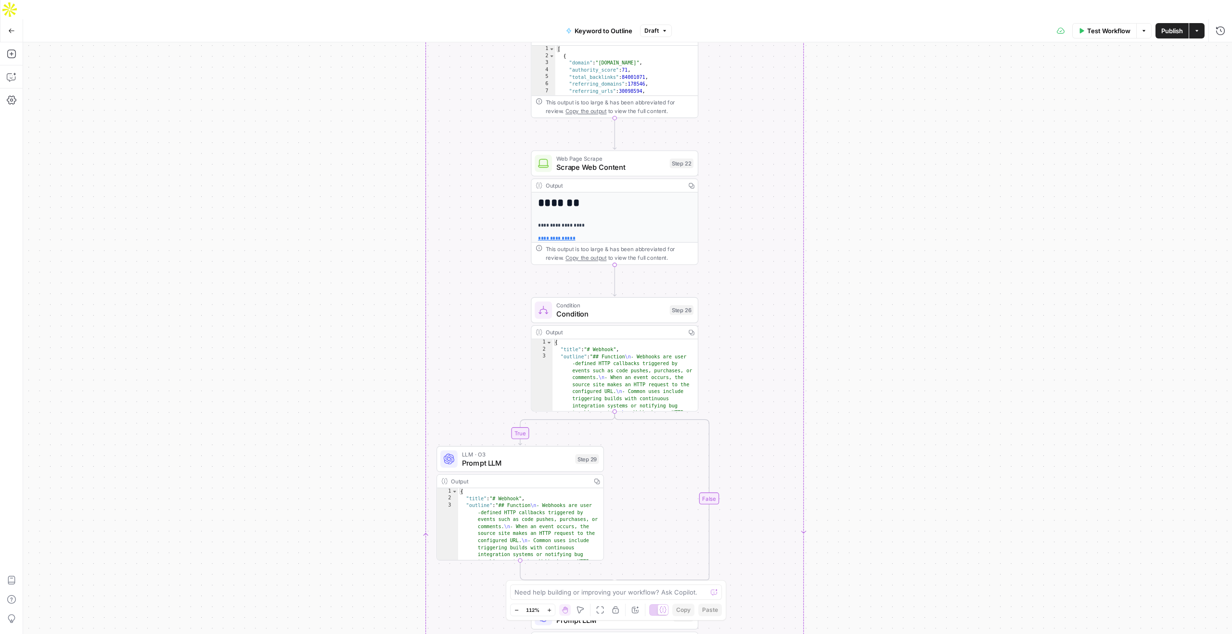
drag, startPoint x: 864, startPoint y: 245, endPoint x: 864, endPoint y: 120, distance: 125.1
click at [864, 120] on div "true false Workflow Set Inputs Inputs LLM · GPT-4o Search Query Step 40 Output …" at bounding box center [627, 347] width 1209 height 611
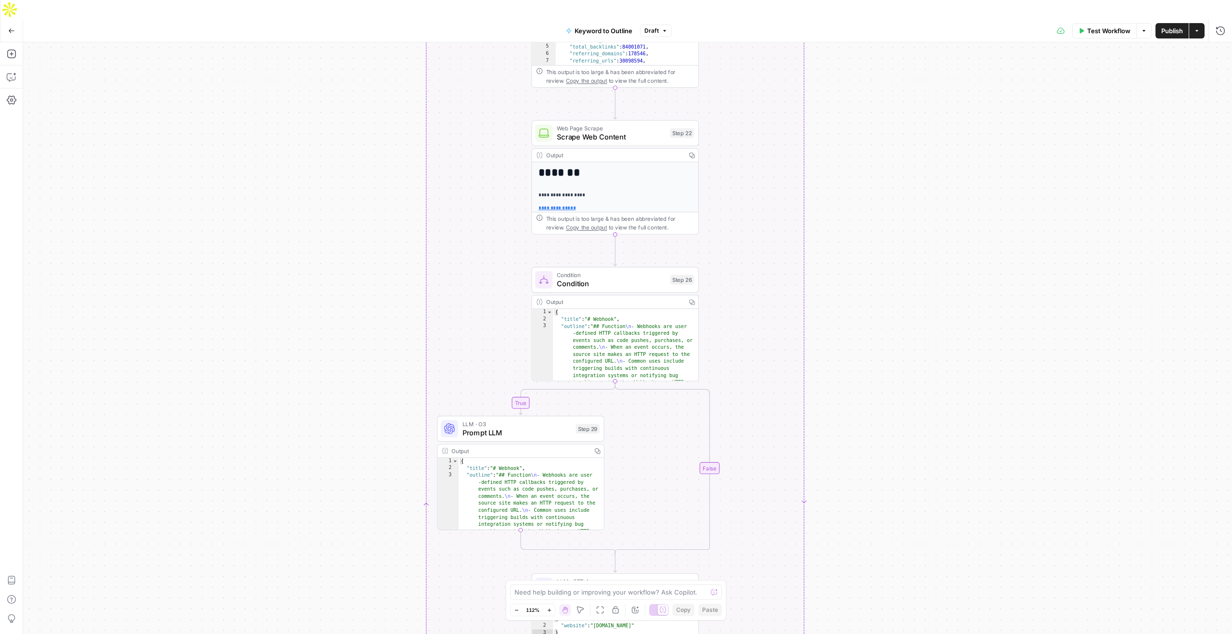
click at [856, 245] on div "true false Workflow Set Inputs Inputs LLM · GPT-4o Search Query Step 40 Output …" at bounding box center [627, 347] width 1209 height 611
click at [12, 49] on icon "button" at bounding box center [12, 54] width 10 height 10
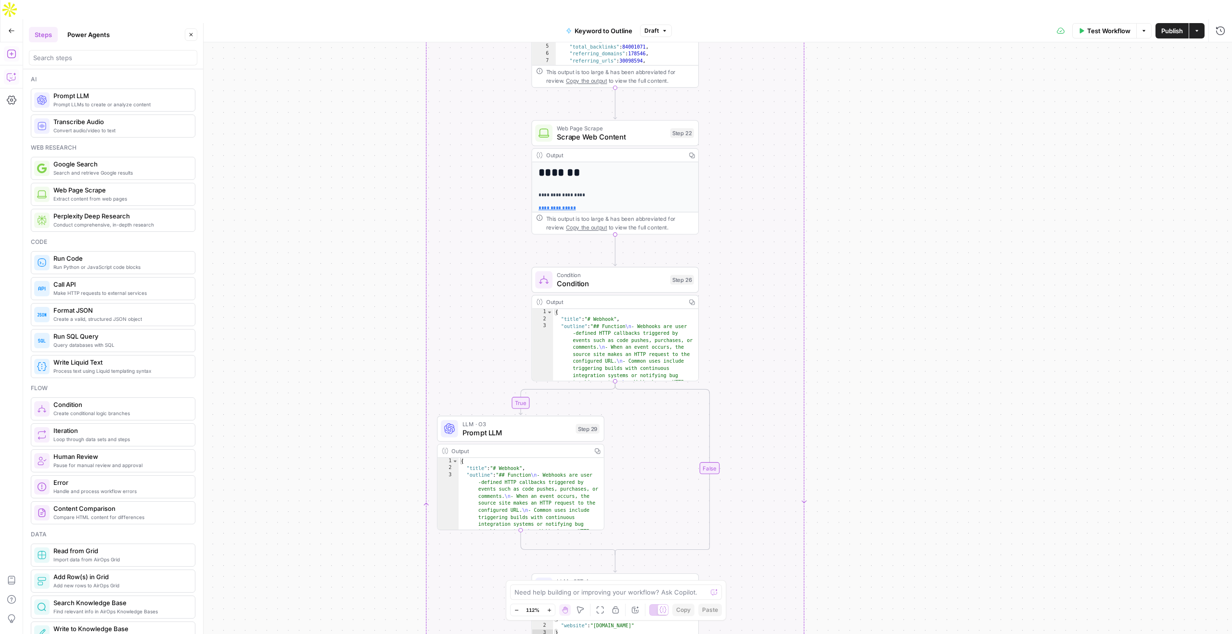
click at [10, 72] on icon "button" at bounding box center [12, 77] width 10 height 10
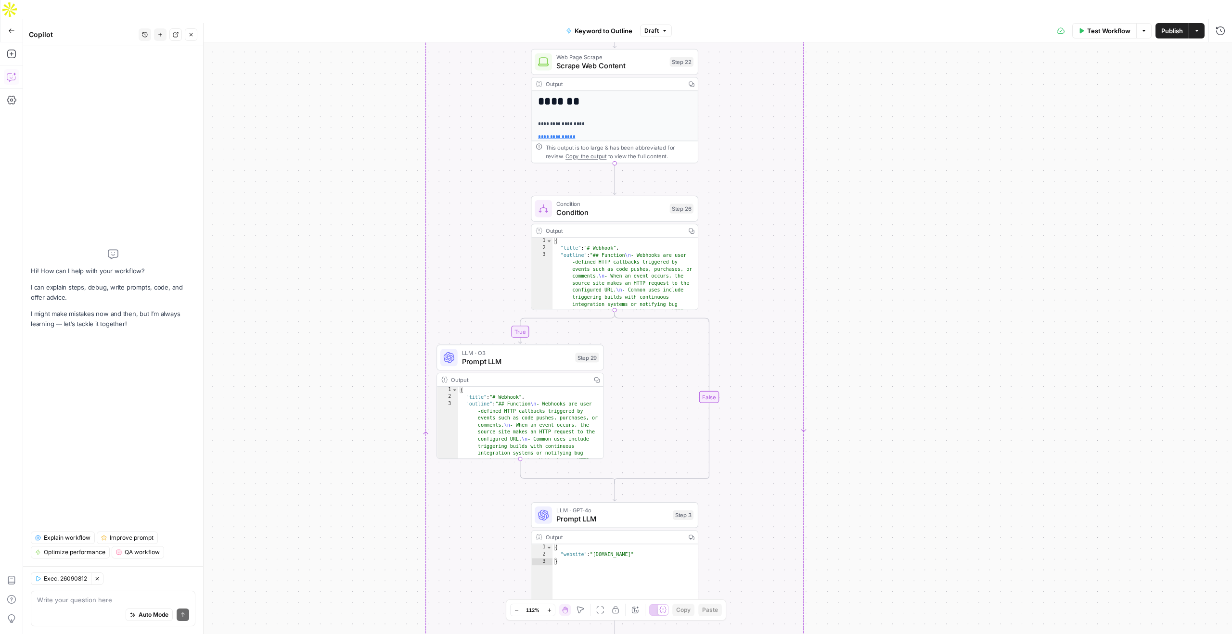
drag, startPoint x: 838, startPoint y: 358, endPoint x: 835, endPoint y: 280, distance: 78.0
click at [837, 278] on div "true false Workflow Set Inputs Inputs LLM · GPT-4o Search Query Step 40 Output …" at bounding box center [627, 347] width 1209 height 611
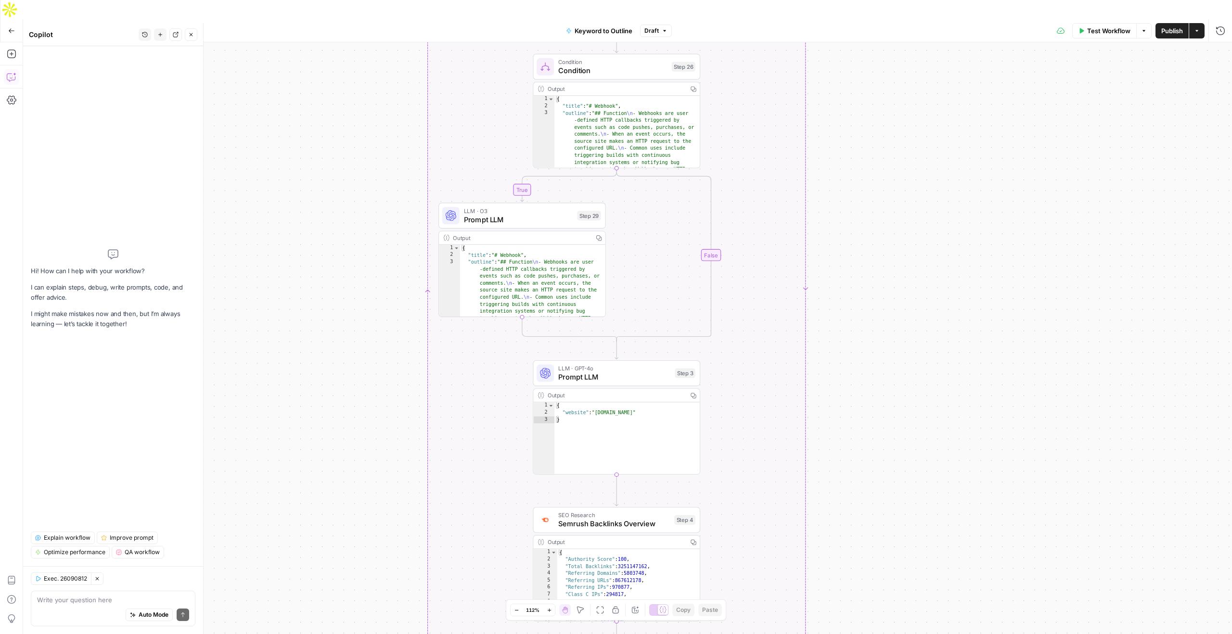
drag, startPoint x: 835, startPoint y: 280, endPoint x: 840, endPoint y: 139, distance: 141.6
click at [840, 139] on div "true false Workflow Set Inputs Inputs LLM · GPT-4o Search Query Step 40 Output …" at bounding box center [627, 347] width 1209 height 611
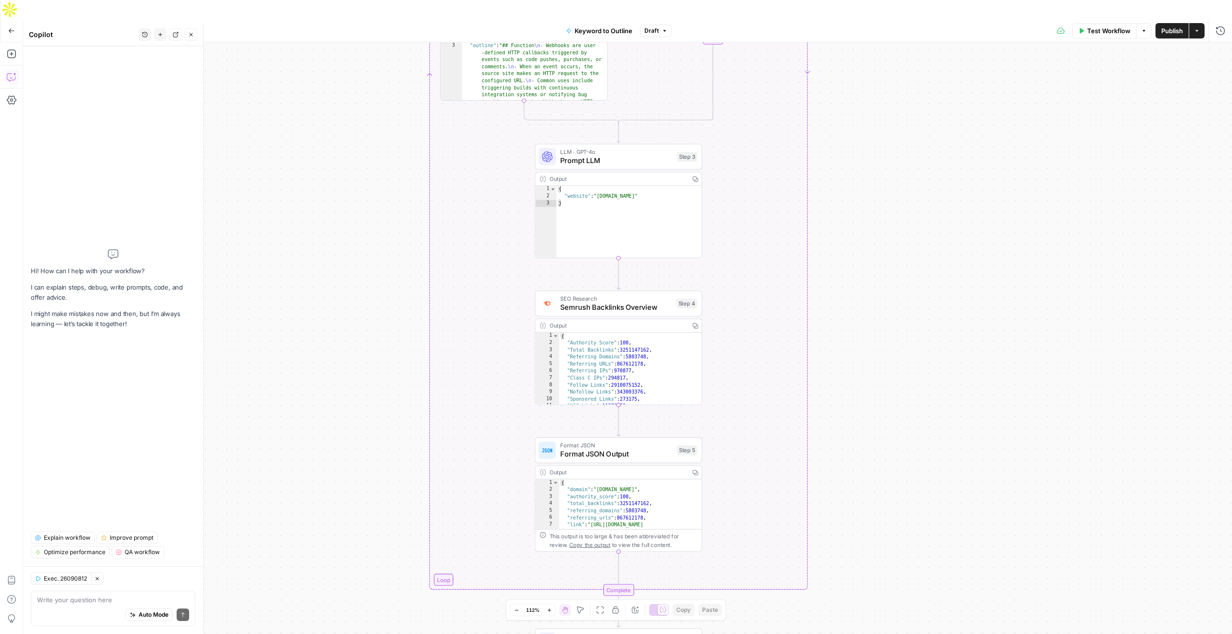
drag, startPoint x: 837, startPoint y: 212, endPoint x: 836, endPoint y: 5, distance: 207.0
click at [837, 19] on div "Go Back Keyword to Outline Draft Test Workflow Options Publish Actions Run Hist…" at bounding box center [616, 336] width 1232 height 634
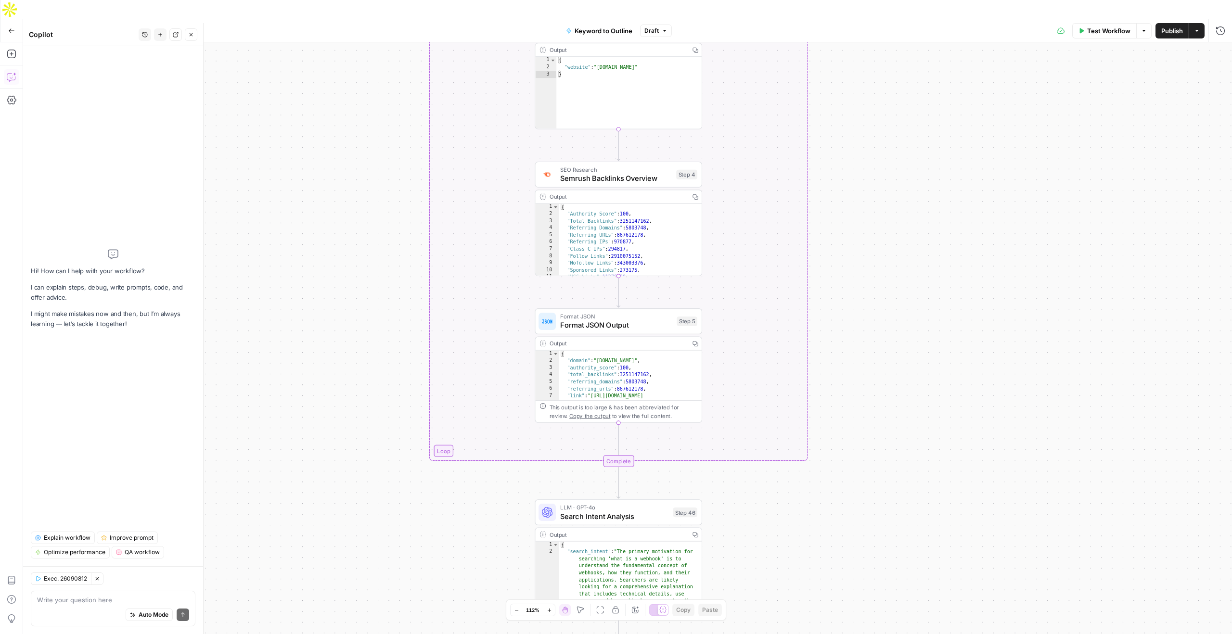
drag, startPoint x: 880, startPoint y: 303, endPoint x: 880, endPoint y: 174, distance: 129.5
click at [880, 174] on div "true false Workflow Set Inputs Inputs LLM · GPT-4o Search Query Step 40 Output …" at bounding box center [627, 347] width 1209 height 611
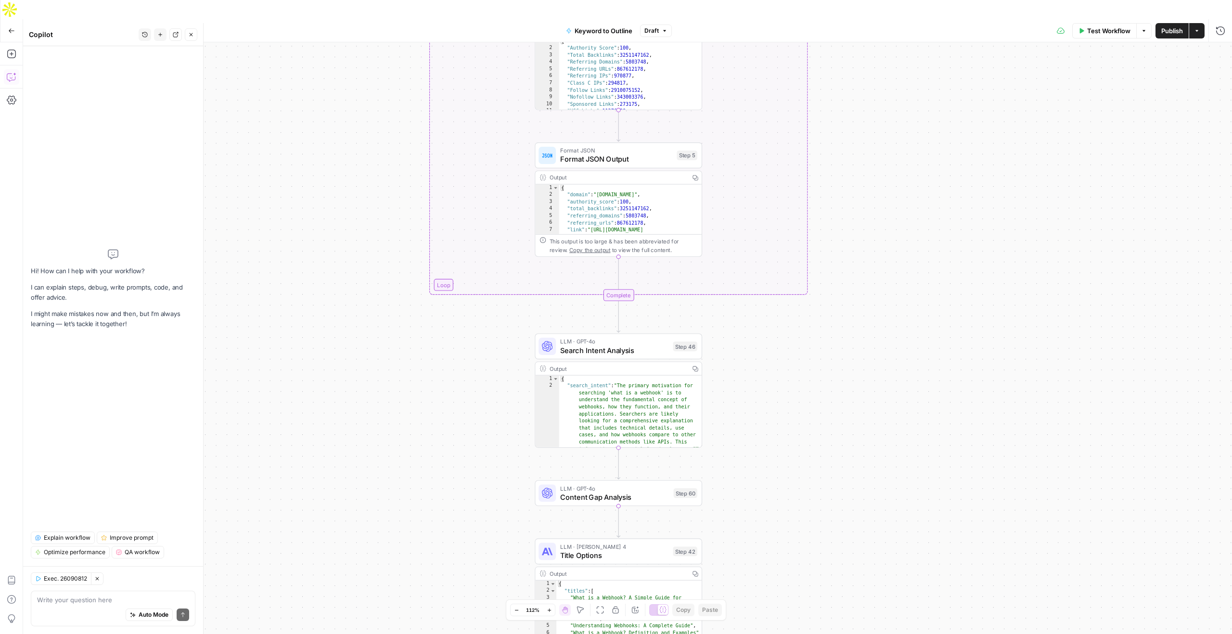
drag, startPoint x: 883, startPoint y: 358, endPoint x: 884, endPoint y: 185, distance: 172.8
click at [884, 185] on div "true false Workflow Set Inputs Inputs LLM · GPT-4o Search Query Step 40 Output …" at bounding box center [627, 347] width 1209 height 611
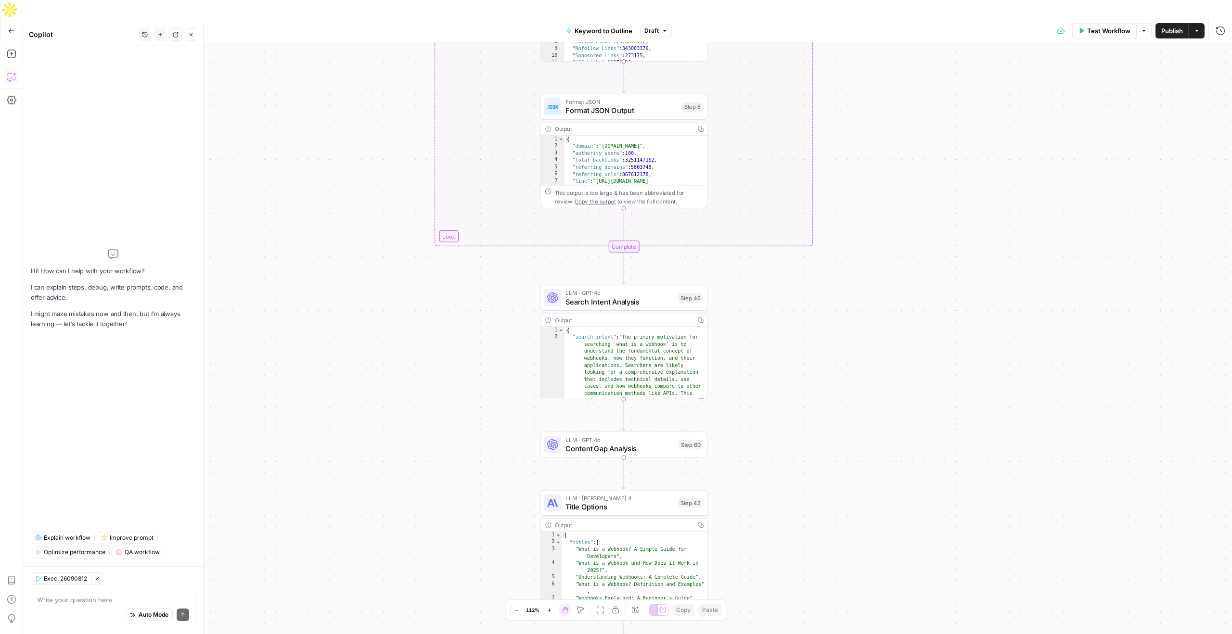
drag, startPoint x: 764, startPoint y: 396, endPoint x: 768, endPoint y: 354, distance: 42.1
click at [769, 354] on div "true false Workflow Set Inputs Inputs LLM · GPT-4o Search Query Step 40 Output …" at bounding box center [627, 347] width 1209 height 611
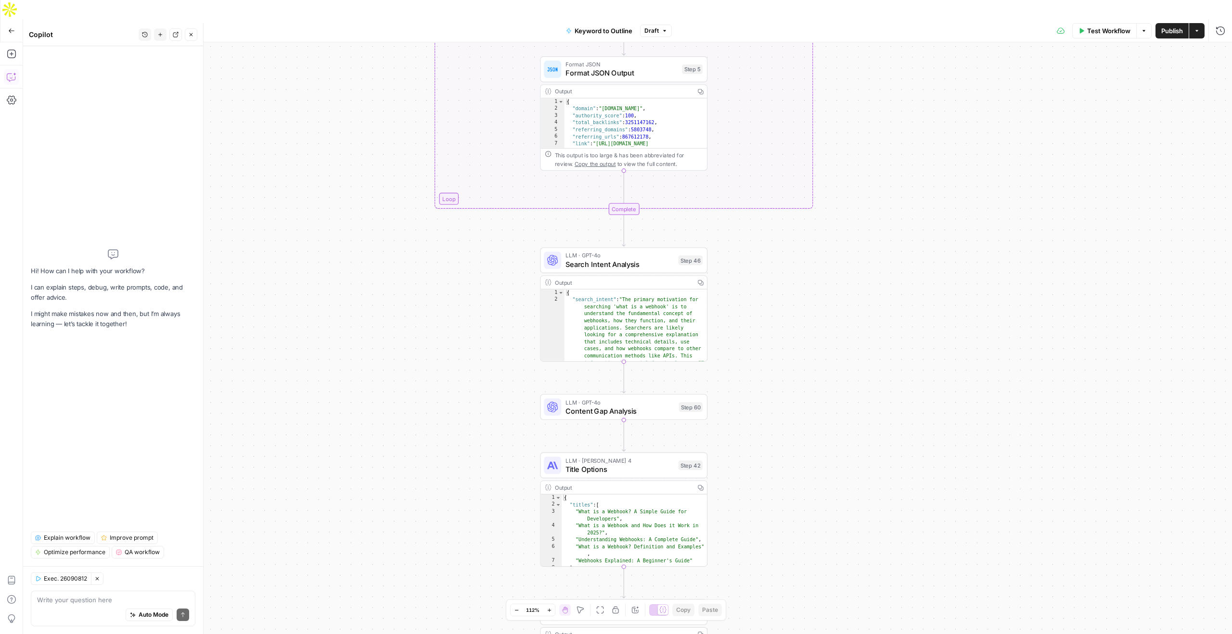
drag, startPoint x: 768, startPoint y: 354, endPoint x: 767, endPoint y: 319, distance: 35.2
click at [768, 318] on div "true false Workflow Set Inputs Inputs LLM · GPT-4o Search Query Step 40 Output …" at bounding box center [627, 347] width 1209 height 611
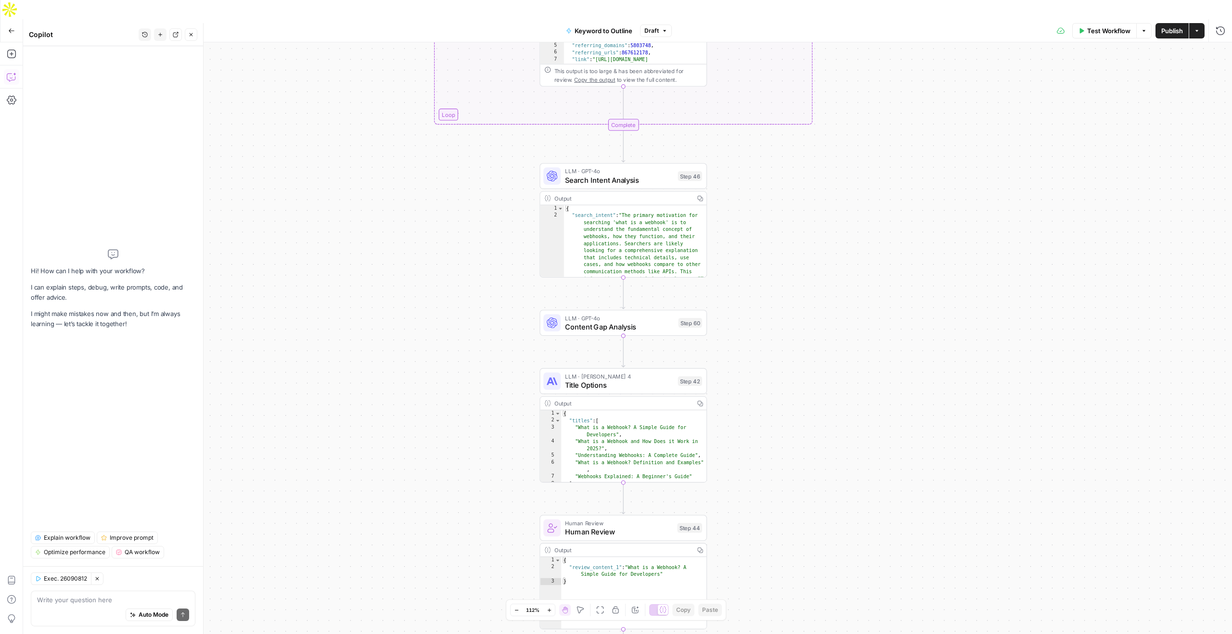
drag, startPoint x: 767, startPoint y: 319, endPoint x: 767, endPoint y: 233, distance: 86.2
click at [767, 232] on div "true false Workflow Set Inputs Inputs LLM · GPT-4o Search Query Step 40 Output …" at bounding box center [627, 347] width 1209 height 611
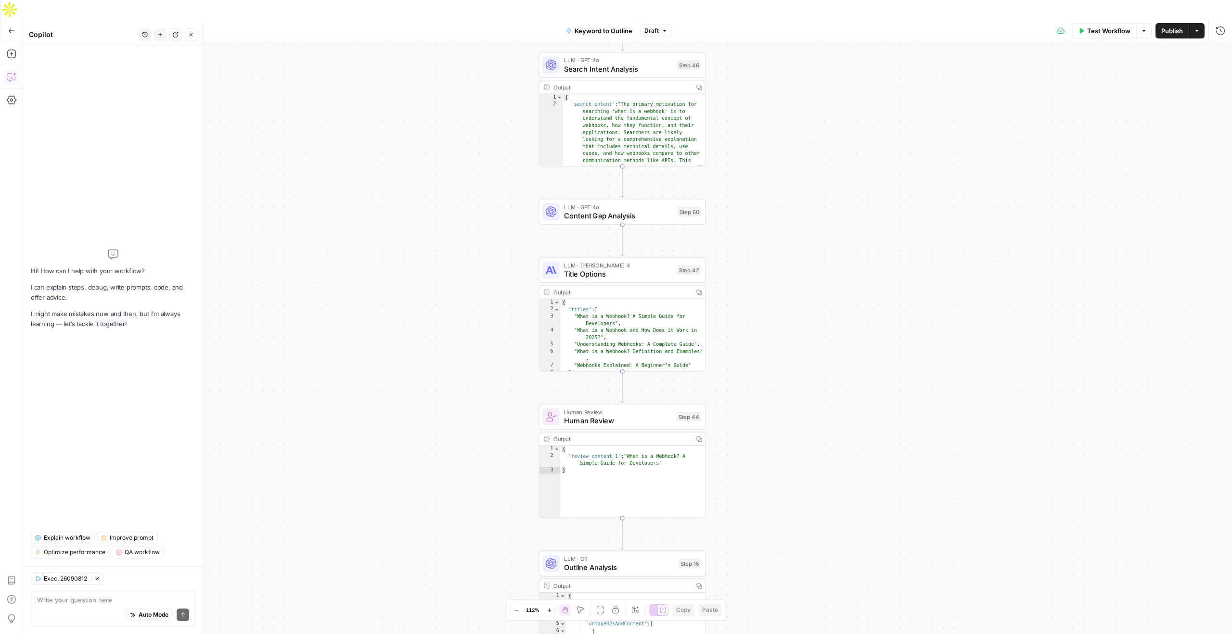
drag, startPoint x: 774, startPoint y: 251, endPoint x: 778, endPoint y: 117, distance: 134.3
click at [772, 145] on div "true false Workflow Set Inputs Inputs LLM · GPT-4o Search Query Step 40 Output …" at bounding box center [627, 347] width 1209 height 611
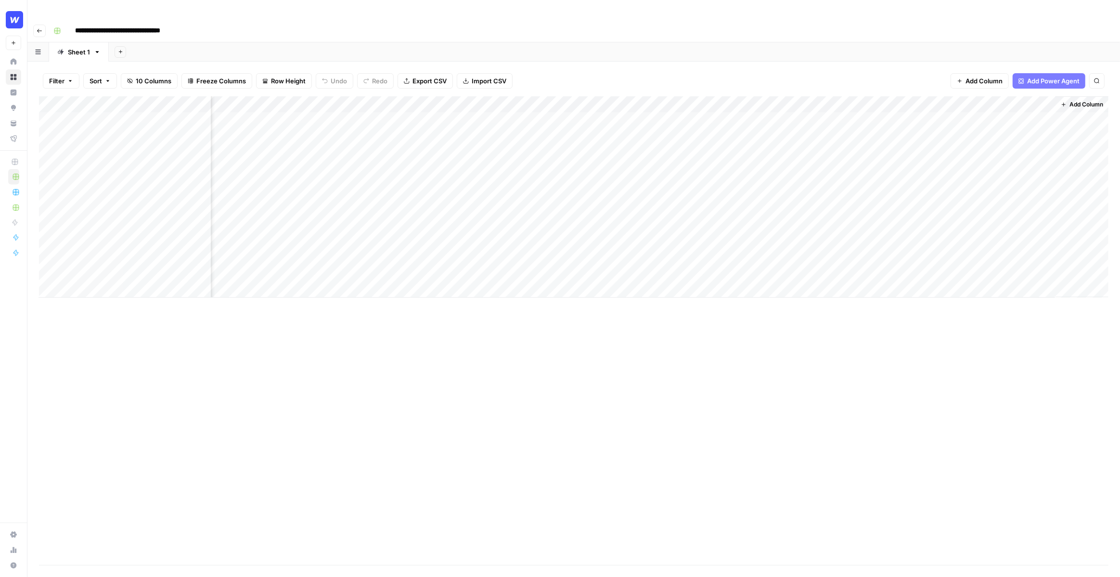
click at [1019, 101] on div "Add Column" at bounding box center [574, 196] width 1070 height 201
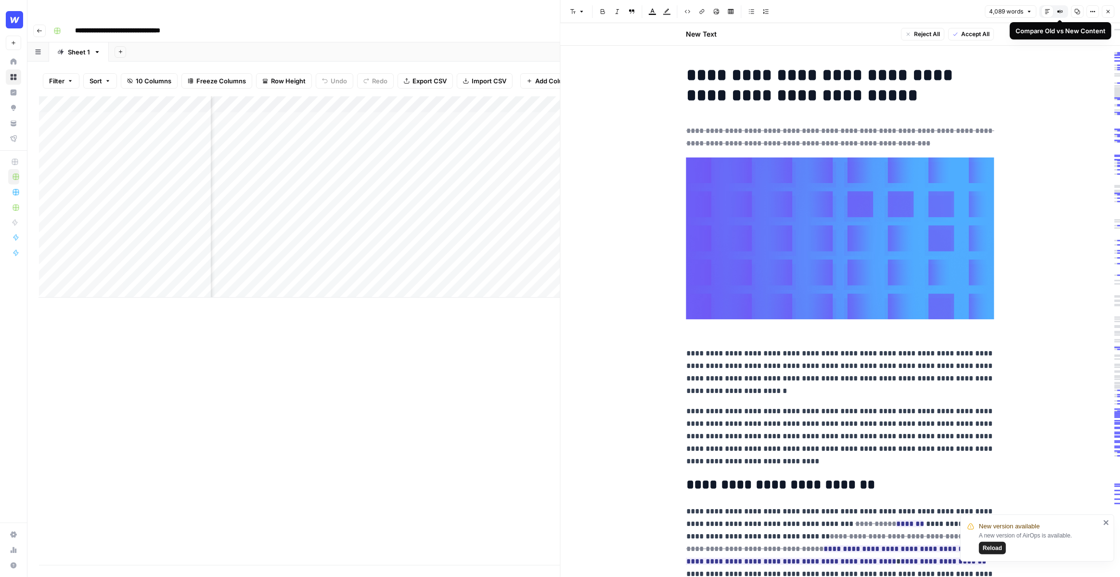
click at [1056, 9] on button "Compare Old vs New Content" at bounding box center [1060, 11] width 13 height 13
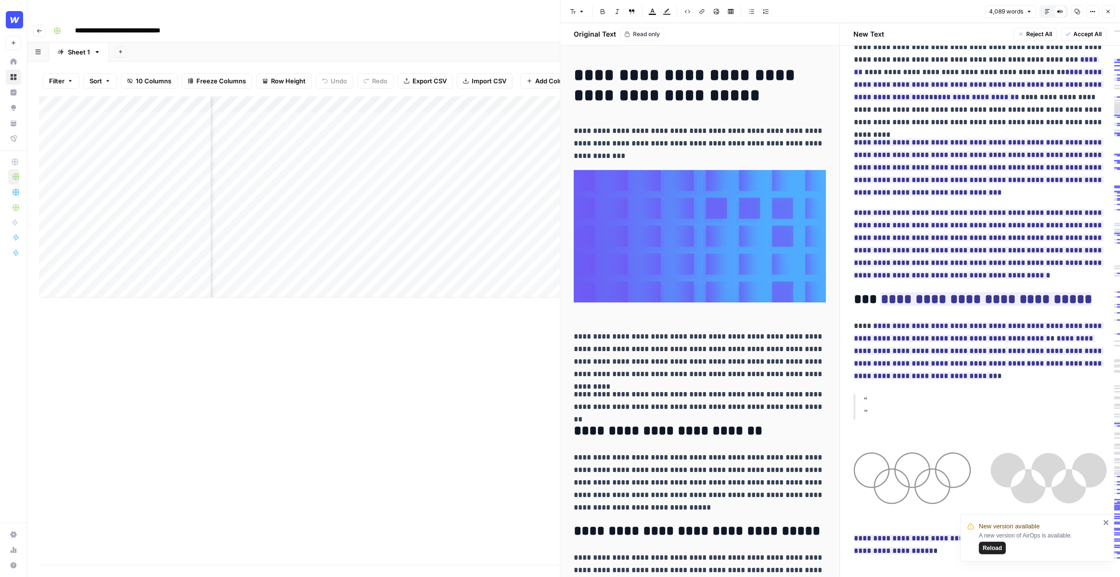
scroll to position [645, 0]
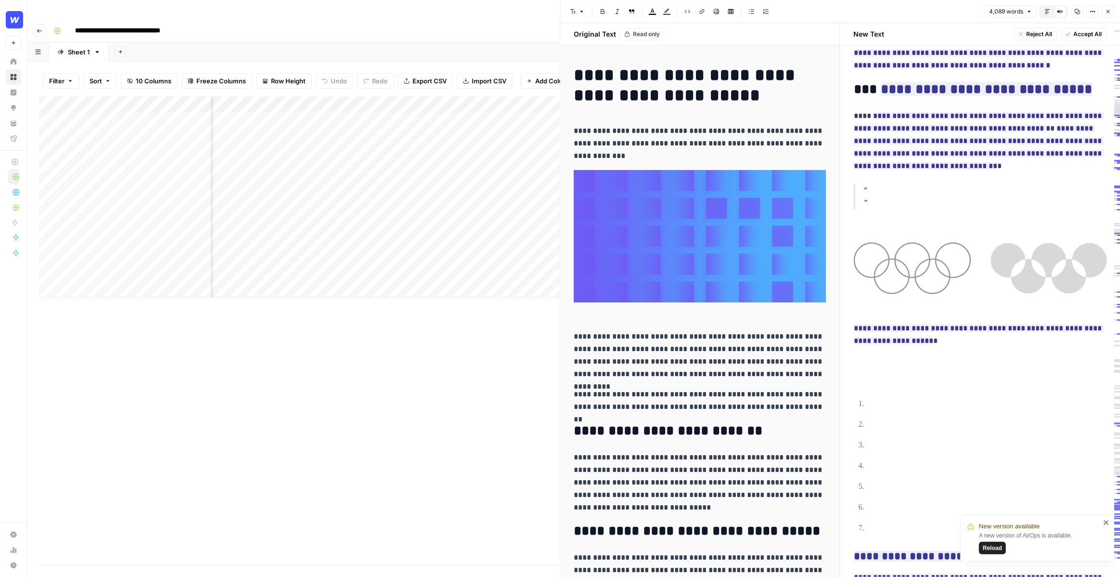
click at [1094, 11] on icon "button" at bounding box center [1093, 12] width 6 height 6
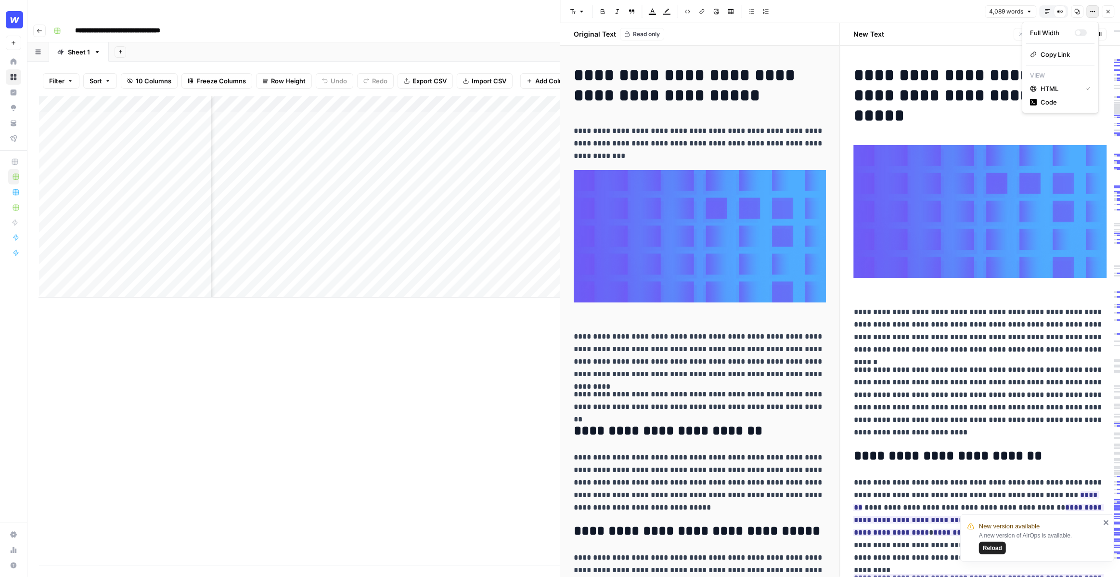
click at [1032, 11] on button "4,089 words" at bounding box center [1011, 11] width 52 height 13
click at [1109, 13] on icon "button" at bounding box center [1108, 12] width 6 height 6
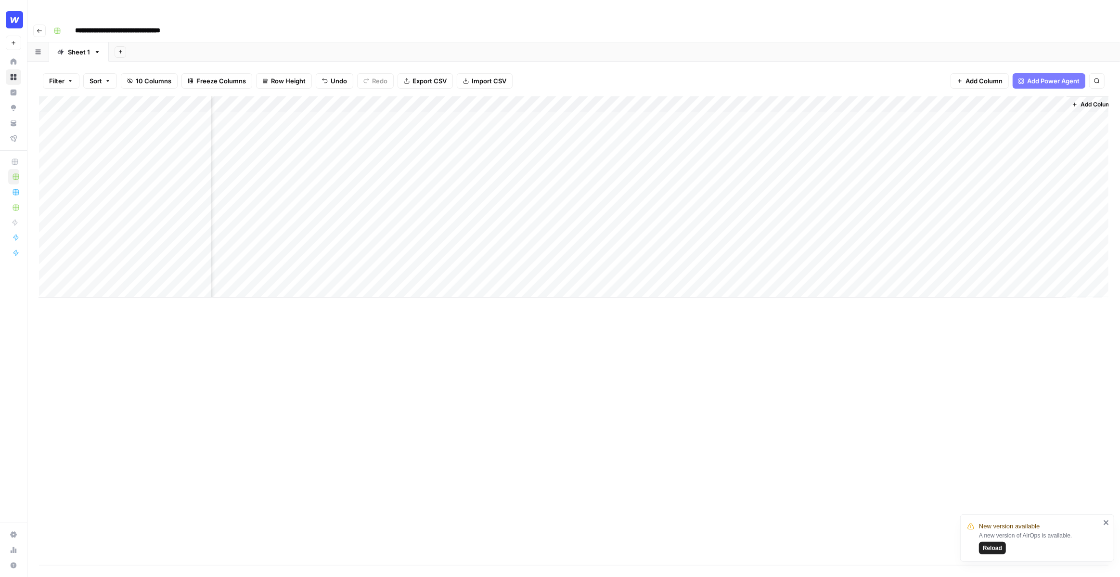
click at [1046, 23] on div "**********" at bounding box center [580, 30] width 1061 height 15
